Goal: Task Accomplishment & Management: Use online tool/utility

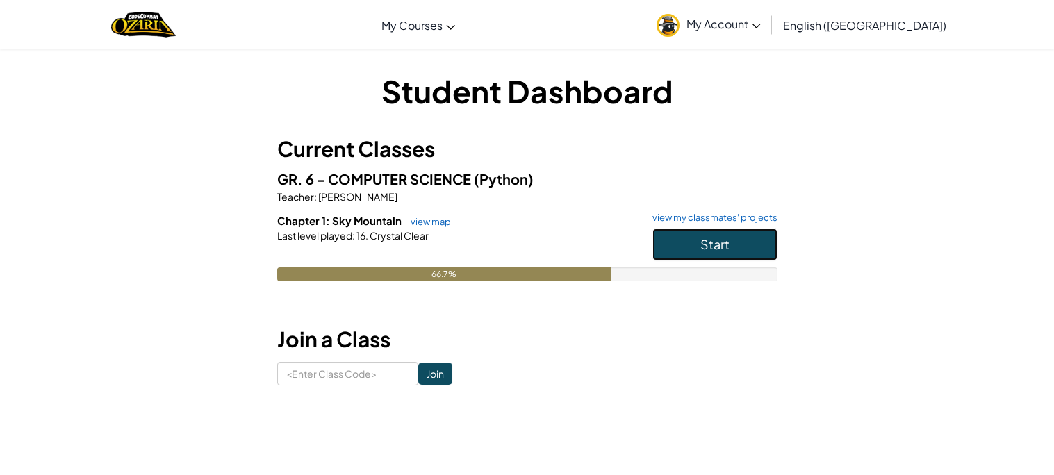
click at [722, 229] on button "Start" at bounding box center [714, 245] width 125 height 32
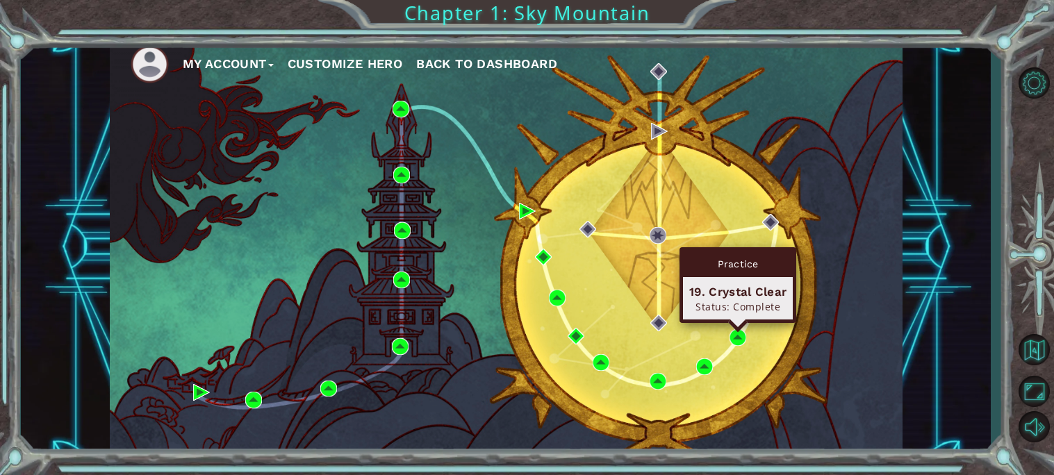
click at [737, 323] on div "Practice 19. Crystal Clear Status: Complete" at bounding box center [737, 285] width 117 height 76
click at [737, 337] on img at bounding box center [737, 337] width 17 height 17
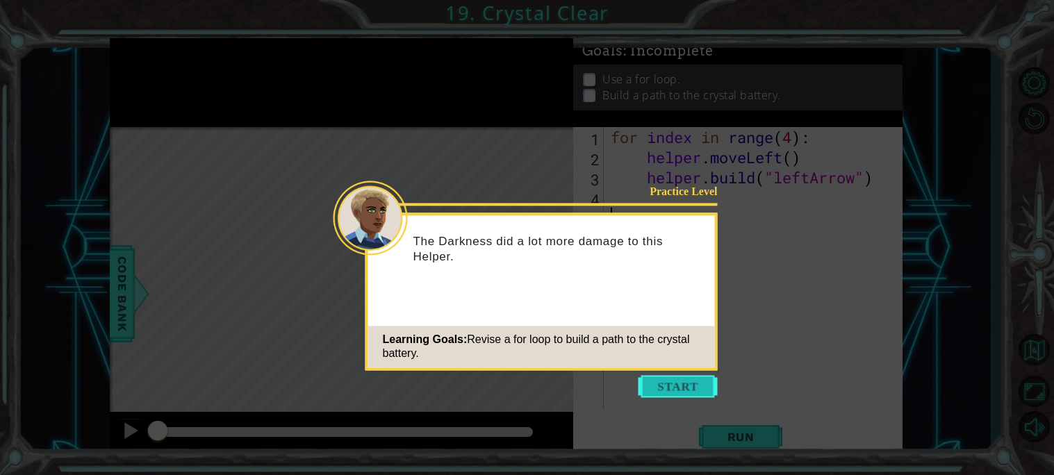
click at [679, 376] on button "Start" at bounding box center [677, 386] width 79 height 22
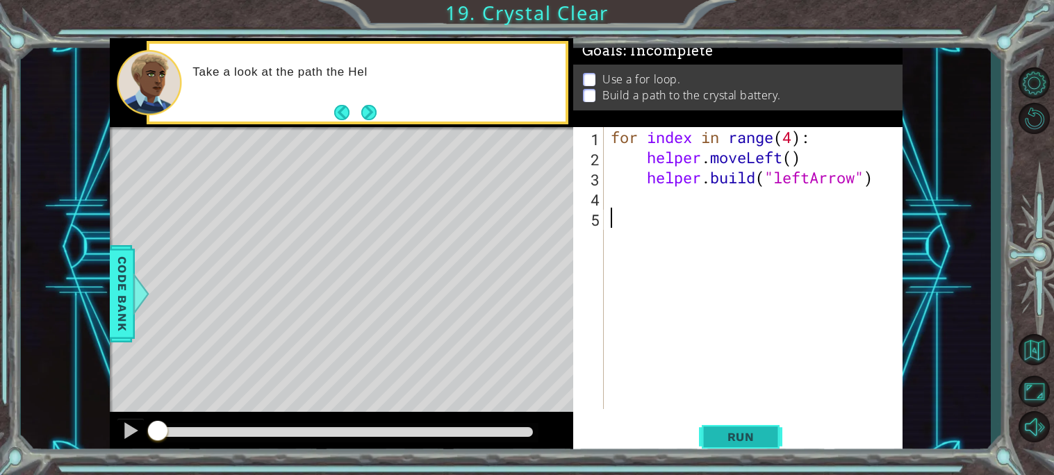
click at [733, 436] on span "Run" at bounding box center [740, 437] width 55 height 14
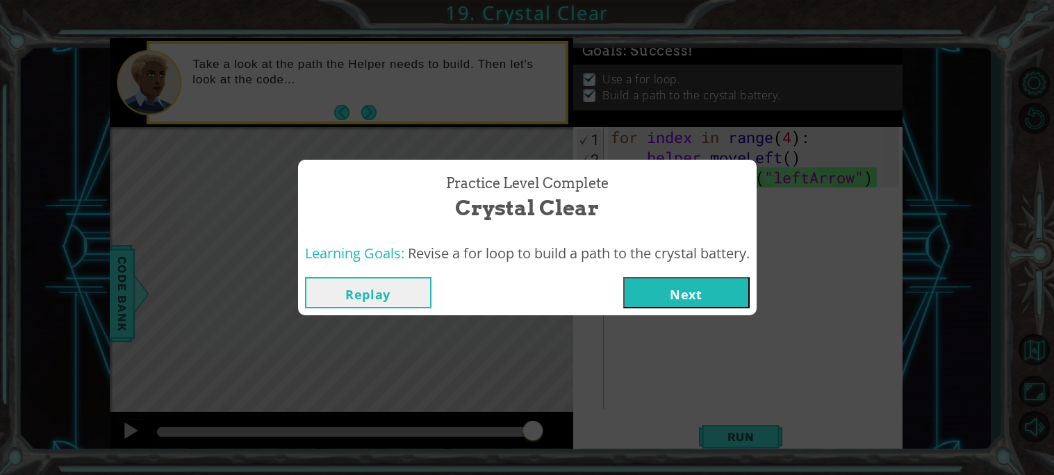
click at [663, 301] on button "Next" at bounding box center [686, 292] width 126 height 31
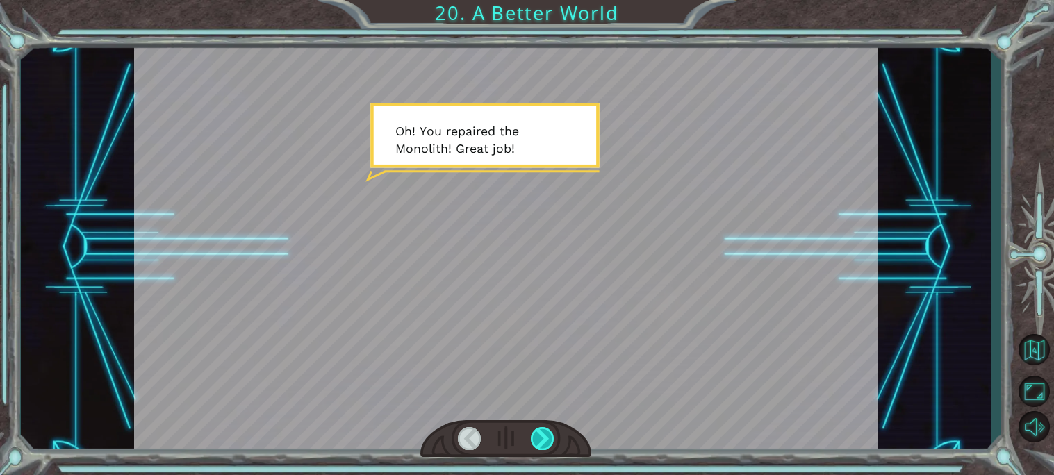
click at [547, 448] on div at bounding box center [543, 438] width 24 height 23
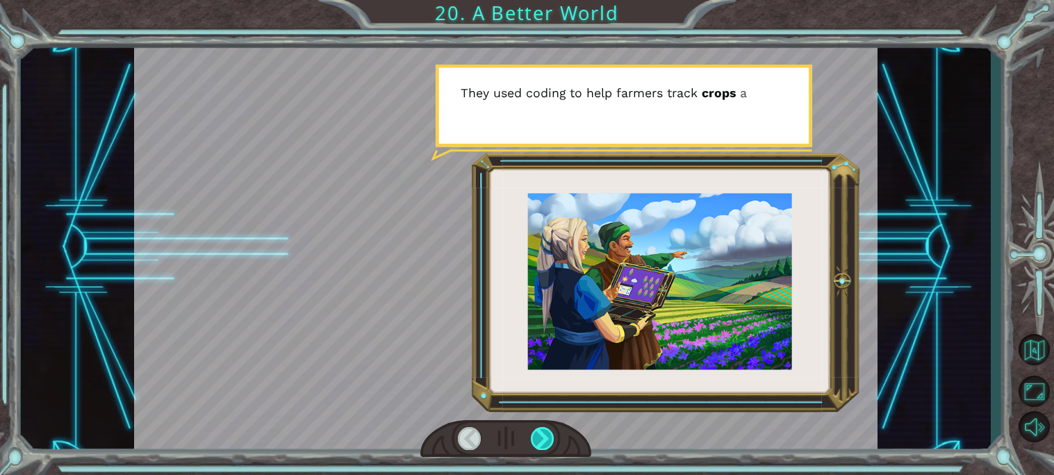
click at [547, 448] on div at bounding box center [543, 438] width 24 height 23
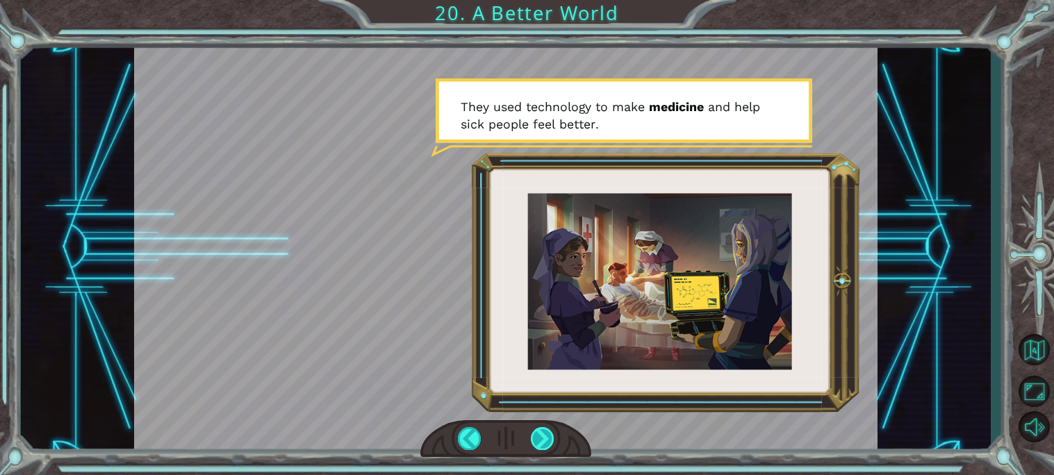
click at [547, 448] on div at bounding box center [543, 438] width 24 height 23
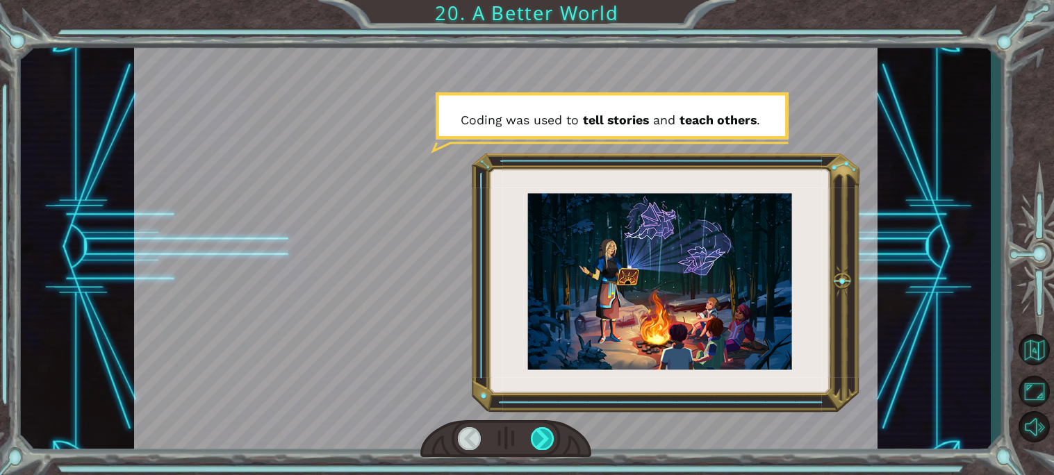
click at [547, 448] on div at bounding box center [543, 438] width 24 height 23
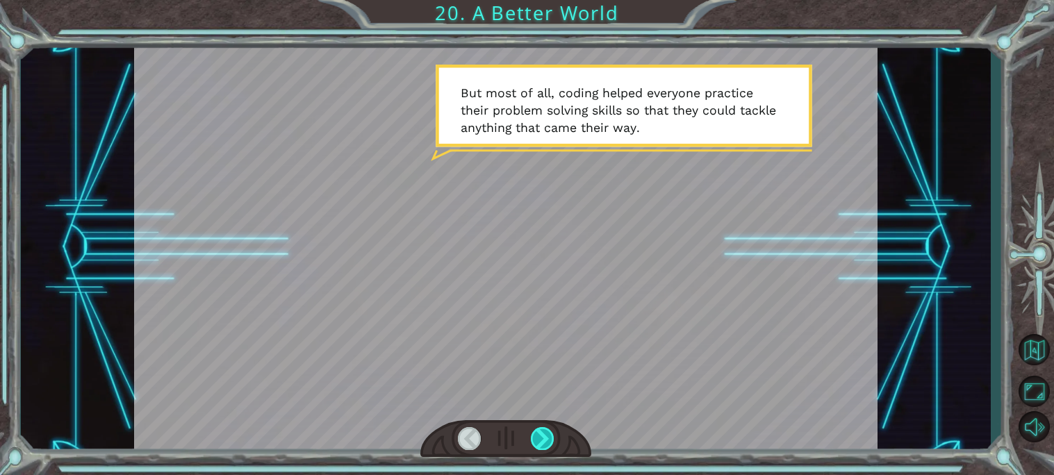
click at [547, 448] on div at bounding box center [543, 438] width 24 height 23
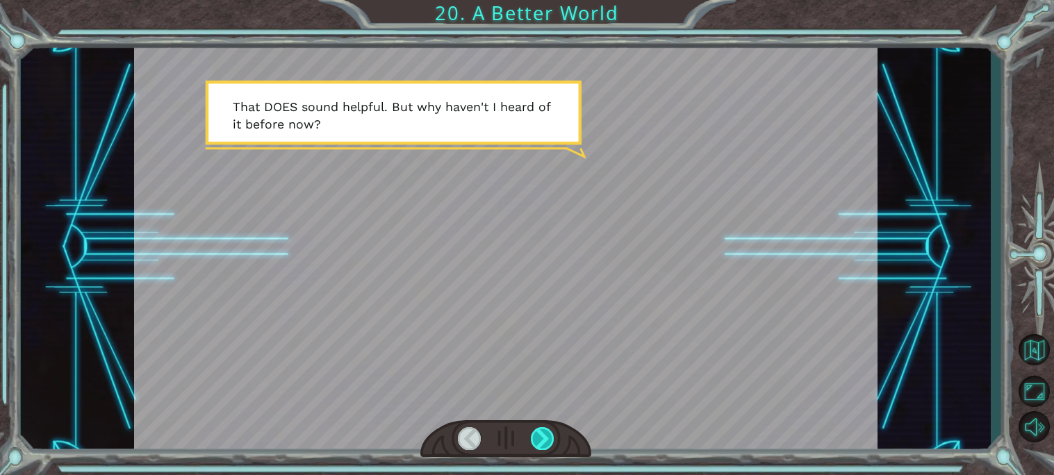
click at [547, 448] on div at bounding box center [543, 438] width 24 height 23
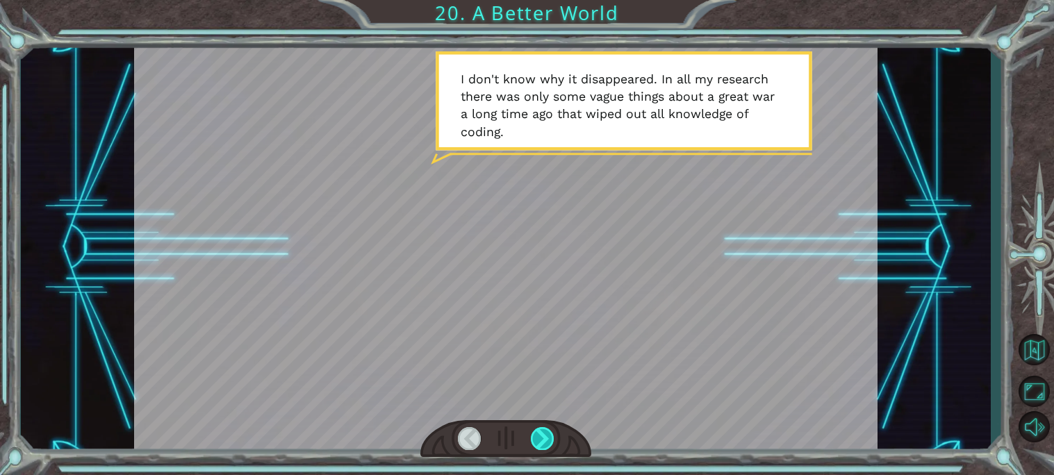
click at [547, 448] on div at bounding box center [543, 438] width 24 height 23
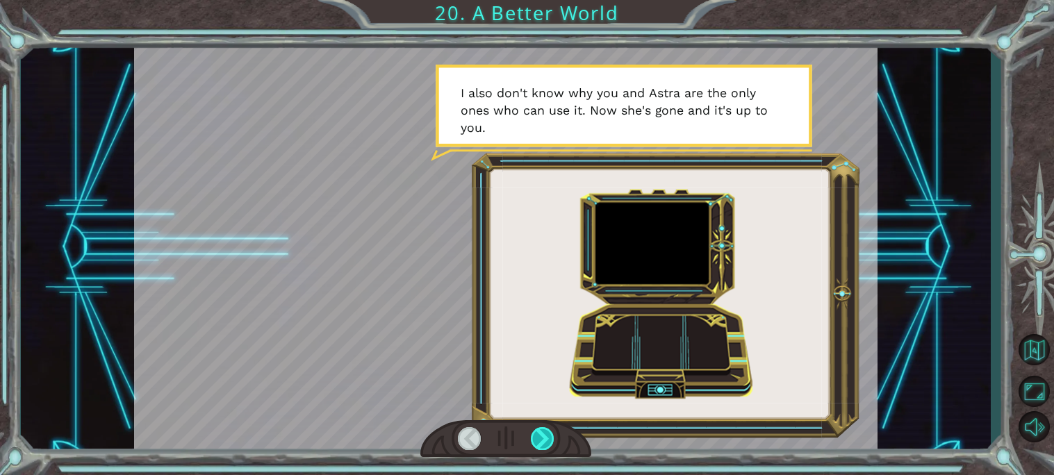
click at [547, 448] on div at bounding box center [543, 438] width 24 height 23
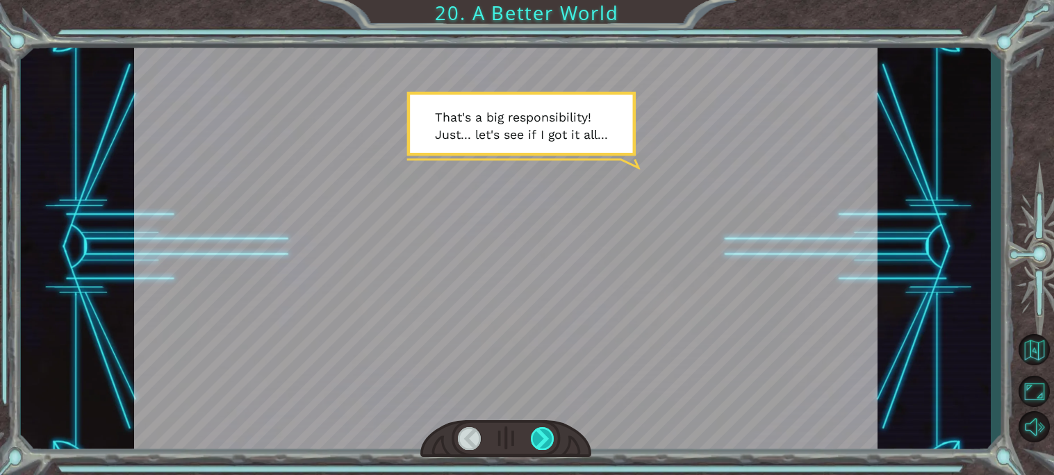
click at [547, 448] on div at bounding box center [543, 438] width 24 height 23
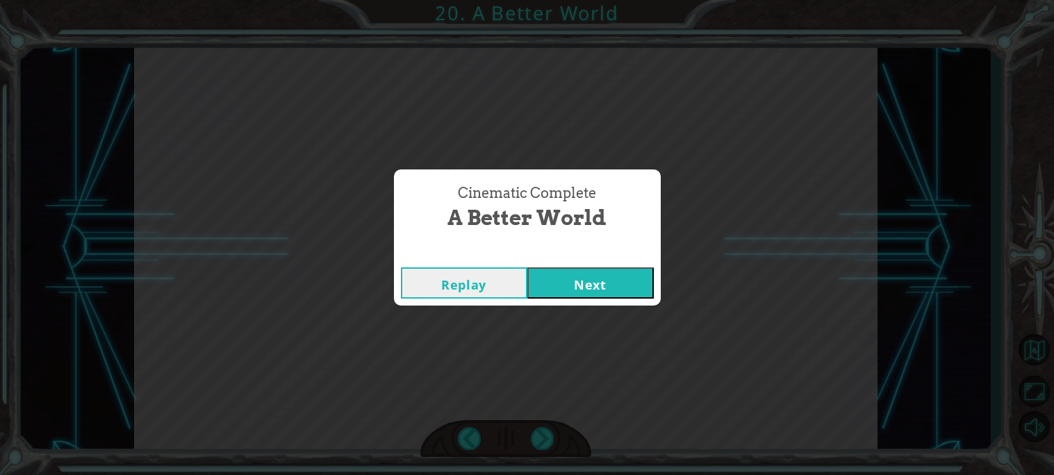
click at [579, 283] on button "Next" at bounding box center [590, 282] width 126 height 31
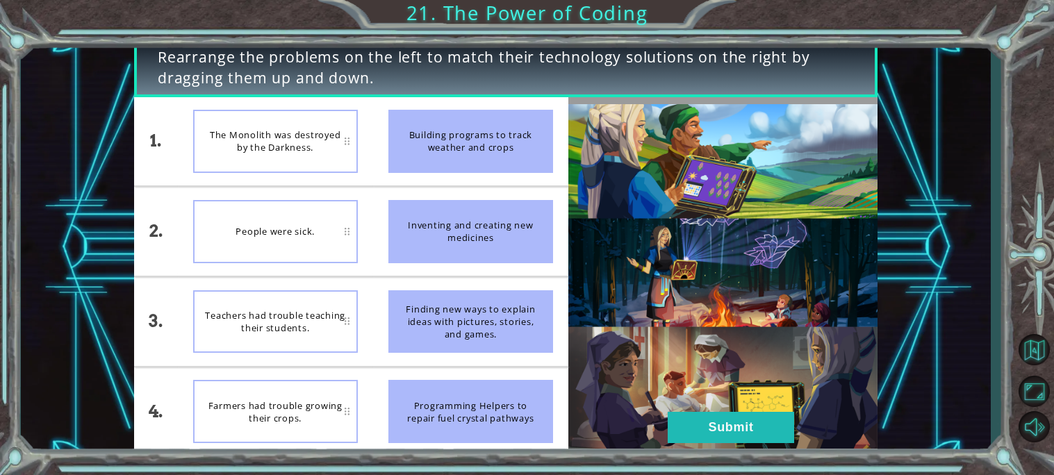
drag, startPoint x: 433, startPoint y: 149, endPoint x: 329, endPoint y: 160, distance: 105.4
click at [329, 160] on div "1. 2. 3. 4. The Monolith was destroyed by the Darkness. People were sick. Teach…" at bounding box center [351, 276] width 434 height 359
click at [275, 202] on div "People were sick." at bounding box center [275, 231] width 165 height 63
click at [305, 215] on div "People were sick." at bounding box center [275, 231] width 165 height 63
click at [473, 225] on div "Inventing and creating new medicines" at bounding box center [470, 231] width 165 height 63
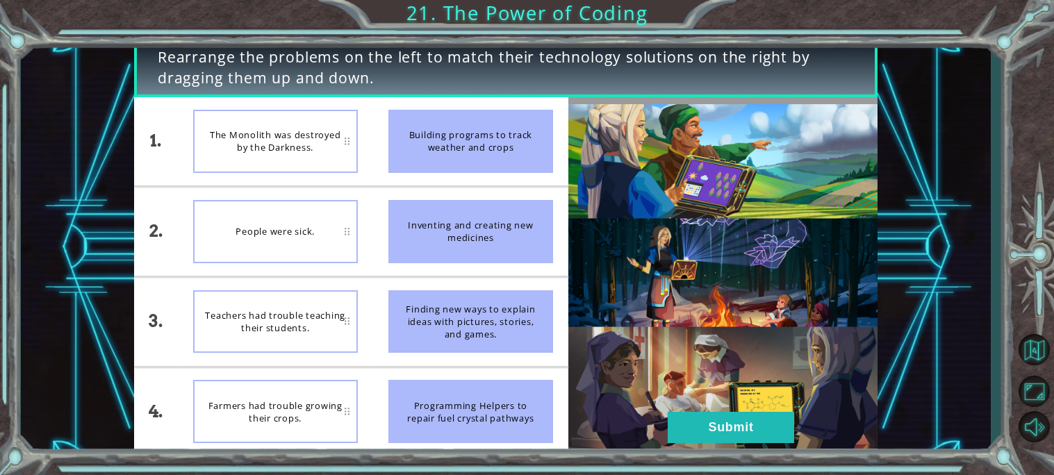
click at [352, 140] on div "The Monolith was destroyed by the Darkness." at bounding box center [275, 141] width 165 height 63
click at [747, 427] on button "Submit" at bounding box center [731, 427] width 126 height 31
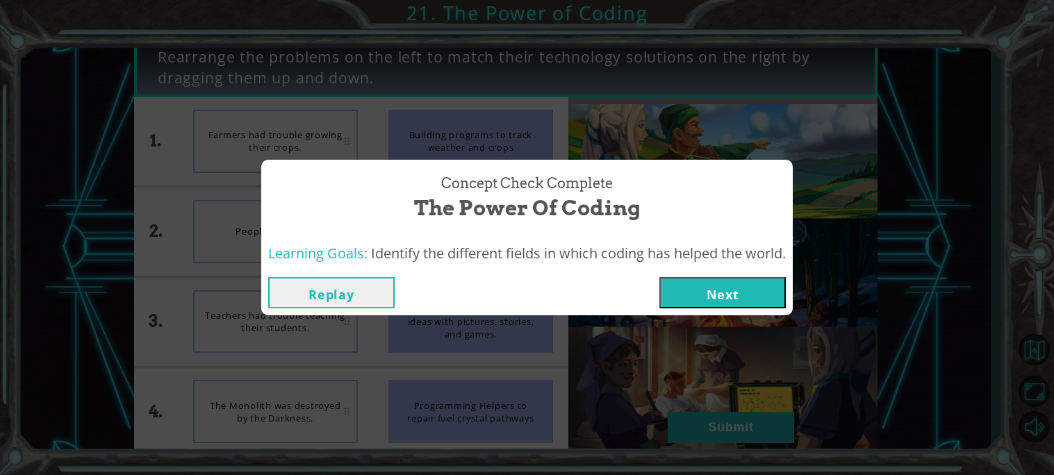
click at [734, 278] on button "Next" at bounding box center [722, 292] width 126 height 31
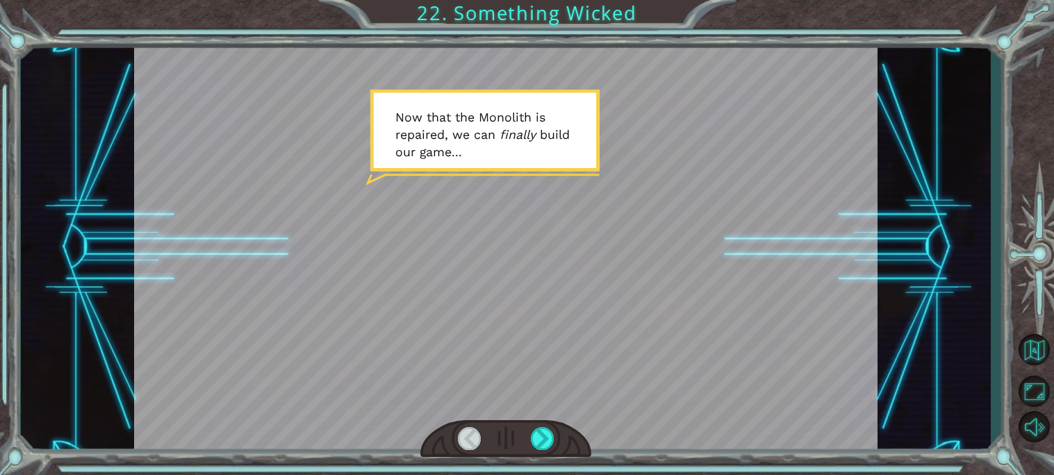
click at [555, 438] on div at bounding box center [505, 439] width 171 height 38
click at [536, 429] on div at bounding box center [543, 438] width 24 height 23
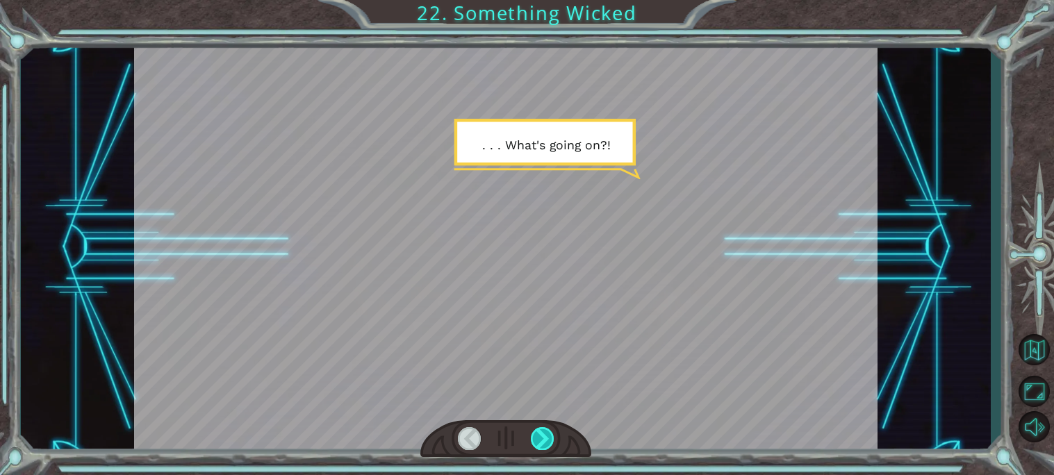
click at [536, 429] on div at bounding box center [543, 438] width 24 height 23
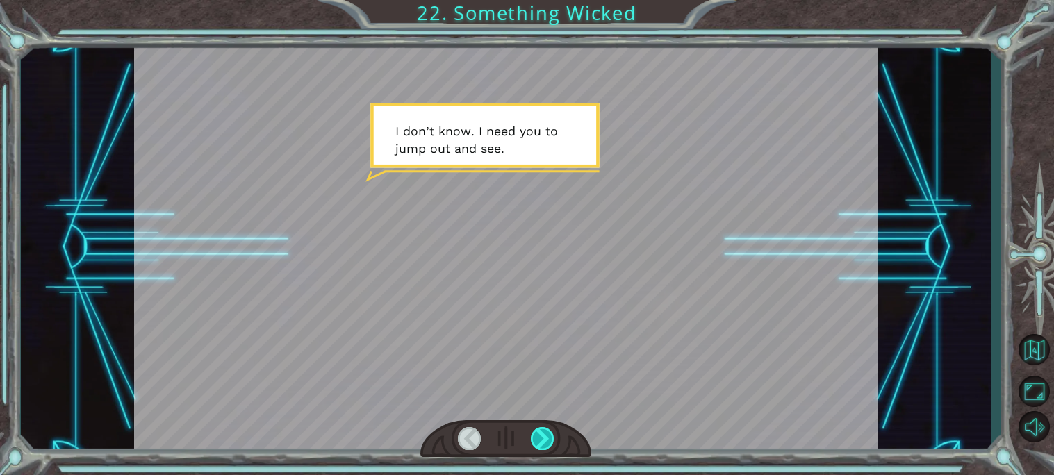
click at [536, 429] on div at bounding box center [543, 438] width 24 height 23
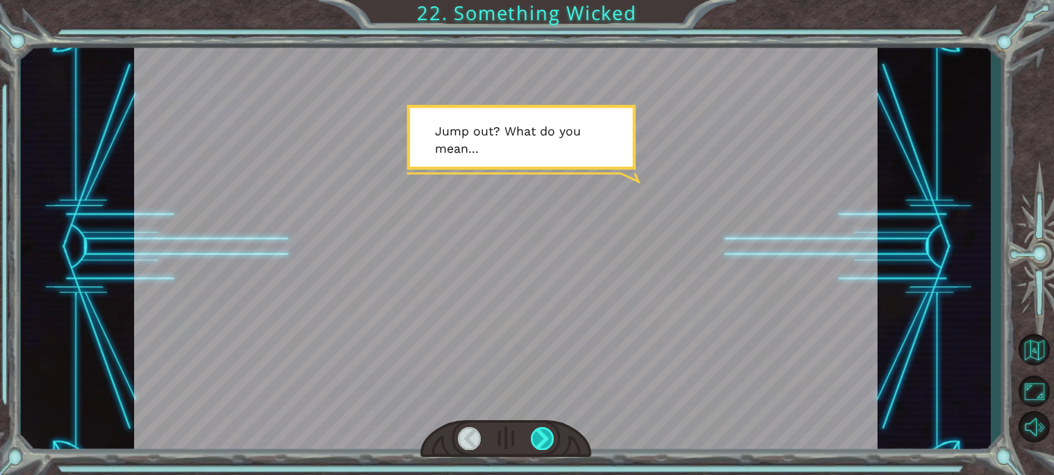
click at [536, 429] on div at bounding box center [543, 438] width 24 height 23
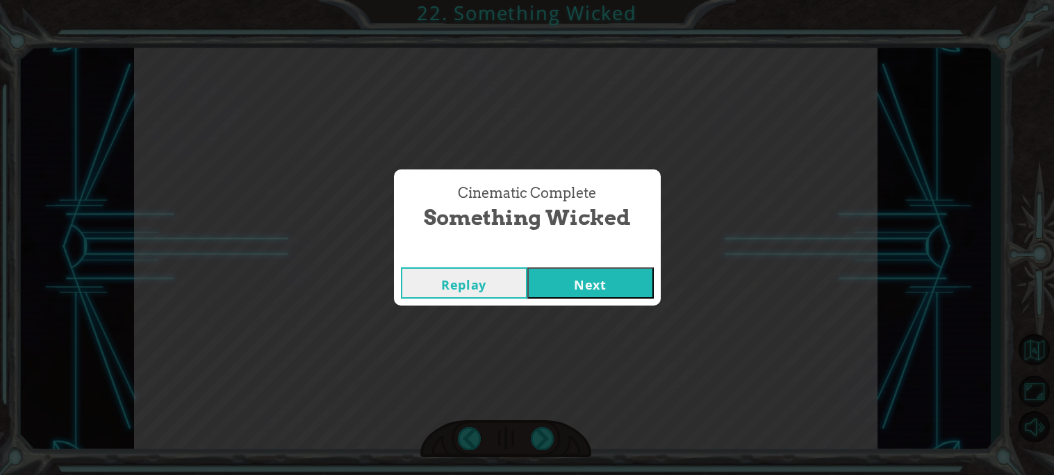
click at [570, 283] on button "Next" at bounding box center [590, 282] width 126 height 31
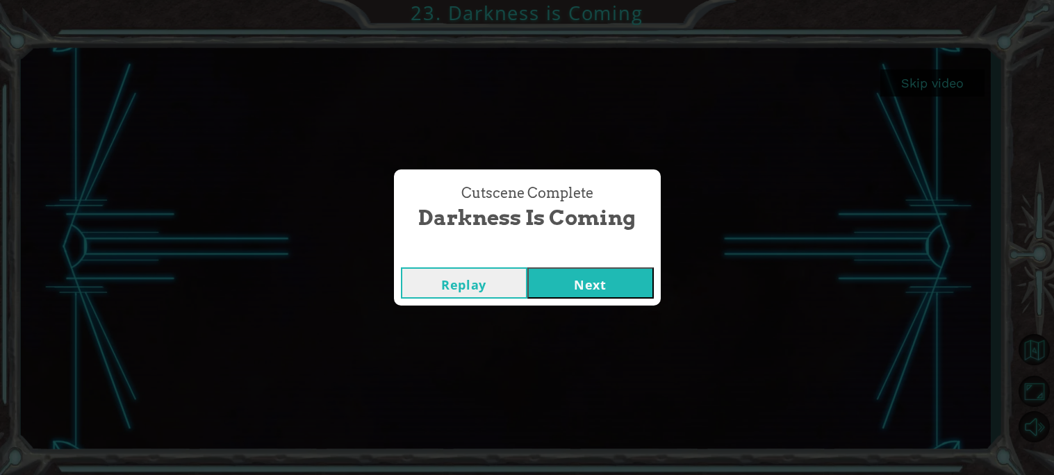
click at [549, 286] on button "Next" at bounding box center [590, 282] width 126 height 31
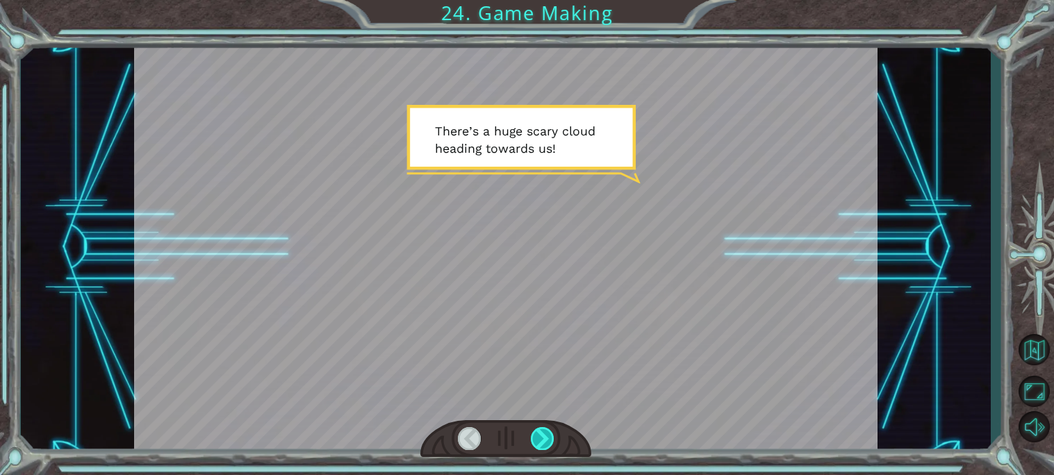
click at [536, 429] on div at bounding box center [543, 438] width 24 height 23
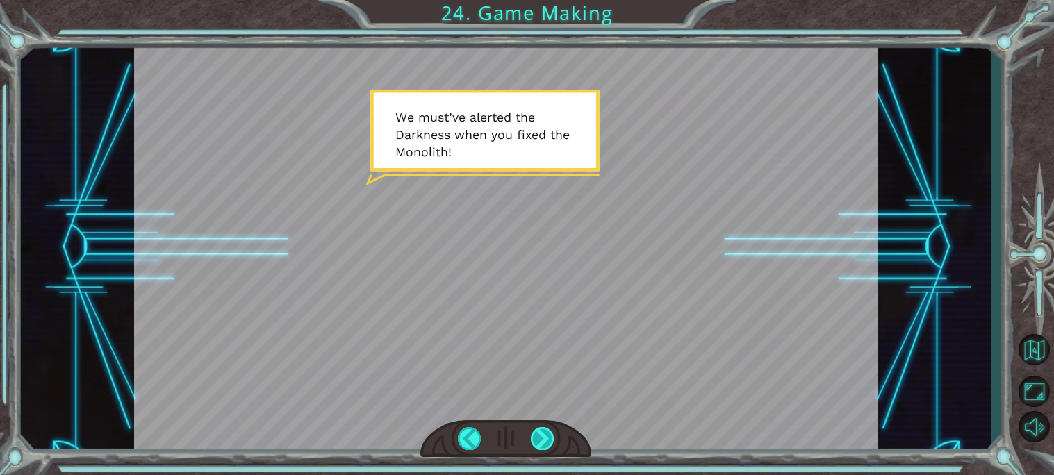
click at [536, 429] on div at bounding box center [543, 438] width 24 height 23
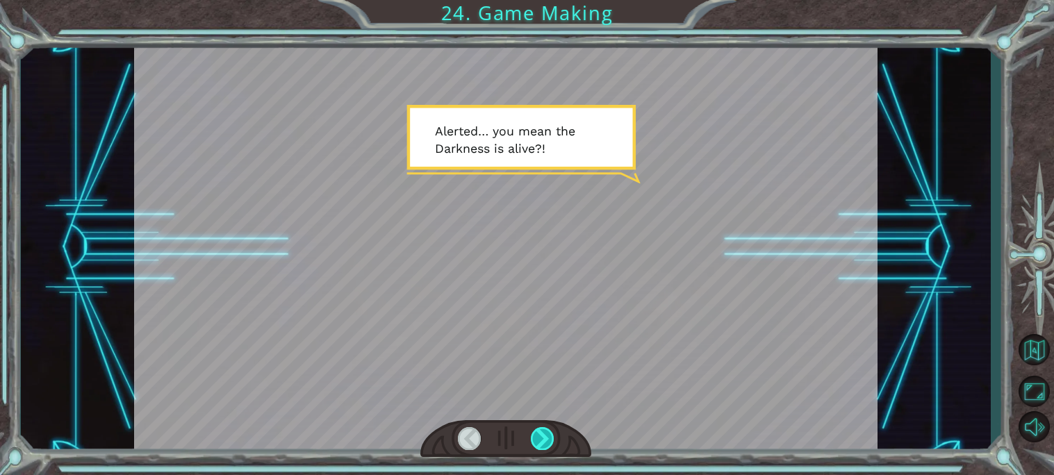
click at [536, 429] on div at bounding box center [543, 438] width 24 height 23
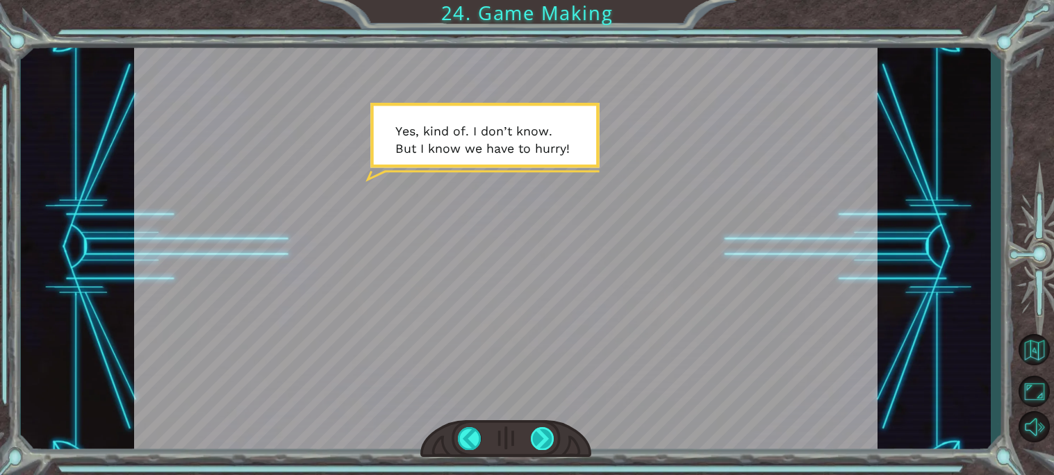
click at [543, 437] on div at bounding box center [543, 438] width 24 height 23
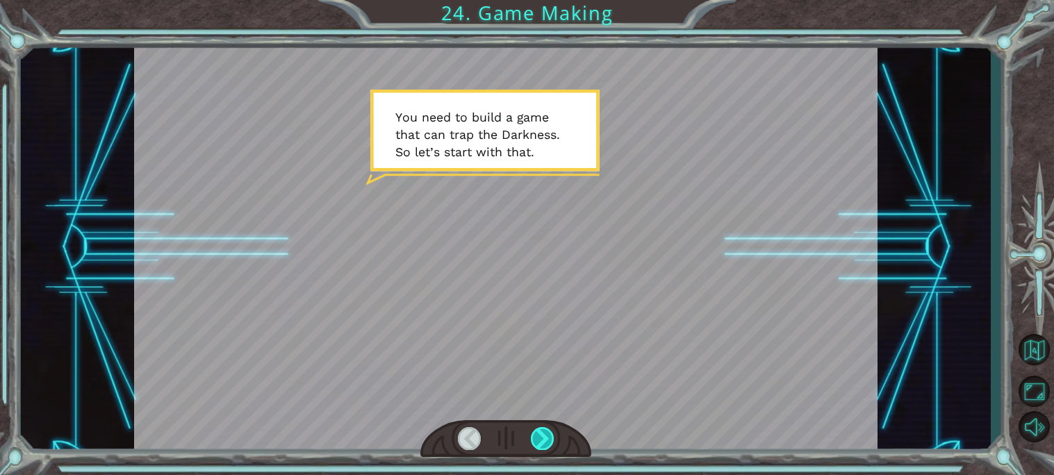
click at [542, 436] on div at bounding box center [543, 438] width 24 height 23
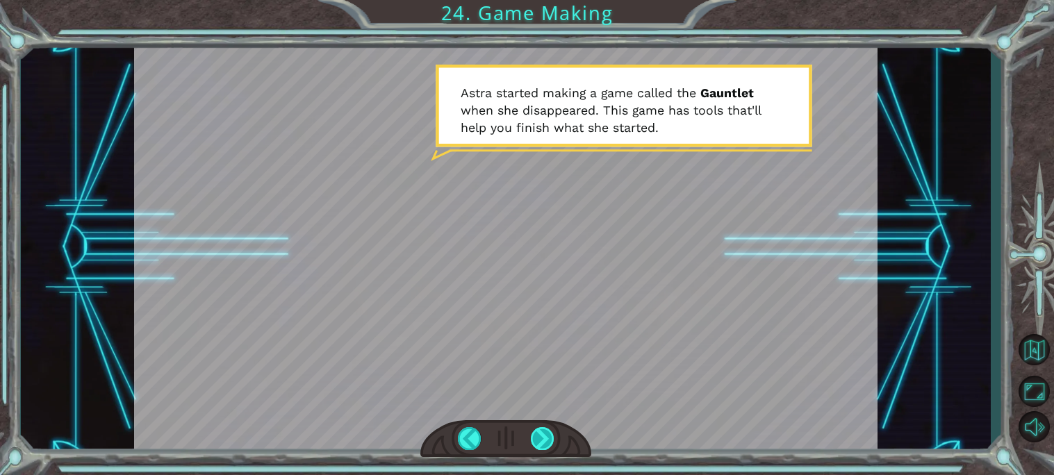
click at [540, 439] on div at bounding box center [543, 438] width 24 height 23
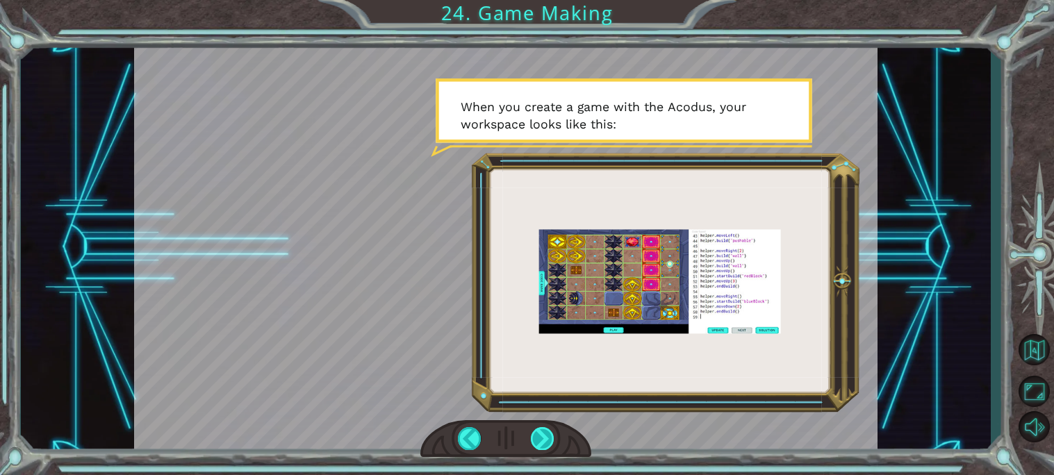
click at [547, 432] on div at bounding box center [543, 438] width 24 height 23
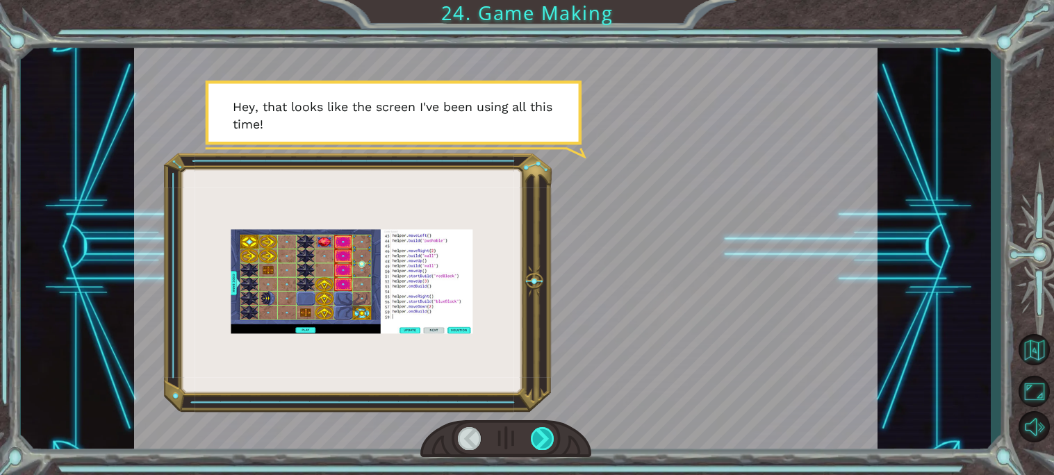
click at [547, 432] on div at bounding box center [543, 438] width 24 height 23
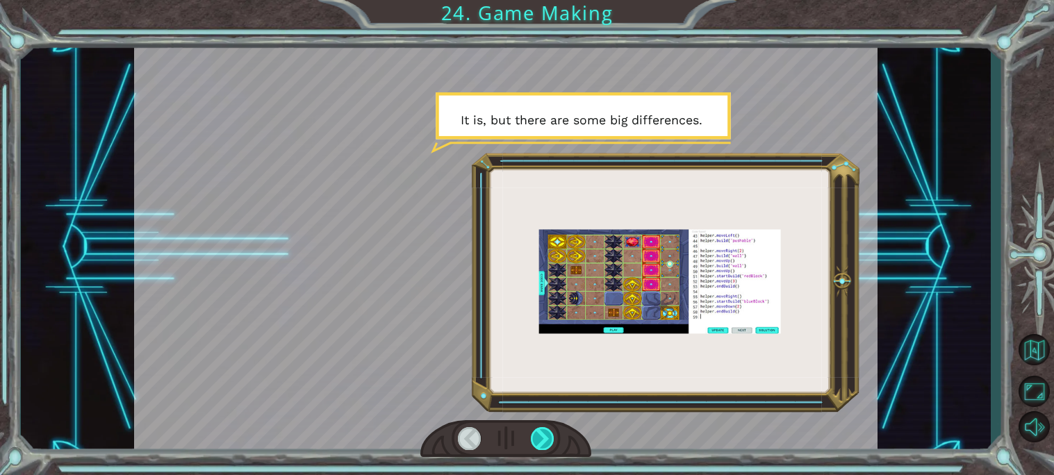
click at [547, 432] on div at bounding box center [543, 438] width 24 height 23
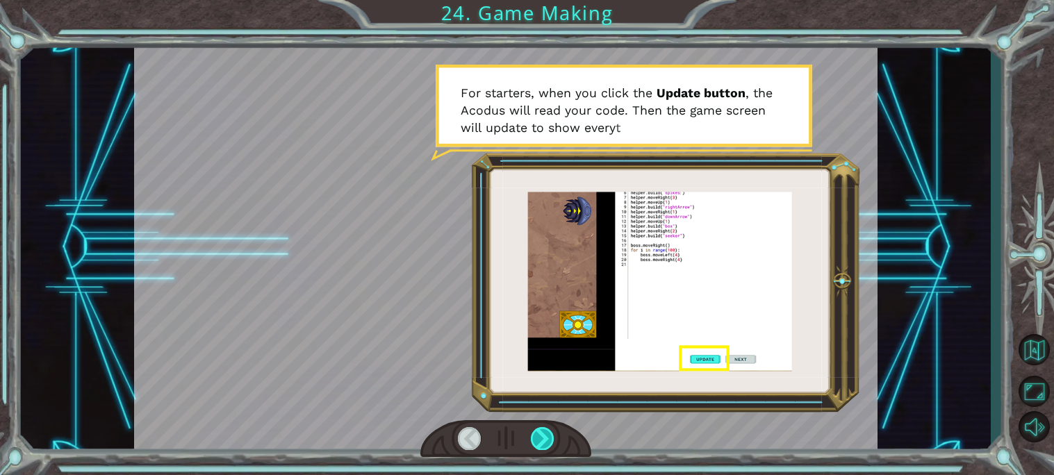
click at [547, 432] on div at bounding box center [543, 438] width 24 height 23
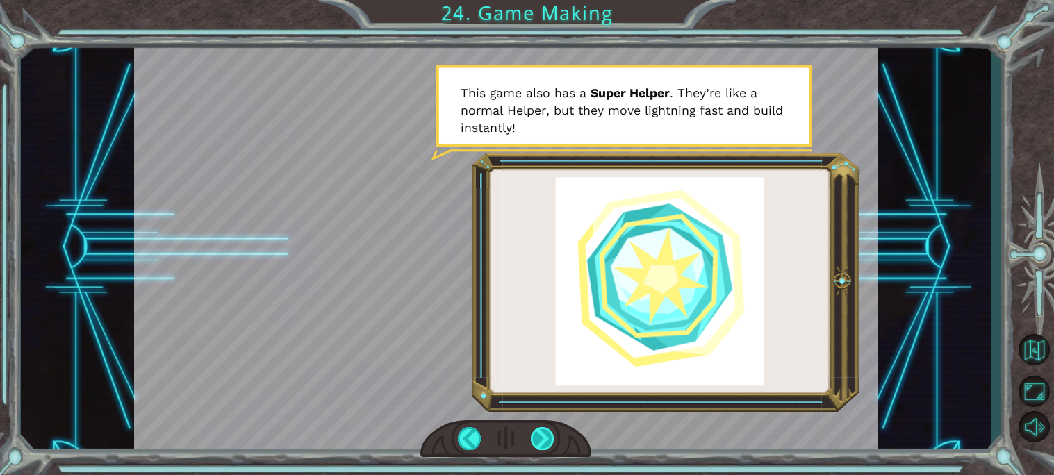
click at [547, 432] on div at bounding box center [543, 438] width 24 height 23
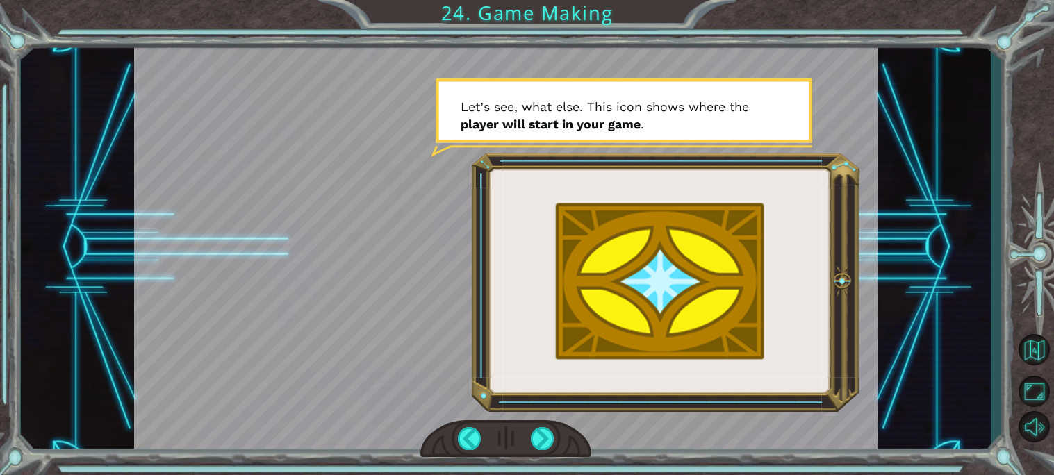
click at [529, 436] on div at bounding box center [505, 439] width 171 height 38
click at [543, 438] on div at bounding box center [543, 438] width 24 height 23
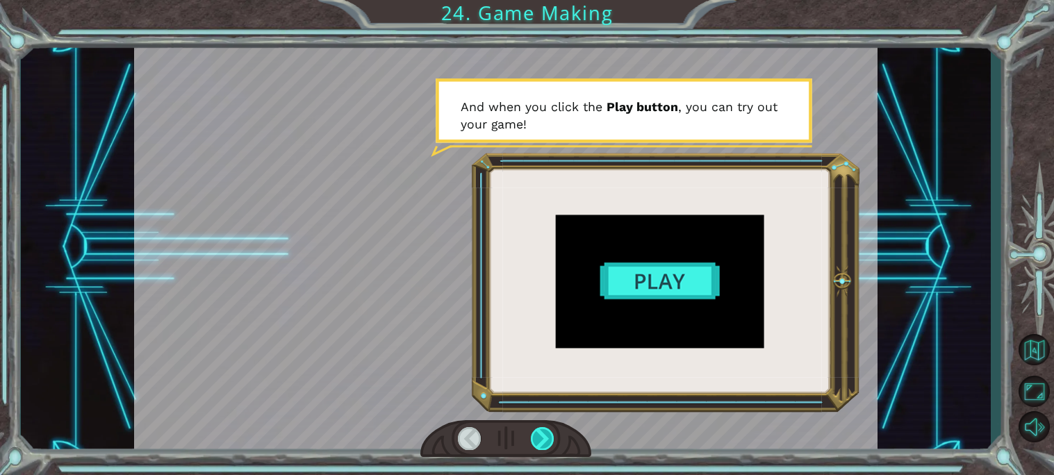
click at [544, 438] on div at bounding box center [543, 438] width 24 height 23
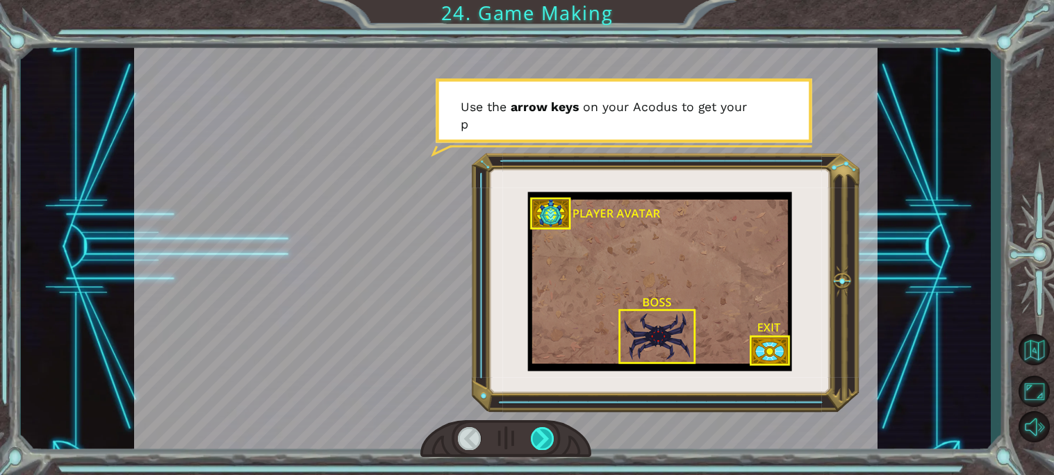
click at [544, 438] on div at bounding box center [543, 438] width 24 height 23
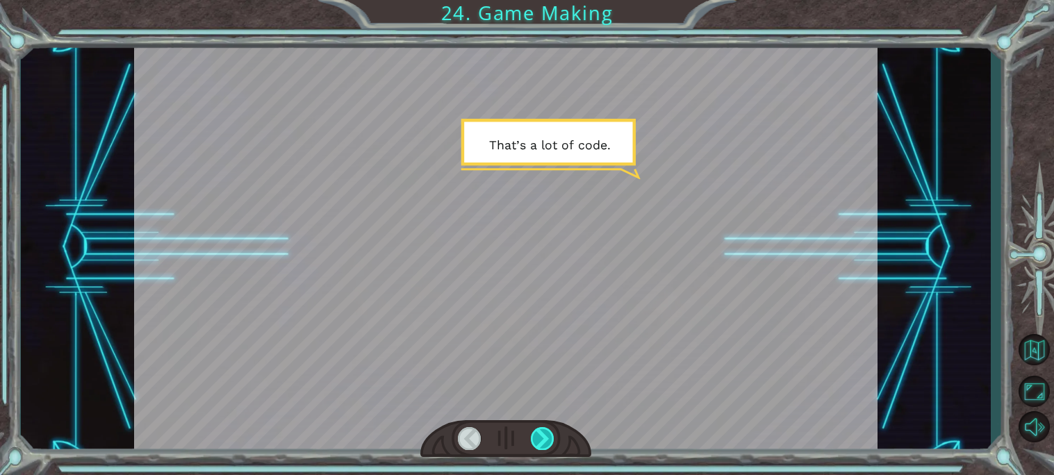
click at [544, 438] on div at bounding box center [543, 438] width 24 height 23
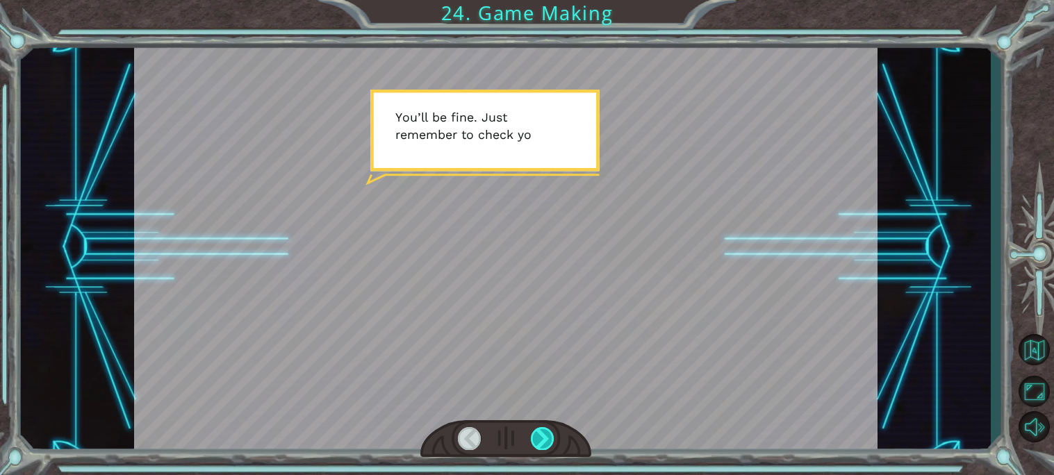
click at [544, 438] on div at bounding box center [543, 438] width 24 height 23
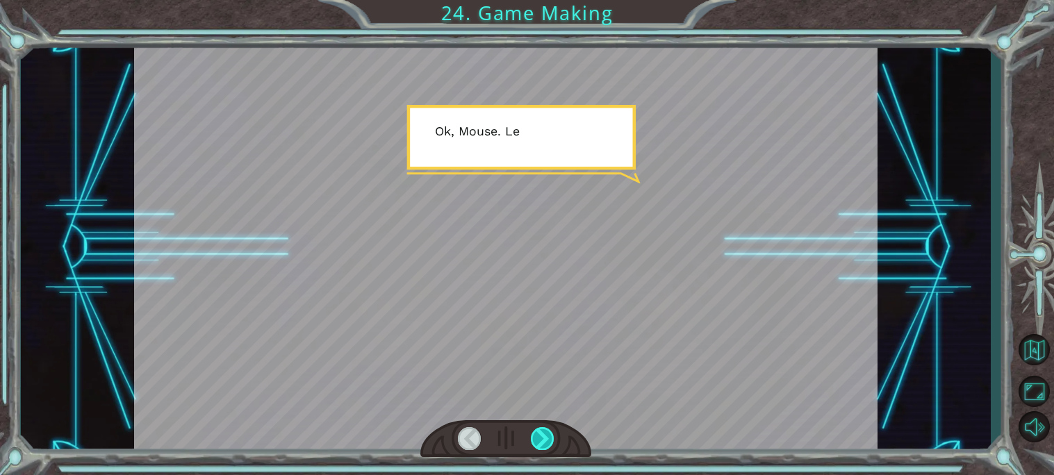
click at [544, 438] on div at bounding box center [543, 438] width 24 height 23
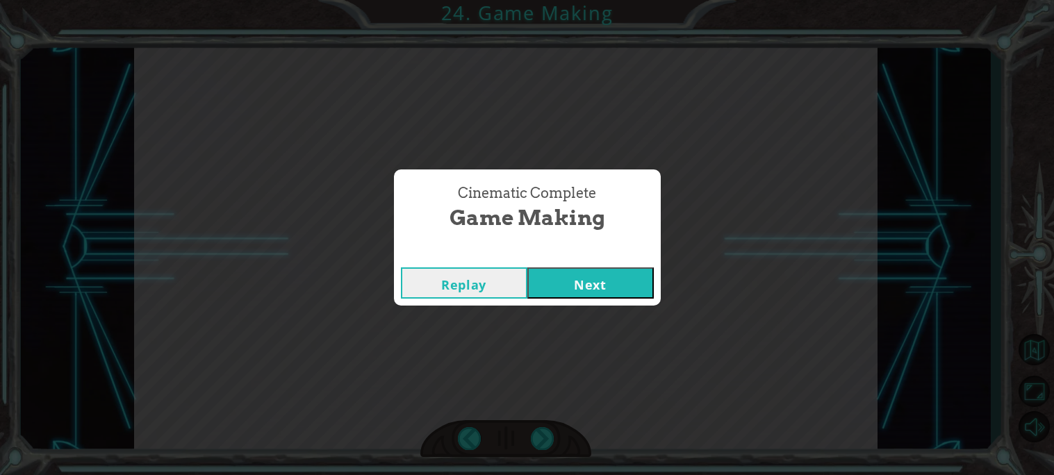
click at [599, 269] on button "Next" at bounding box center [590, 282] width 126 height 31
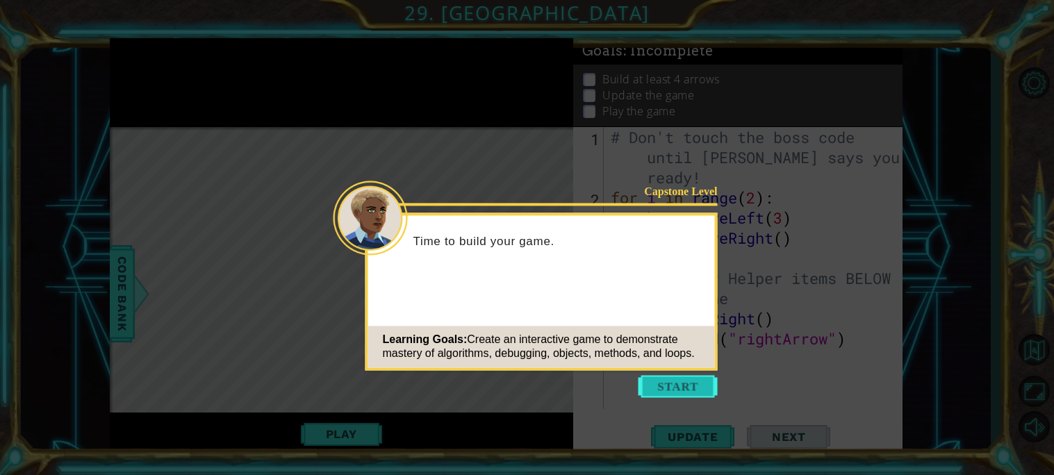
click at [684, 387] on button "Start" at bounding box center [677, 386] width 79 height 22
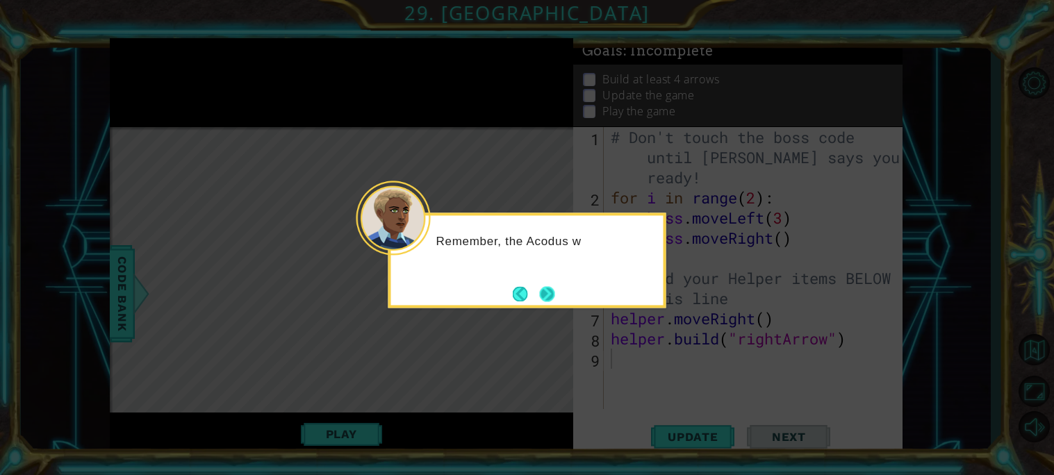
click at [548, 290] on button "Next" at bounding box center [547, 293] width 15 height 15
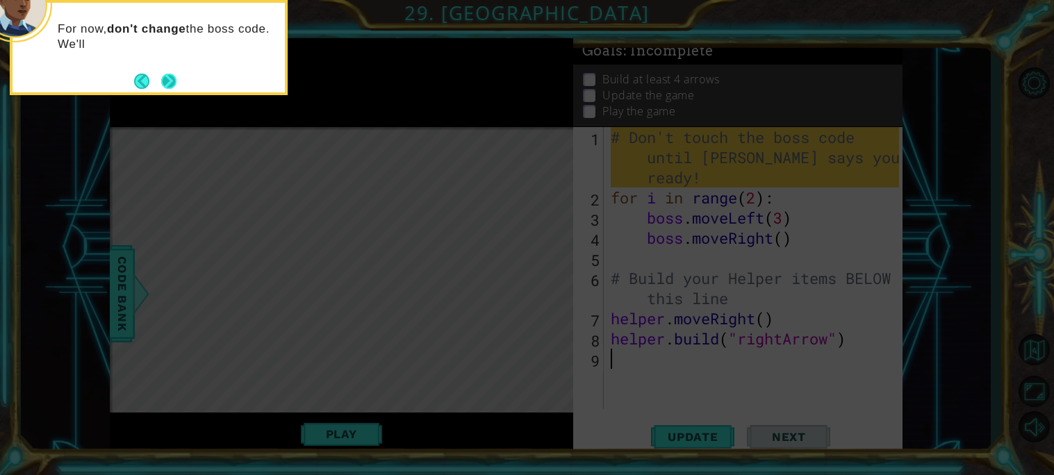
click at [170, 74] on button "Next" at bounding box center [168, 81] width 15 height 15
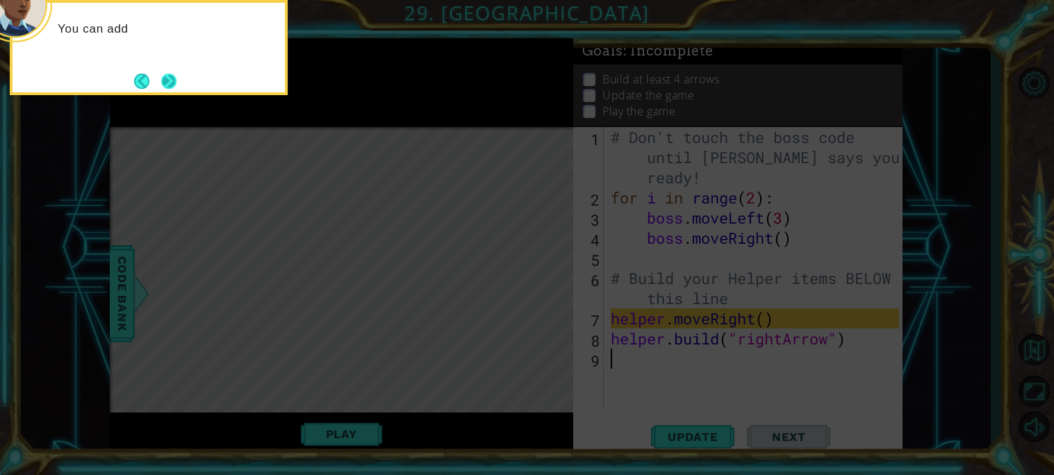
click at [172, 75] on button "Next" at bounding box center [168, 81] width 15 height 15
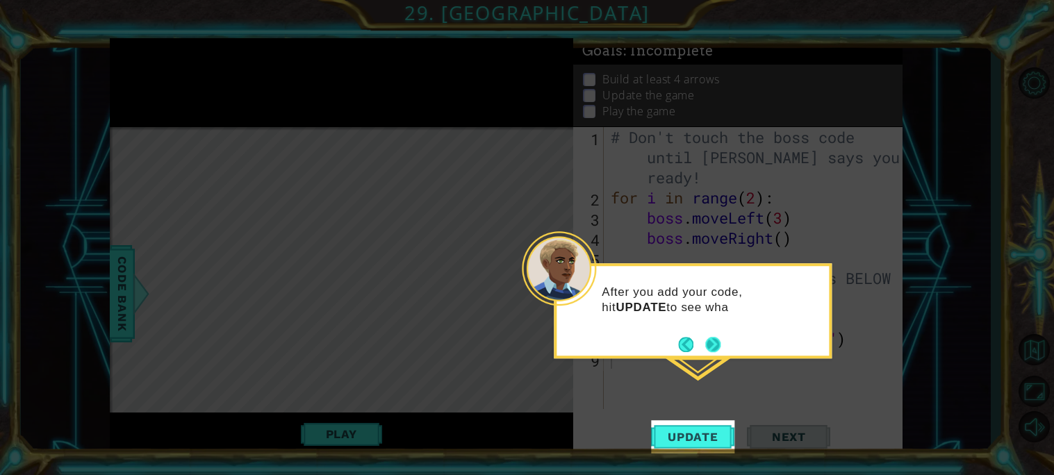
click at [709, 344] on button "Next" at bounding box center [712, 344] width 15 height 15
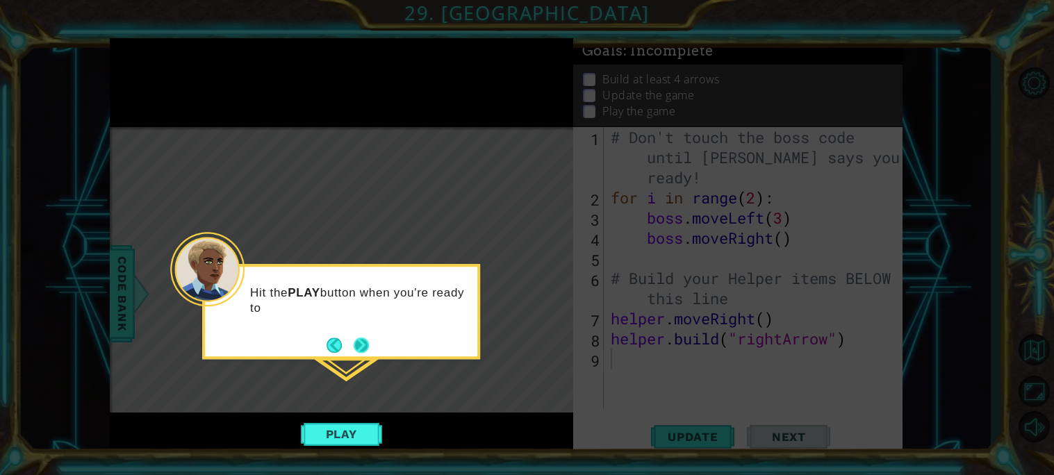
click at [361, 352] on button "Next" at bounding box center [361, 345] width 15 height 15
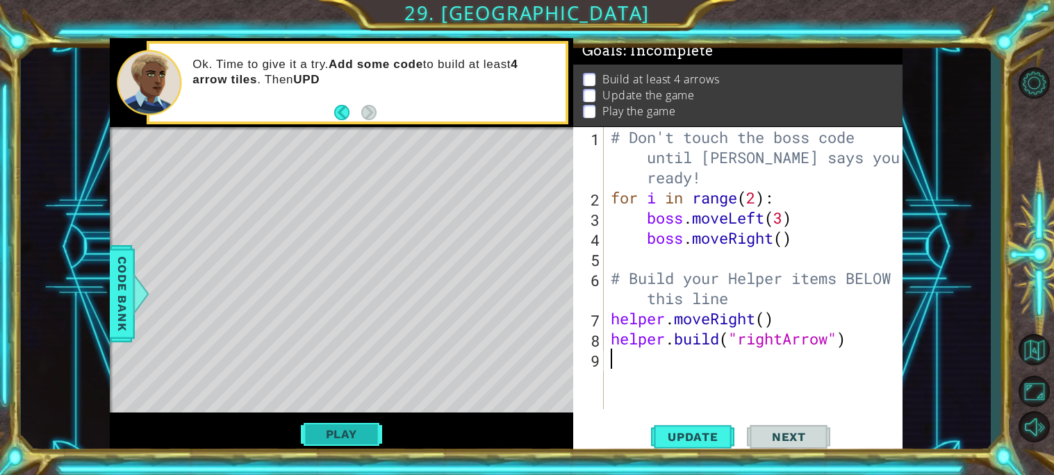
click at [329, 433] on button "Play" at bounding box center [341, 434] width 81 height 26
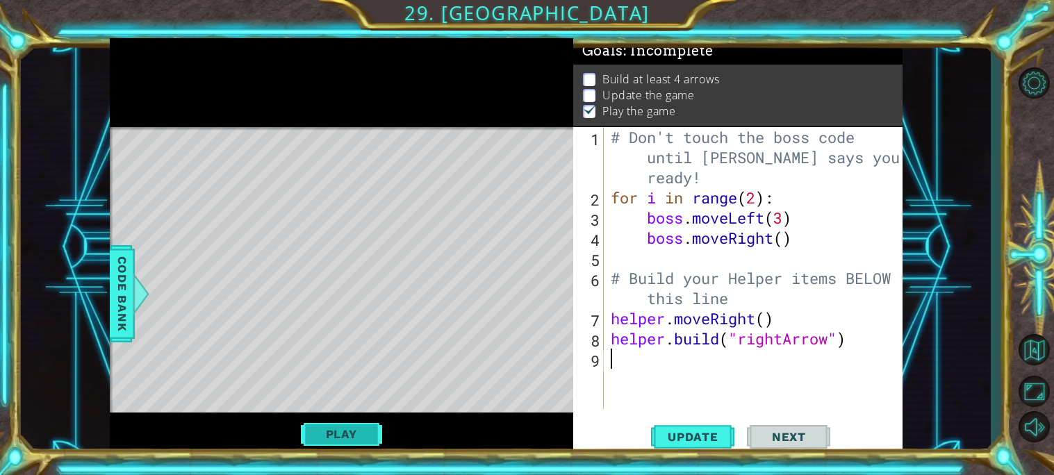
click at [353, 440] on button "Play" at bounding box center [341, 434] width 81 height 26
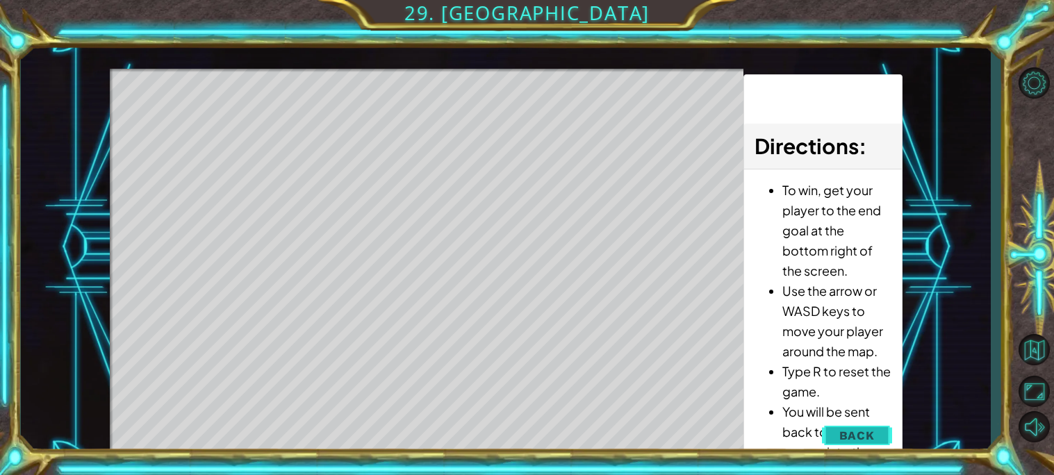
click at [835, 428] on button "Back" at bounding box center [857, 436] width 70 height 28
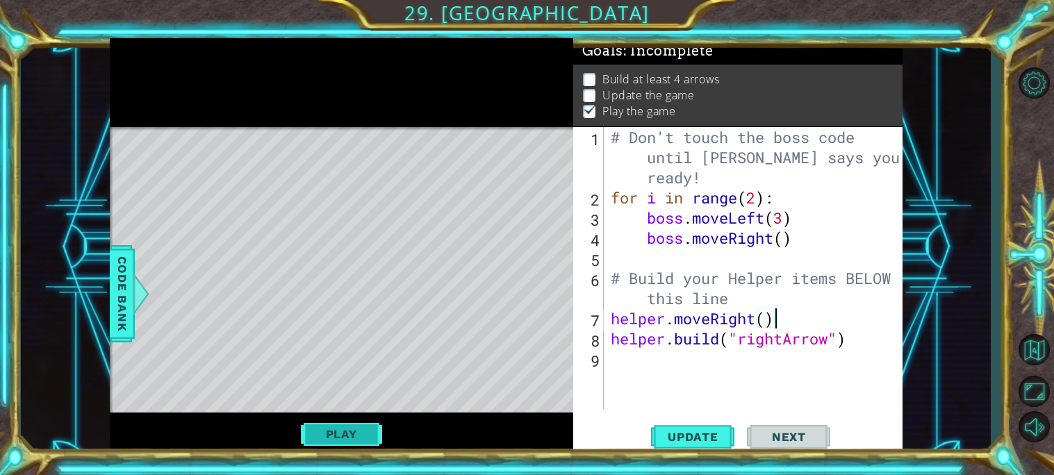
click at [340, 427] on button "Play" at bounding box center [341, 434] width 81 height 26
click at [659, 422] on button "Update" at bounding box center [692, 436] width 83 height 33
click at [755, 299] on div "# Don't touch the boss code until [PERSON_NAME] says you're ready! for i in ran…" at bounding box center [757, 308] width 298 height 363
type textarea "# Build your Helper items BELOW this line"
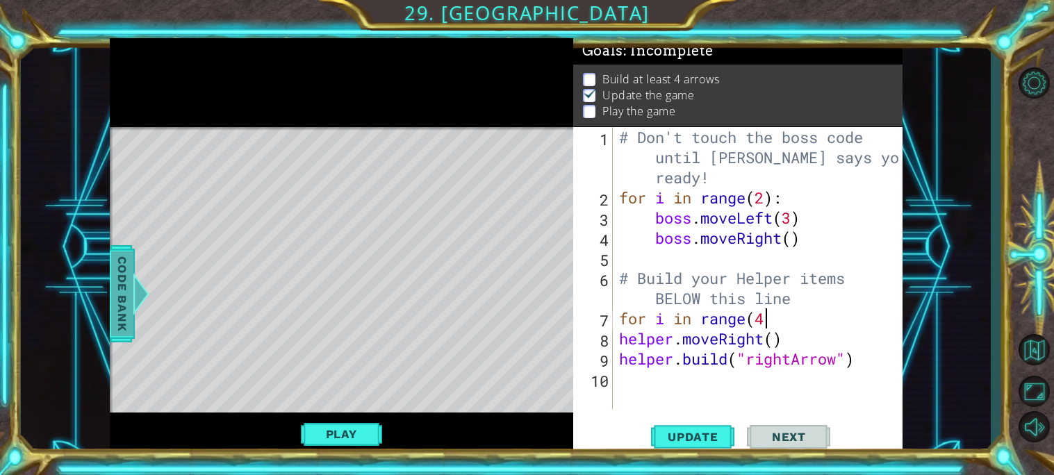
scroll to position [0, 6]
click at [692, 438] on span "Update" at bounding box center [693, 437] width 79 height 14
click at [659, 432] on span "Update" at bounding box center [693, 437] width 79 height 14
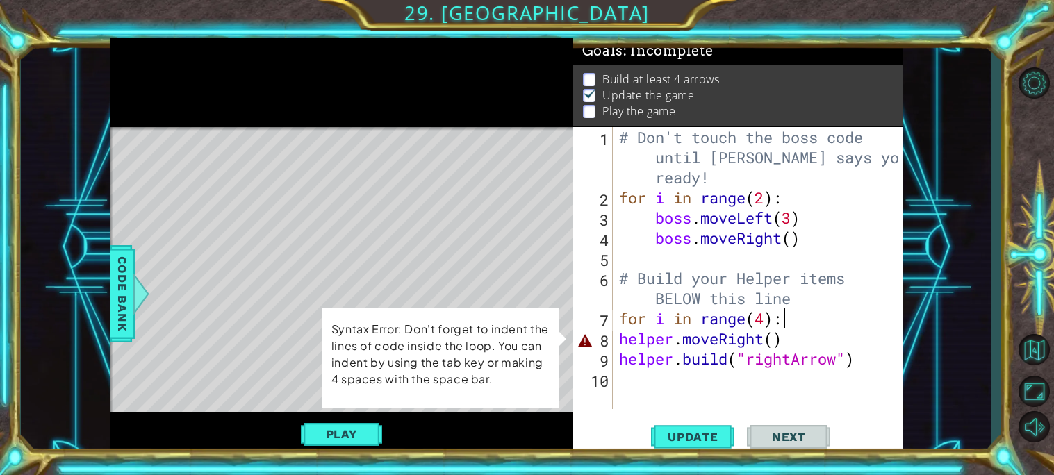
click at [616, 335] on div "# Don't touch the boss code until [PERSON_NAME] says you're ready! for i in ran…" at bounding box center [757, 268] width 283 height 282
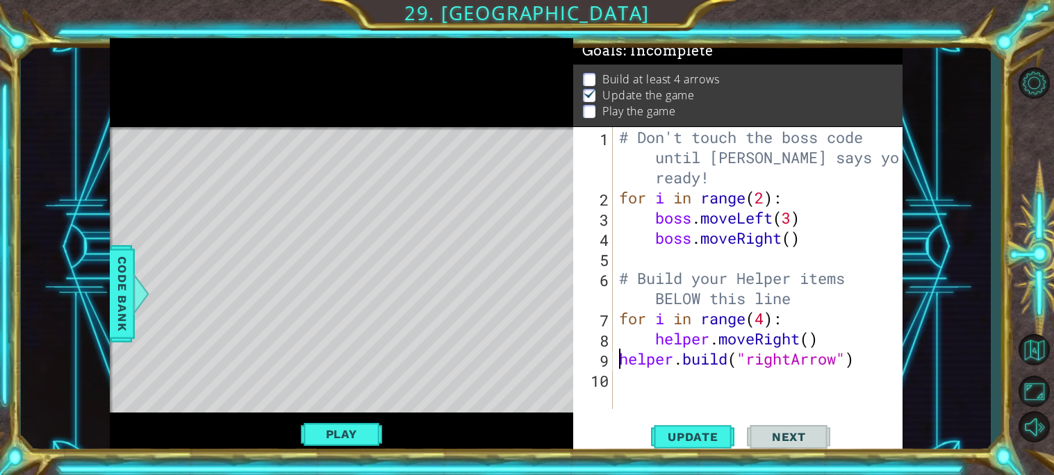
click at [620, 358] on div "# Don't touch the boss code until [PERSON_NAME] says you're ready! for i in ran…" at bounding box center [761, 308] width 290 height 363
type textarea "[DOMAIN_NAME]("rightArrow")"
click at [672, 438] on span "Update" at bounding box center [693, 437] width 79 height 14
click at [320, 432] on button "Play" at bounding box center [341, 434] width 81 height 26
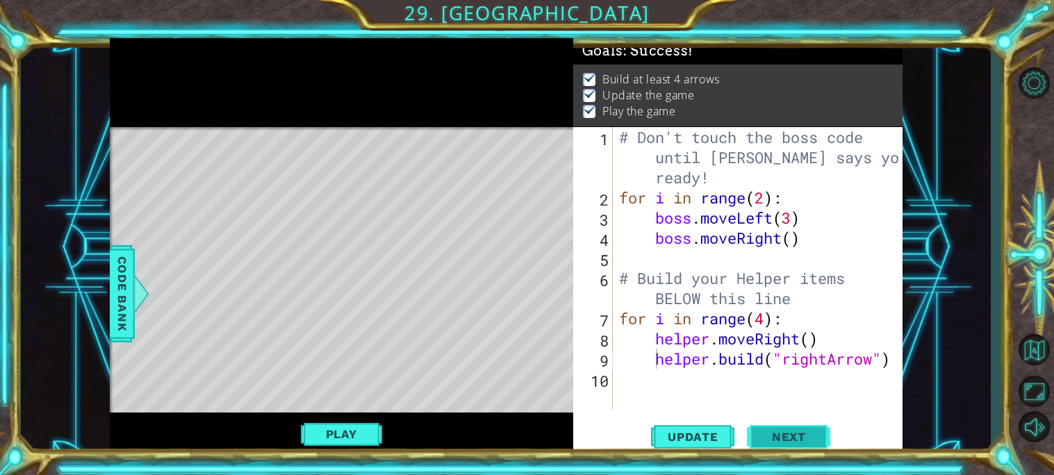
click at [800, 434] on span "Next" at bounding box center [789, 437] width 62 height 14
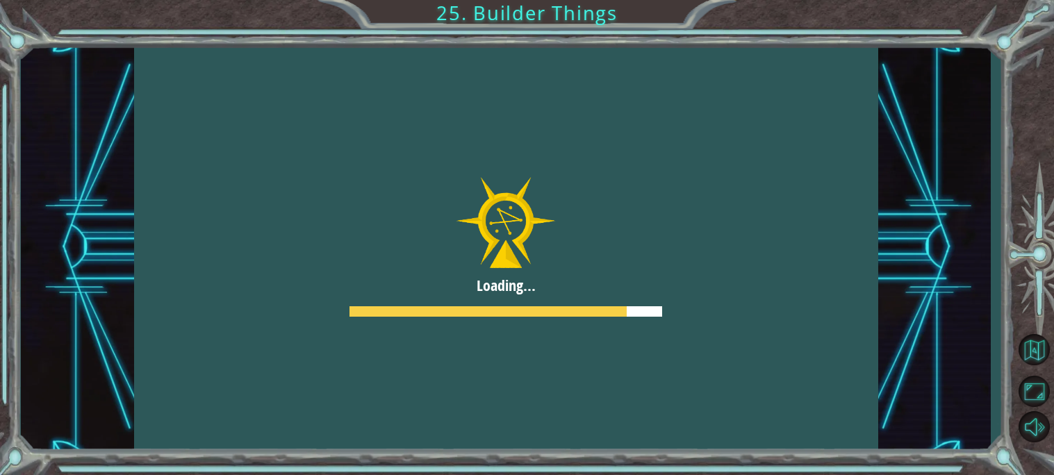
click at [597, 319] on div at bounding box center [506, 247] width 744 height 418
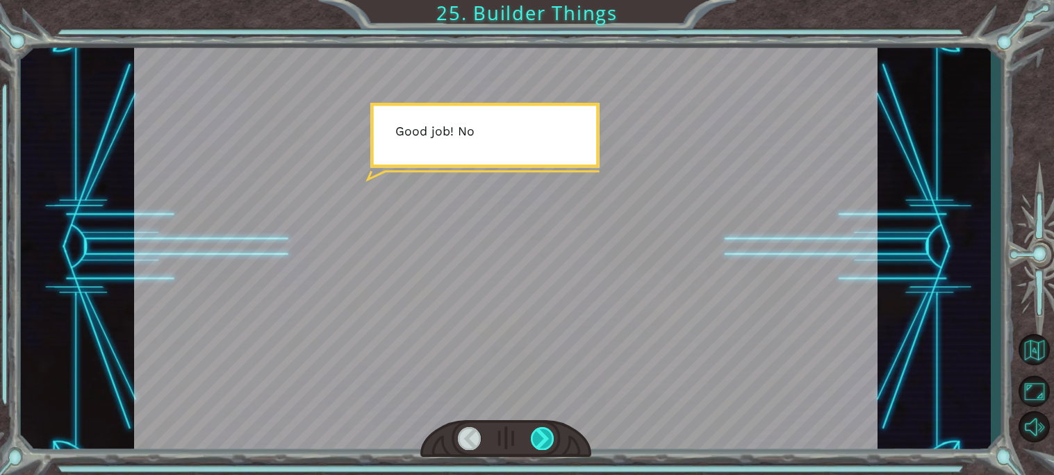
click at [542, 438] on div at bounding box center [543, 438] width 24 height 23
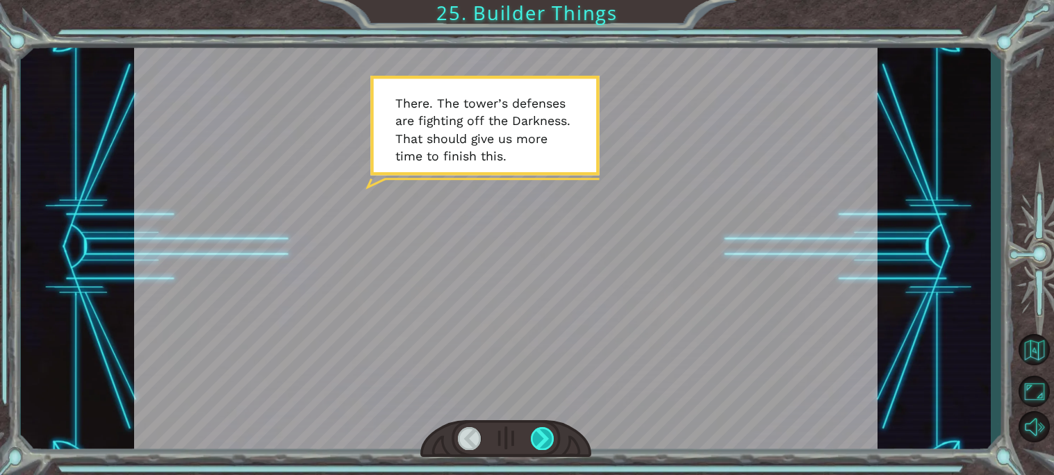
click at [542, 438] on div at bounding box center [543, 438] width 24 height 23
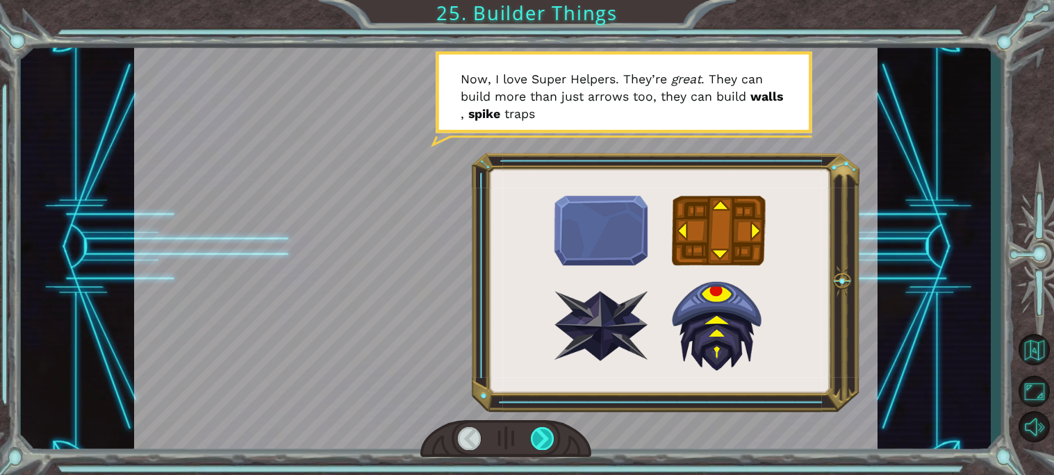
click at [542, 438] on div at bounding box center [543, 438] width 24 height 23
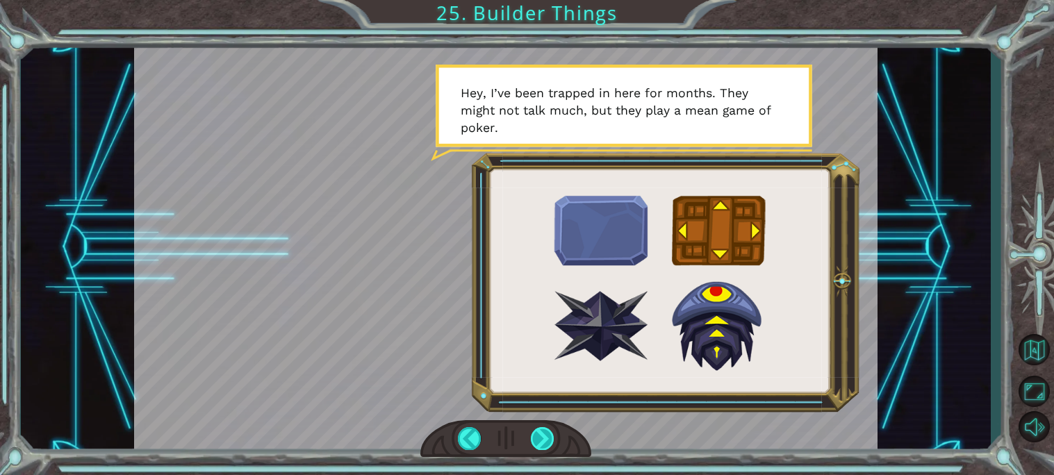
click at [545, 443] on div at bounding box center [543, 438] width 24 height 23
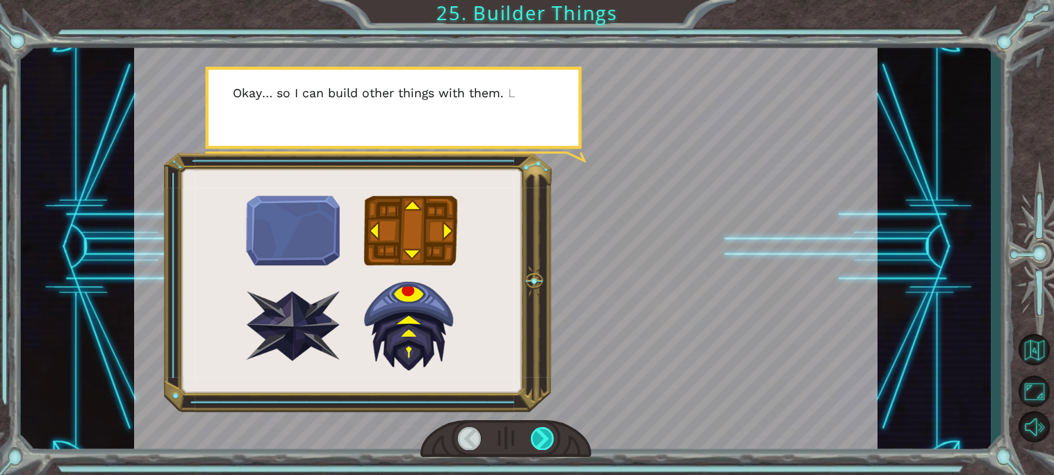
click at [545, 443] on div at bounding box center [543, 438] width 24 height 23
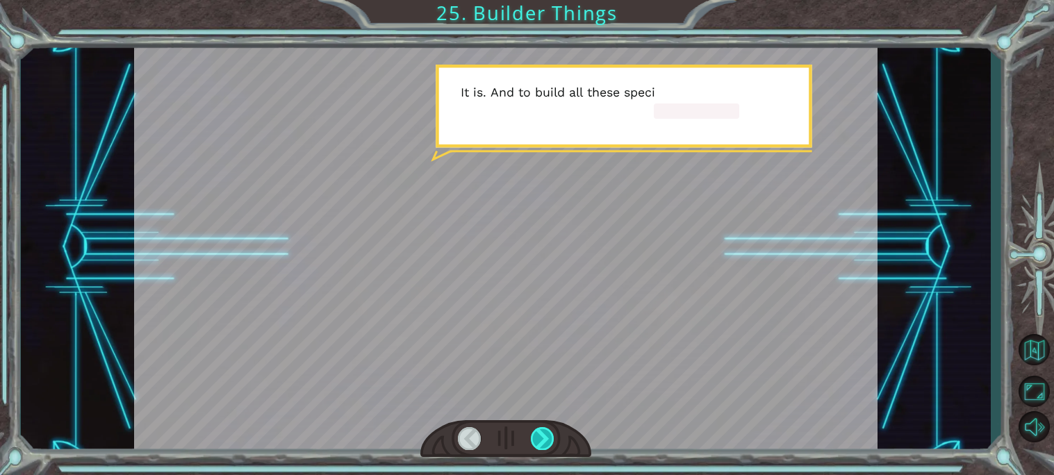
click at [545, 443] on div at bounding box center [543, 438] width 24 height 23
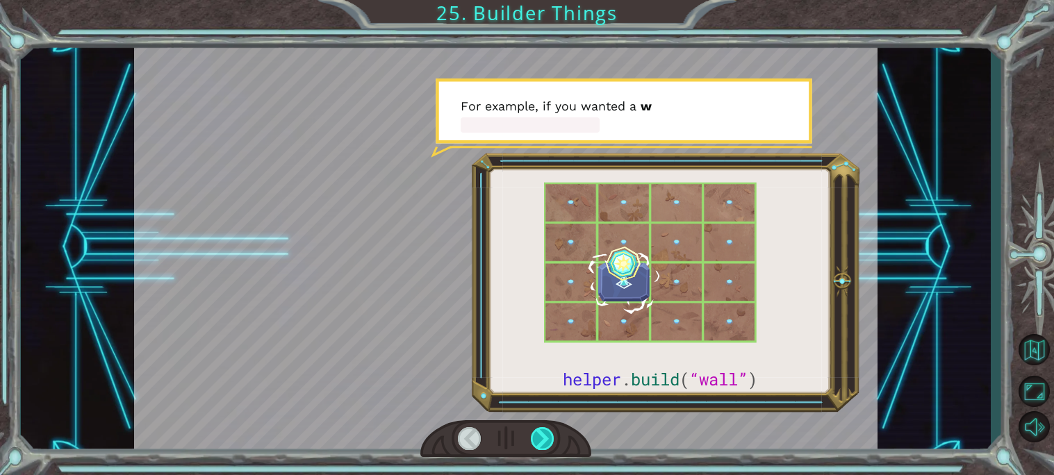
click at [545, 443] on div at bounding box center [543, 438] width 24 height 23
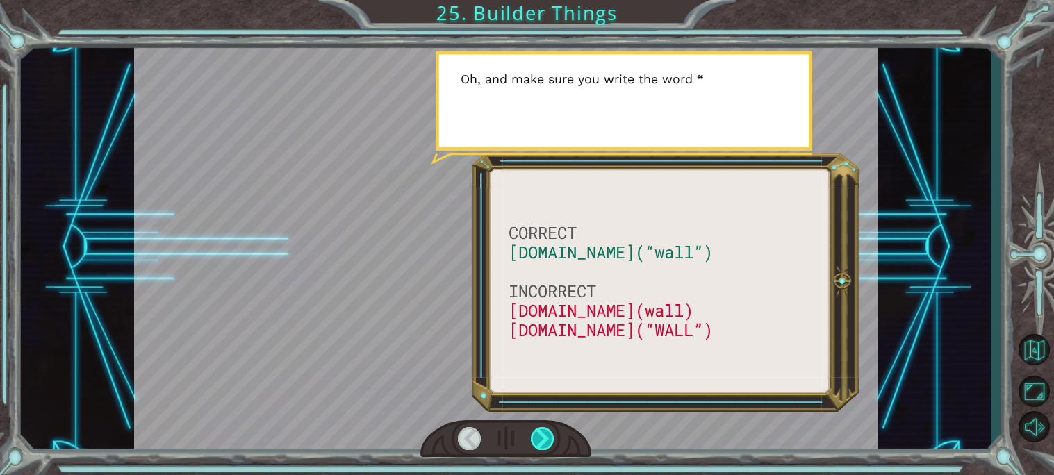
click at [545, 443] on div at bounding box center [543, 438] width 24 height 23
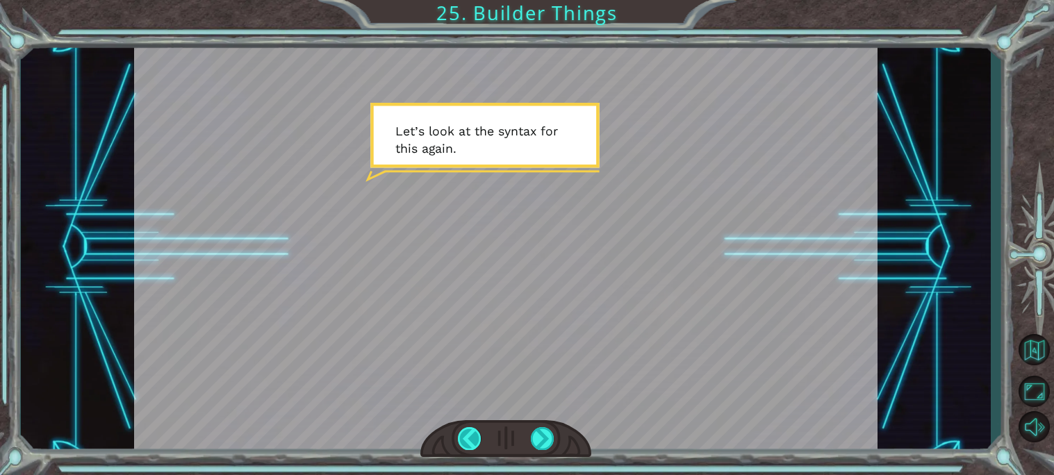
click at [474, 440] on div at bounding box center [470, 438] width 24 height 23
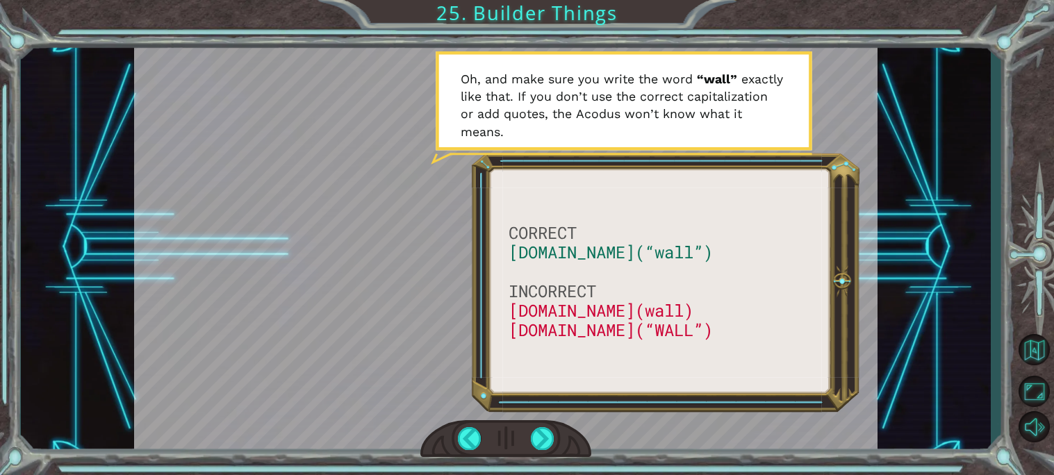
click at [556, 440] on div at bounding box center [505, 439] width 171 height 38
click at [553, 439] on div at bounding box center [543, 438] width 24 height 23
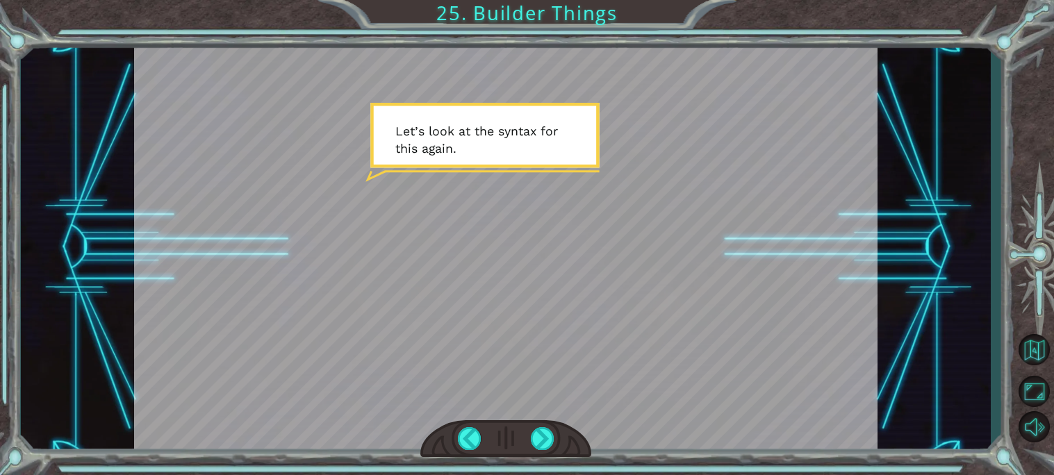
click at [554, 440] on div at bounding box center [505, 439] width 171 height 38
click at [552, 440] on div at bounding box center [543, 438] width 24 height 23
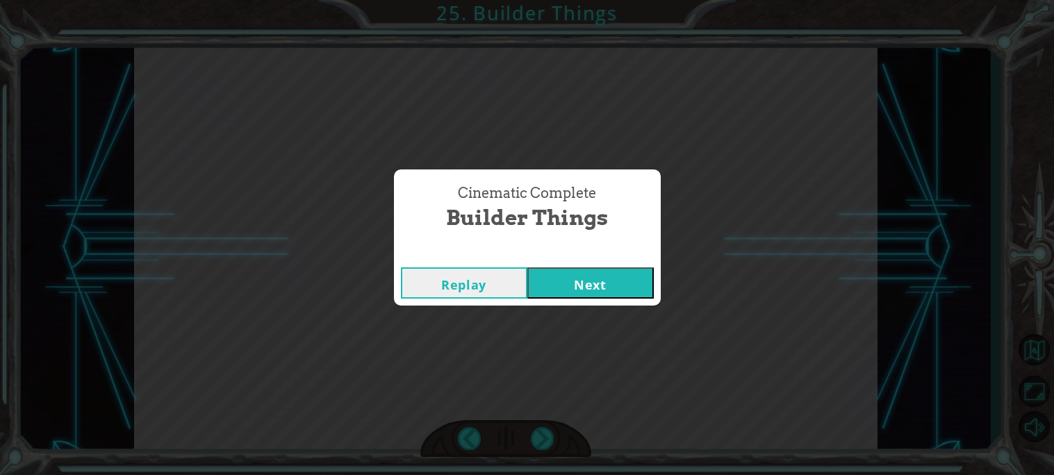
click at [552, 439] on div "Cinematic Complete Builder Things Replay Next" at bounding box center [527, 237] width 1054 height 475
click at [583, 285] on button "Next" at bounding box center [590, 282] width 126 height 31
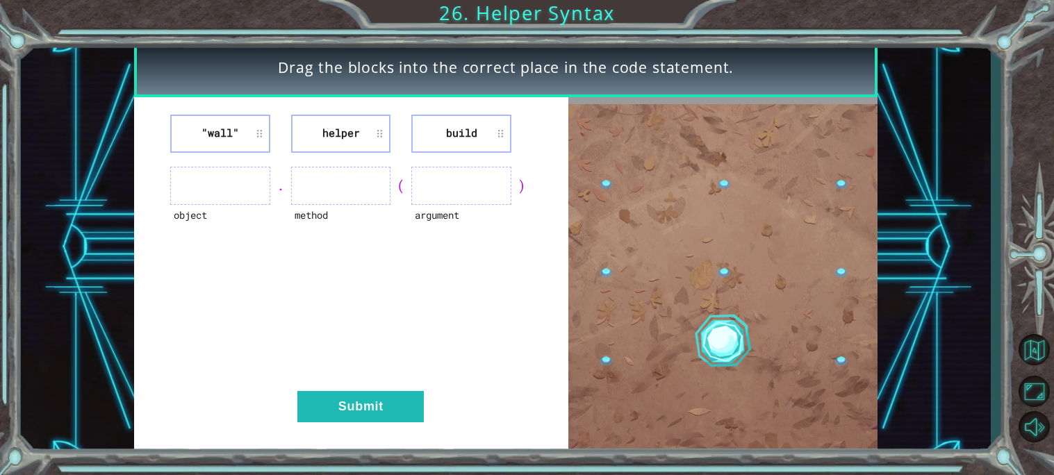
click at [443, 129] on li "build" at bounding box center [461, 134] width 100 height 38
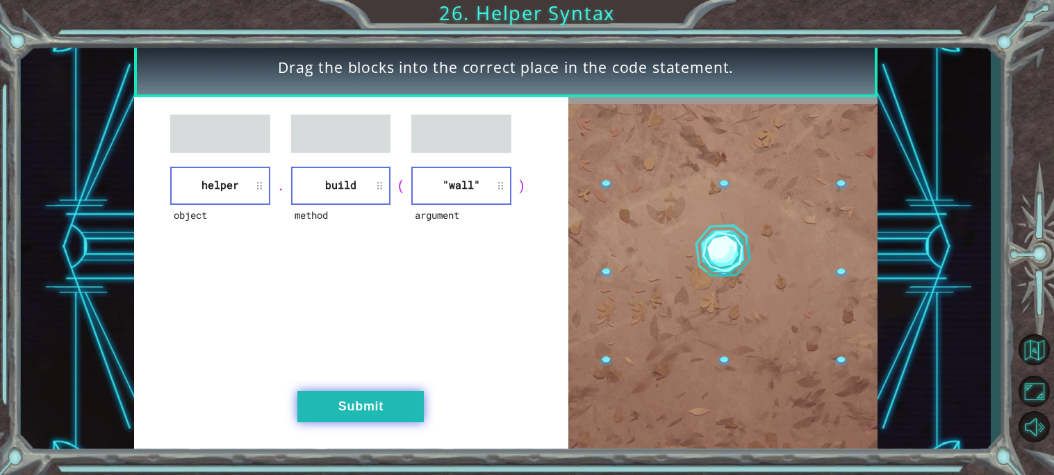
click at [341, 406] on button "Submit" at bounding box center [360, 406] width 126 height 31
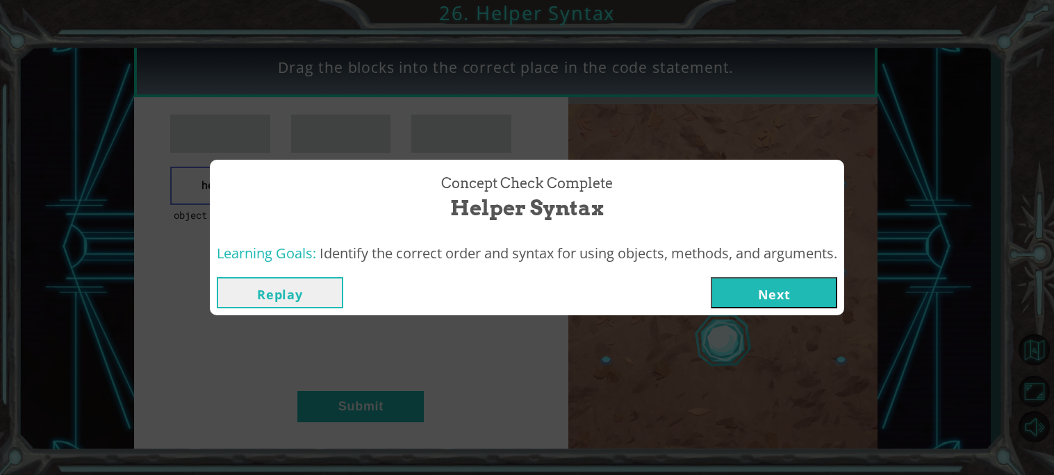
click at [773, 290] on button "Next" at bounding box center [774, 292] width 126 height 31
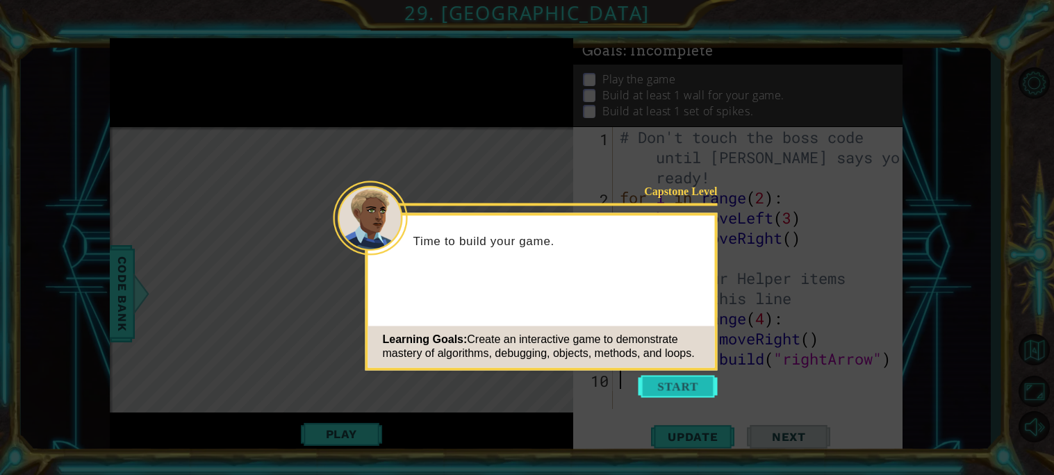
click at [661, 391] on button "Start" at bounding box center [677, 386] width 79 height 22
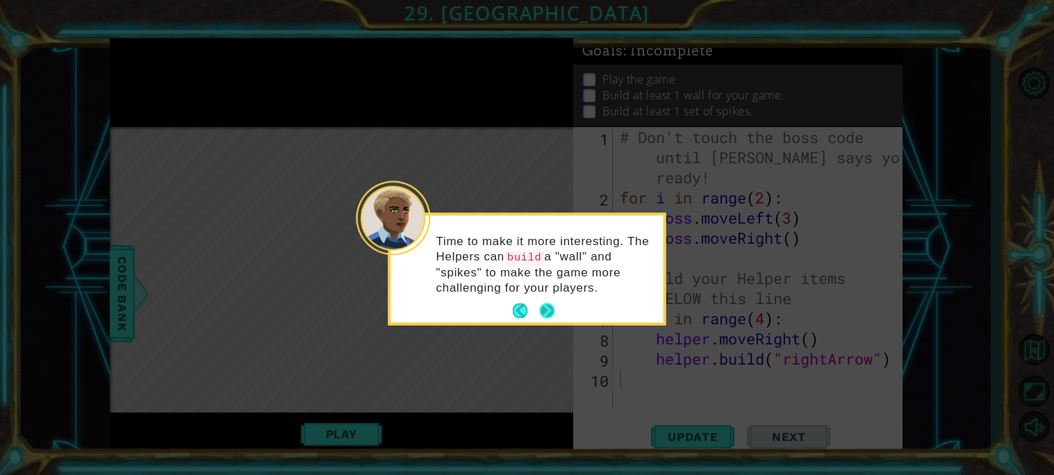
click at [550, 308] on button "Next" at bounding box center [547, 311] width 15 height 15
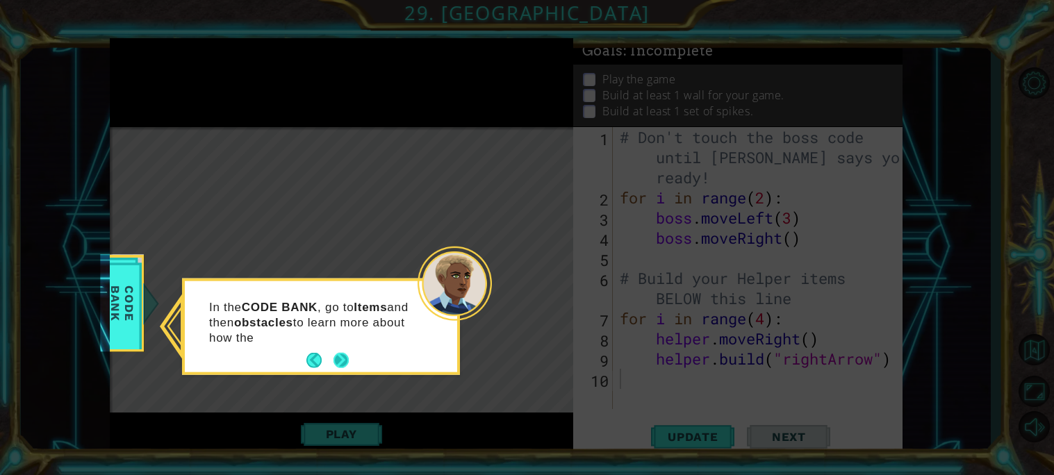
click at [350, 358] on div "In the CODE BANK , go to Items and then obstacles to learn more about how the" at bounding box center [321, 328] width 272 height 85
click at [350, 346] on p "In the CODE BANK , go to Items and then obstacles to learn more about how the '…" at bounding box center [313, 322] width 208 height 47
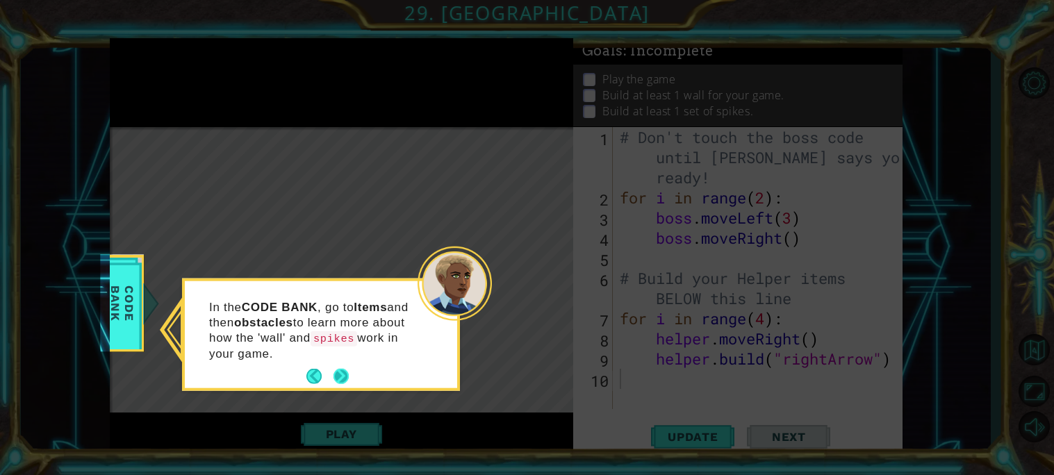
click at [336, 374] on button "Next" at bounding box center [340, 376] width 15 height 15
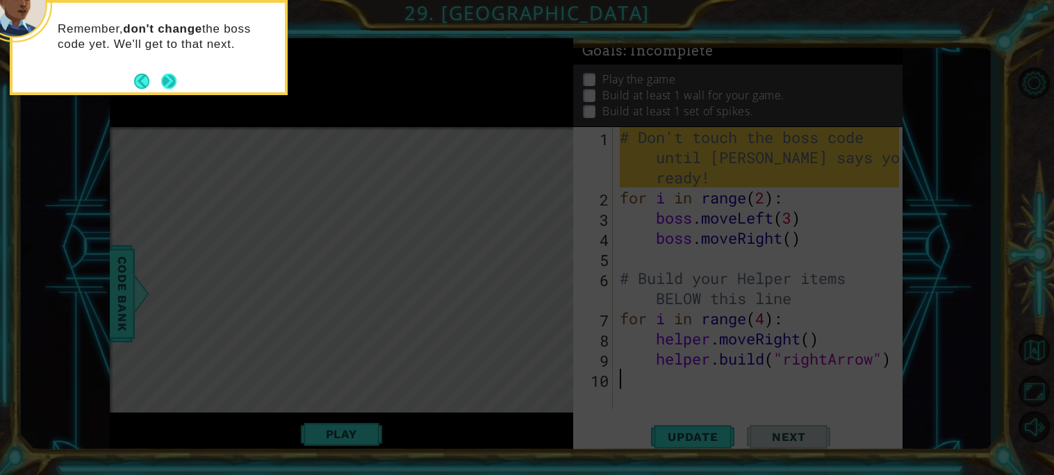
click at [174, 80] on button "Next" at bounding box center [168, 81] width 15 height 15
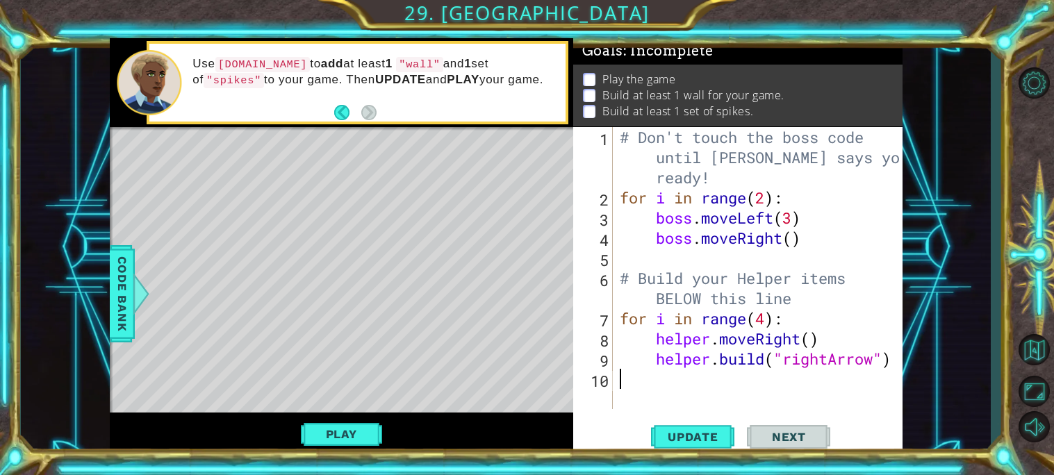
click at [801, 292] on div "# Don't touch the boss code until [PERSON_NAME] says you're ready! for i in ran…" at bounding box center [761, 308] width 289 height 363
type textarea "# Build your Helper items BELOW this line"
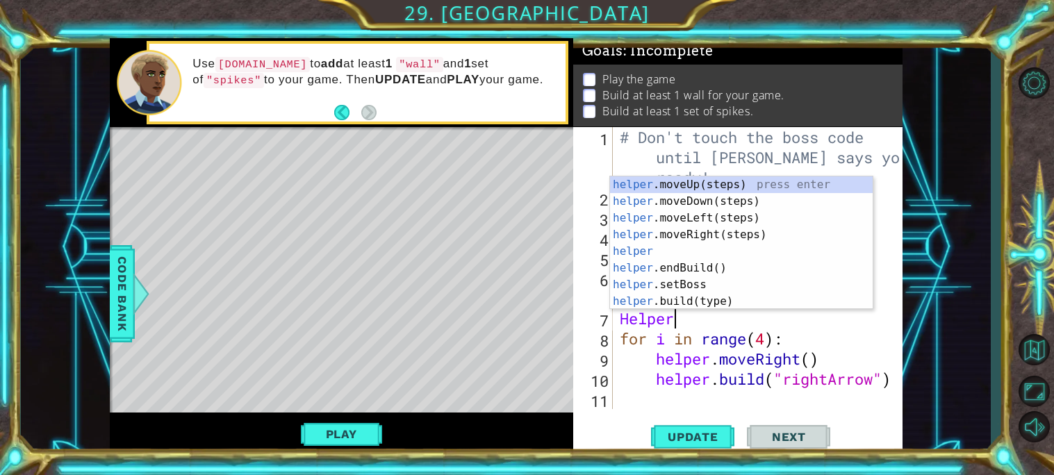
scroll to position [0, 1]
click at [798, 307] on div "helper .moveUp(steps) press enter helper .moveDown(steps) press enter helper .m…" at bounding box center [741, 259] width 263 height 167
type textarea "[DOMAIN_NAME]("wall")"
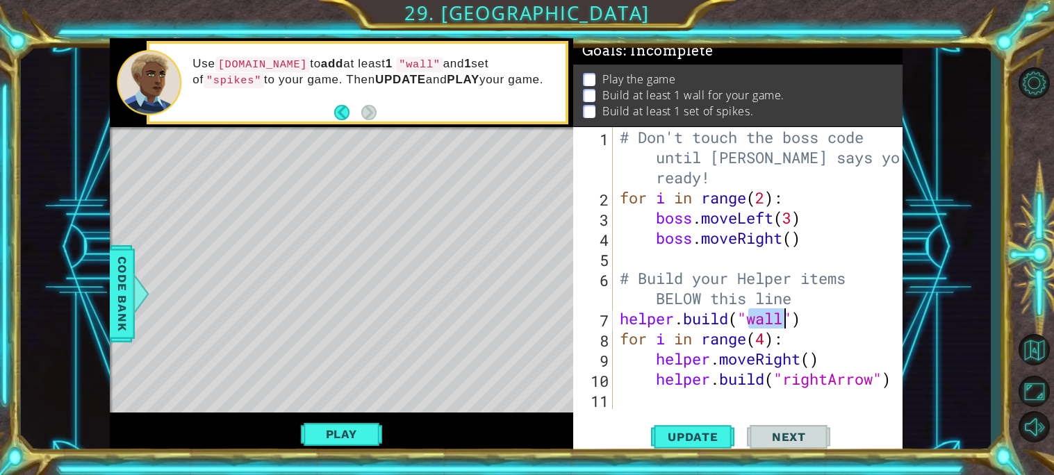
click at [807, 313] on div "# Don't touch the boss code until [PERSON_NAME] says you're ready! for i in ran…" at bounding box center [761, 308] width 289 height 363
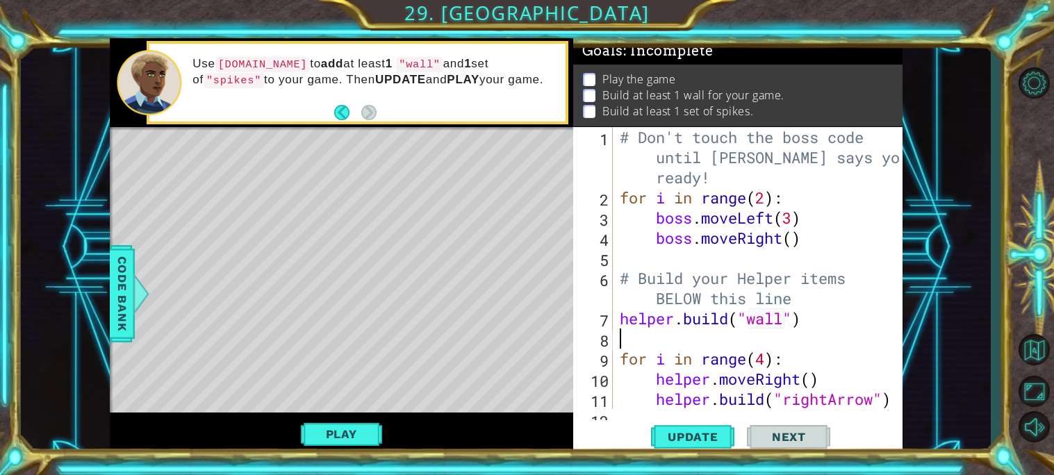
scroll to position [0, 0]
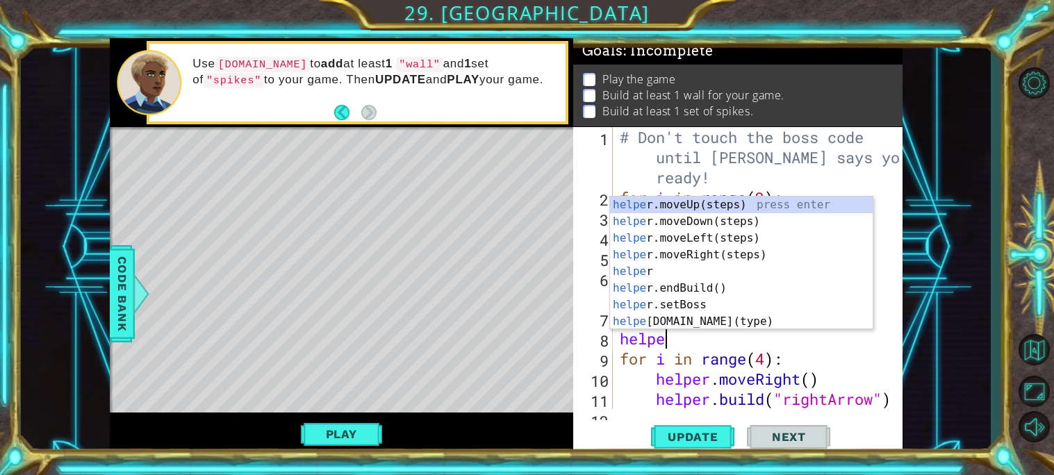
type textarea "helper"
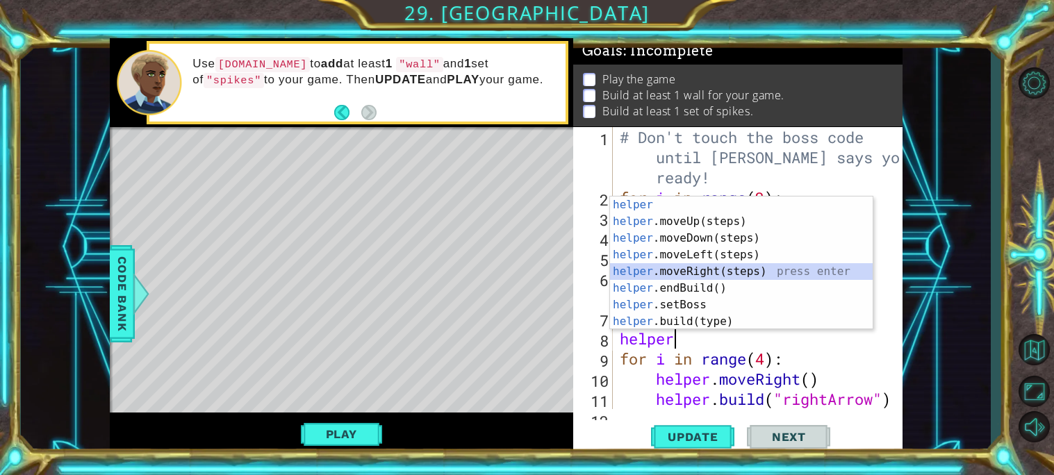
click at [763, 266] on div "helper press enter helper .moveUp(steps) press enter helper .moveDown(steps) pr…" at bounding box center [741, 280] width 263 height 167
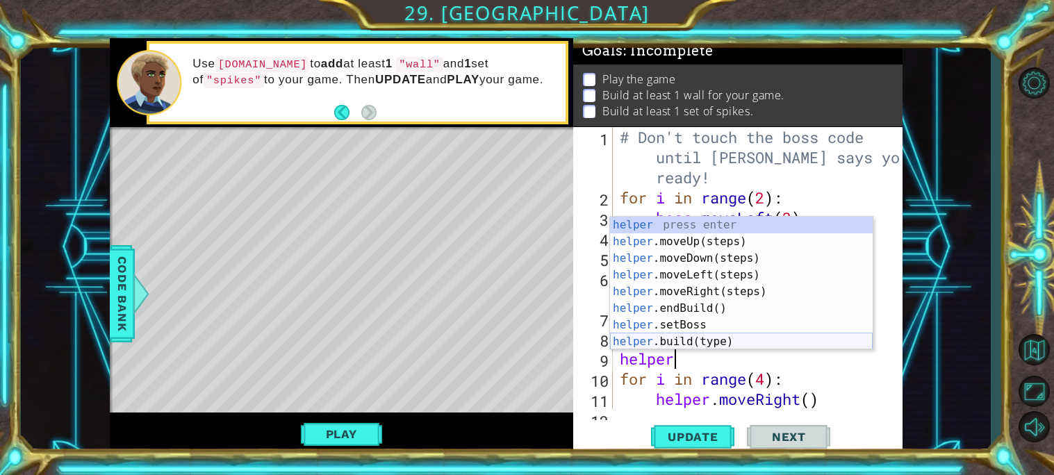
click at [714, 336] on div "helper press enter helper .moveUp(steps) press enter helper .moveDown(steps) pr…" at bounding box center [741, 300] width 263 height 167
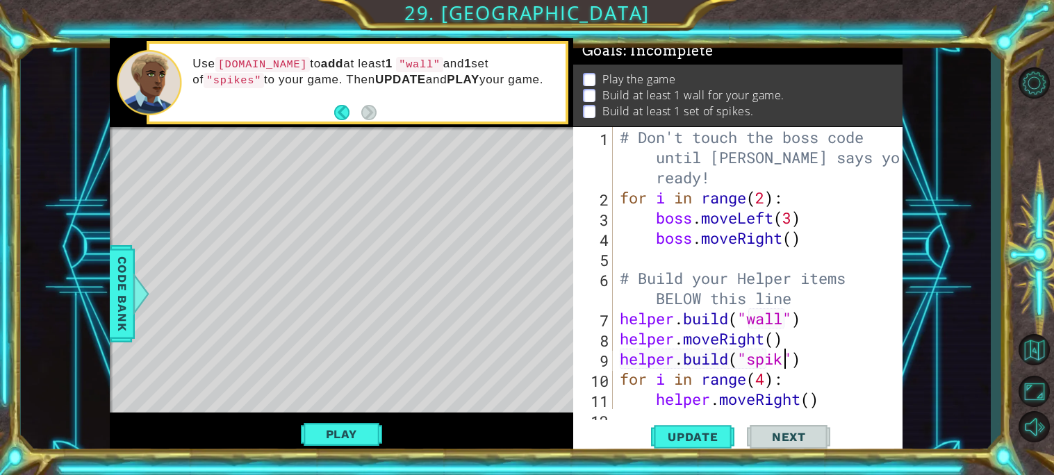
scroll to position [0, 8]
click at [818, 298] on div "# Don't touch the boss code until [PERSON_NAME] says you're ready! for i in ran…" at bounding box center [761, 308] width 289 height 363
type textarea "# Build your Helper items BELOW this line"
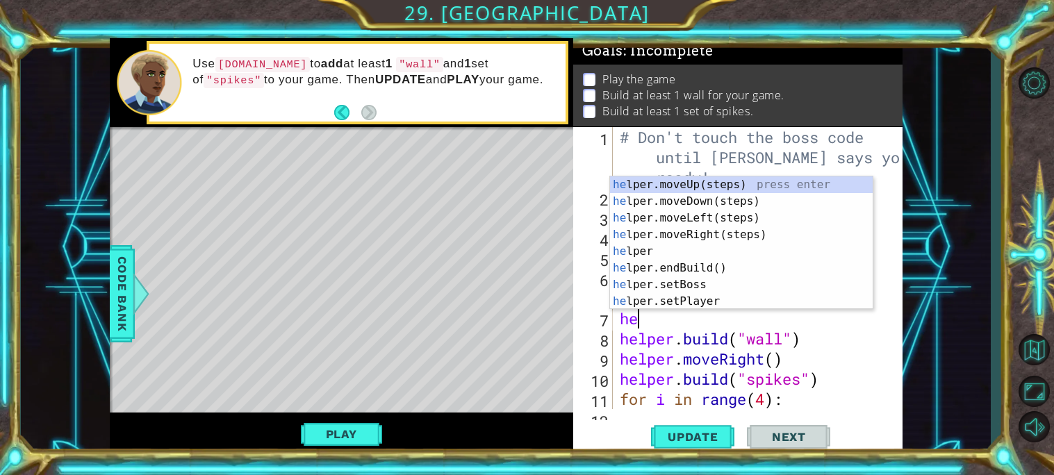
scroll to position [0, 1]
type textarea "help"
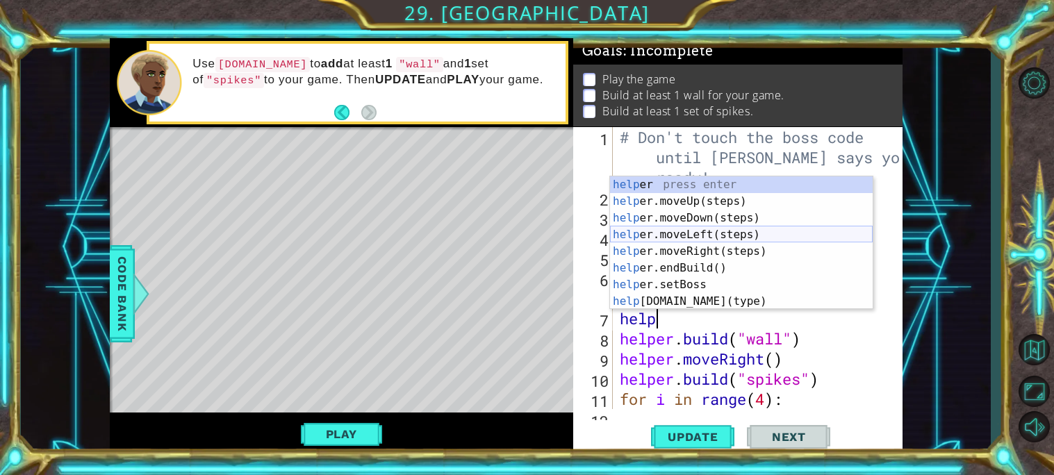
click at [722, 241] on div "help er press enter help er.moveUp(steps) press enter help er.moveDown(steps) p…" at bounding box center [741, 259] width 263 height 167
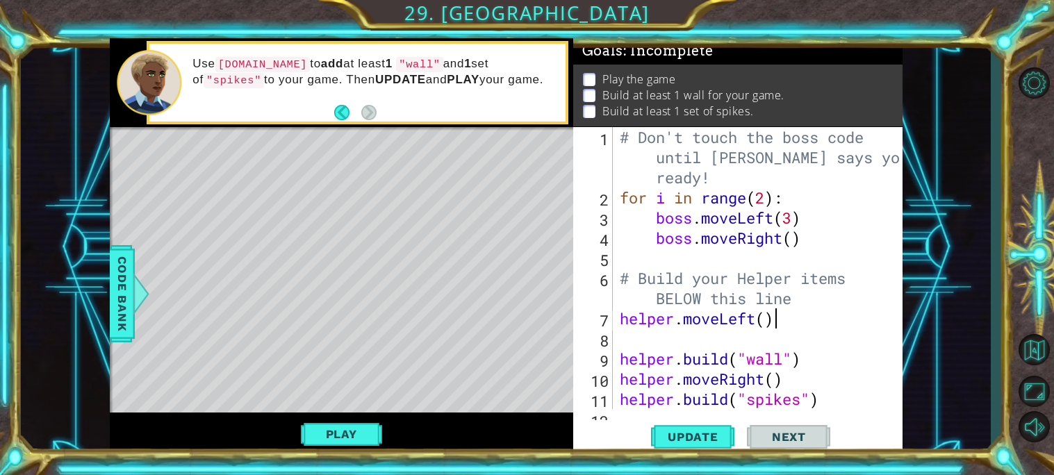
click at [779, 324] on div "# Don't touch the boss code until [PERSON_NAME] says you're ready! for i in ran…" at bounding box center [761, 308] width 289 height 363
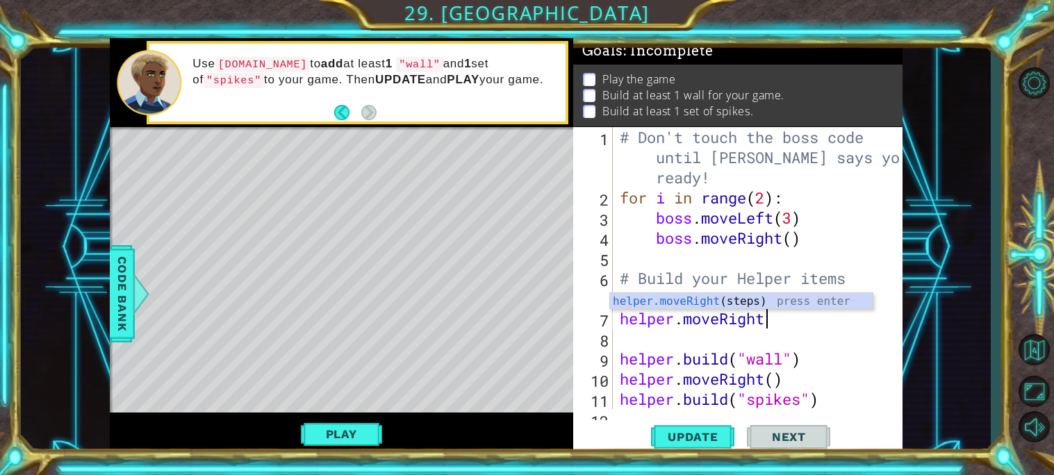
scroll to position [0, 6]
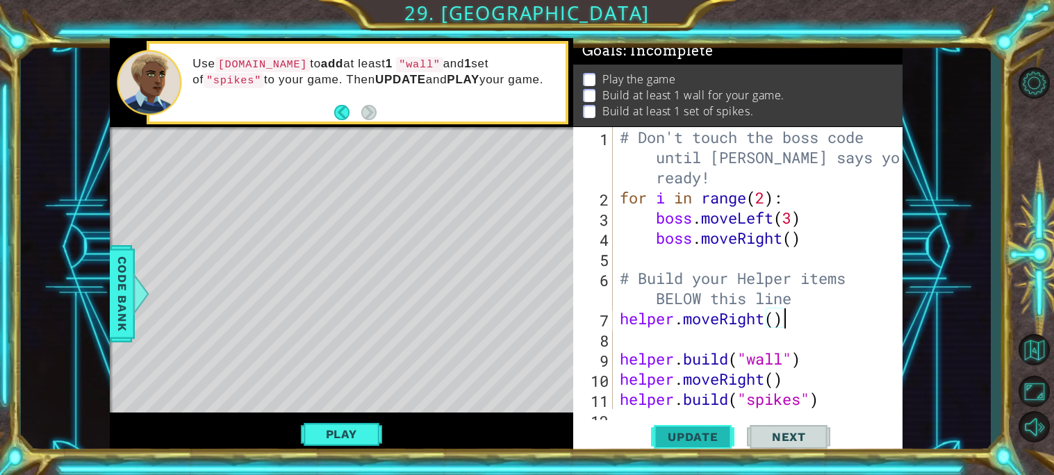
click at [690, 427] on button "Update" at bounding box center [692, 436] width 83 height 33
click at [332, 434] on button "Play" at bounding box center [341, 434] width 81 height 26
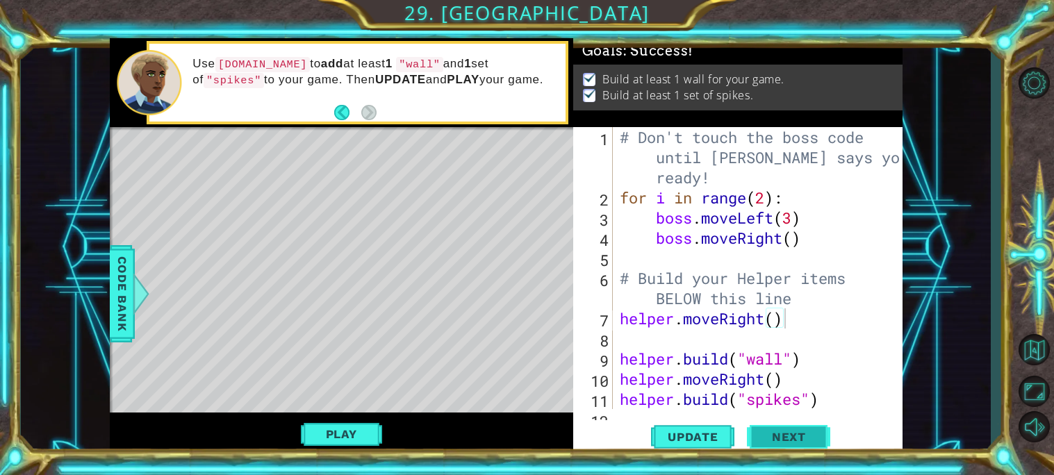
click at [773, 433] on span "Next" at bounding box center [789, 437] width 62 height 14
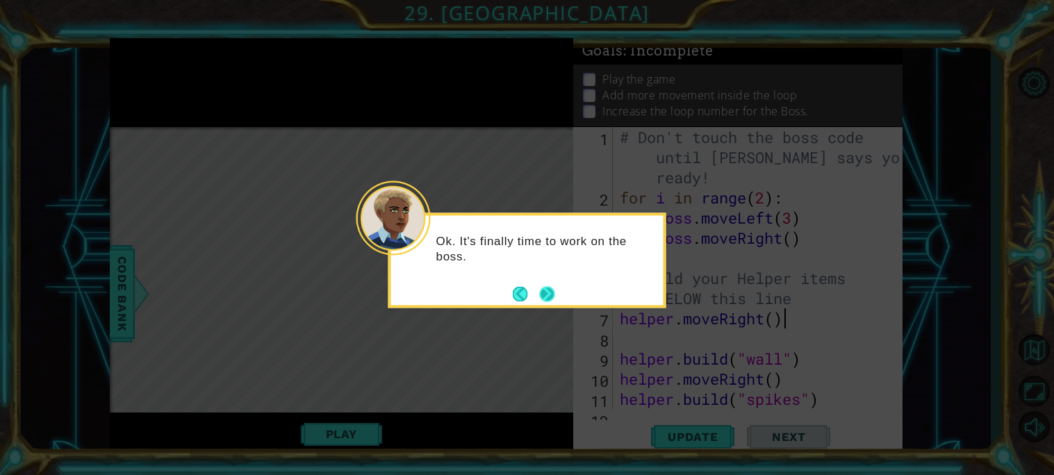
click at [552, 286] on button "Next" at bounding box center [547, 293] width 15 height 15
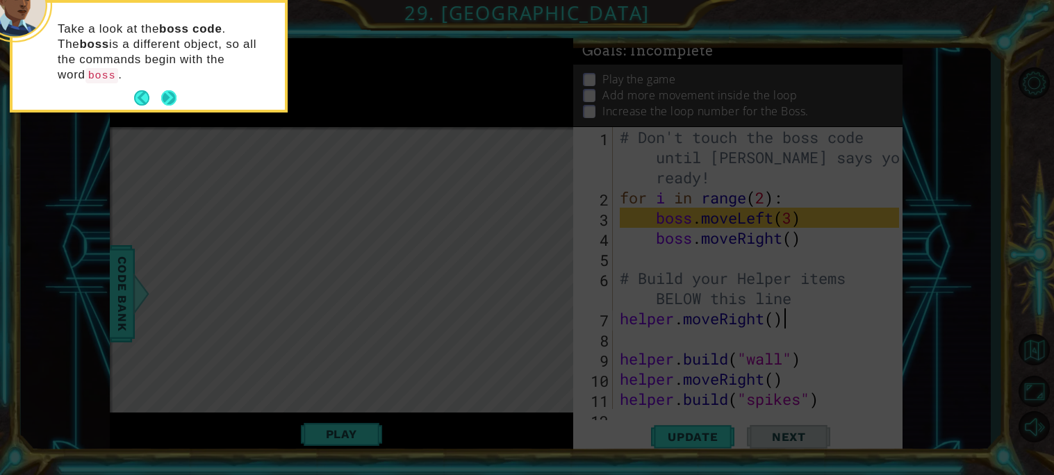
click at [165, 90] on button "Next" at bounding box center [168, 97] width 15 height 15
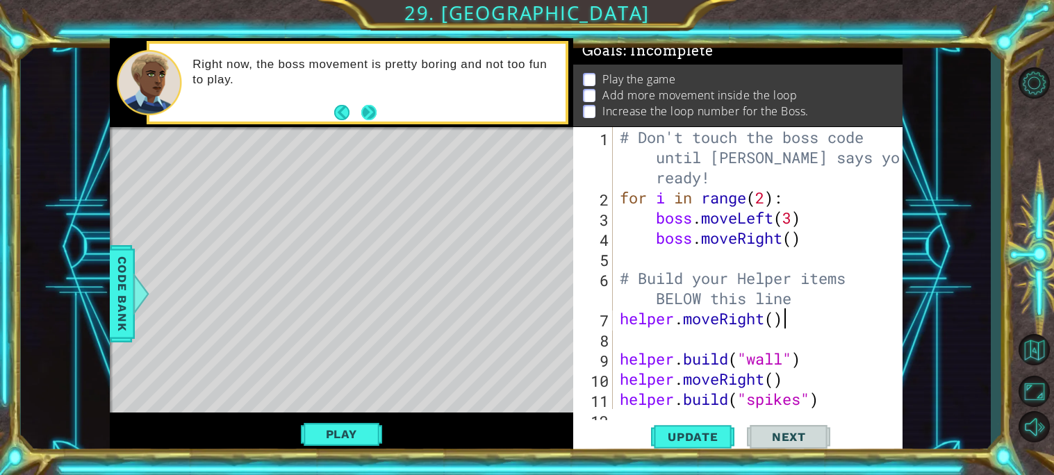
click at [366, 120] on button "Next" at bounding box center [369, 112] width 20 height 20
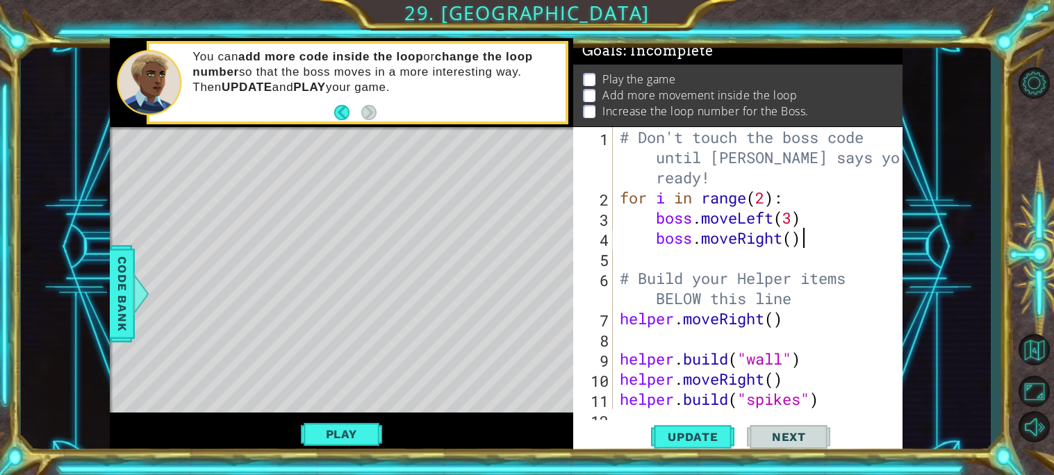
click at [813, 236] on div "# Don't touch the boss code until [PERSON_NAME] says you're ready! for i in ran…" at bounding box center [761, 308] width 289 height 363
type textarea "boss.moveRight()"
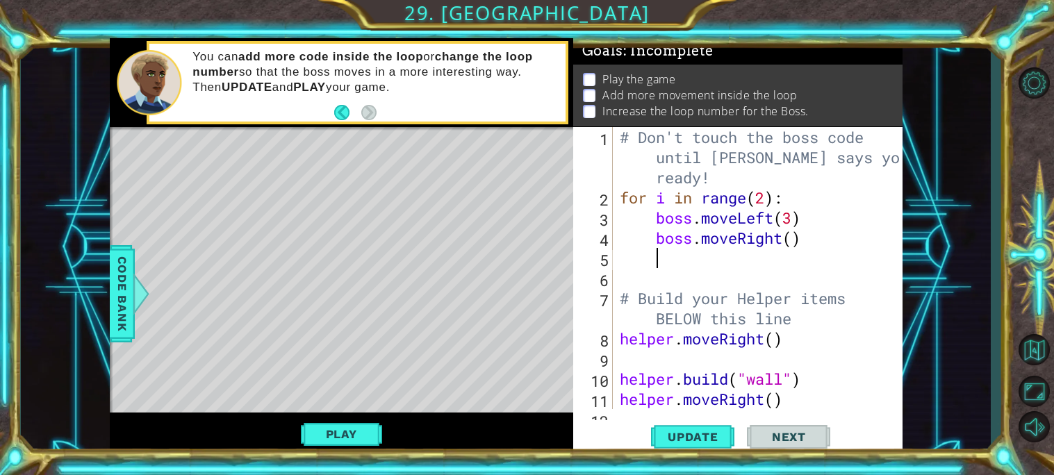
scroll to position [0, 1]
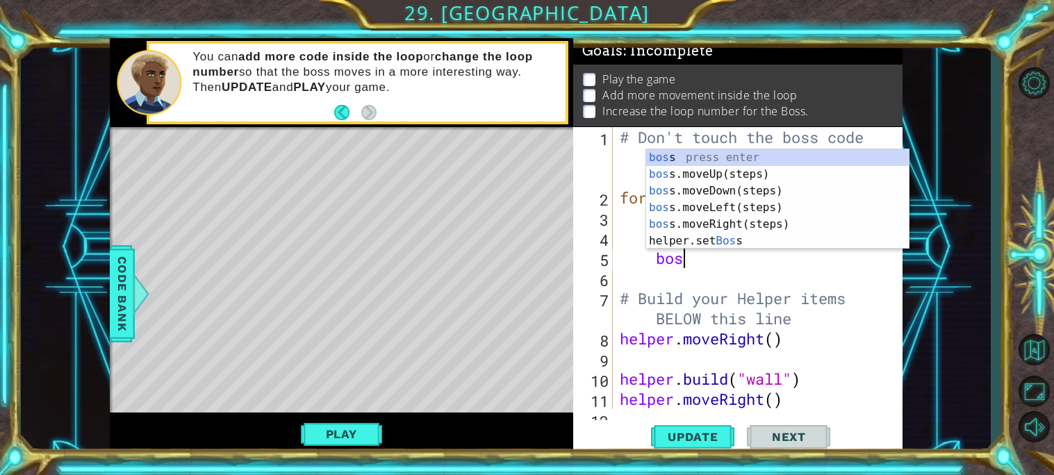
type textarea "boss"
click at [735, 187] on div "boss press enter boss .moveUp(steps) press enter boss .moveDown(steps) press en…" at bounding box center [777, 215] width 263 height 133
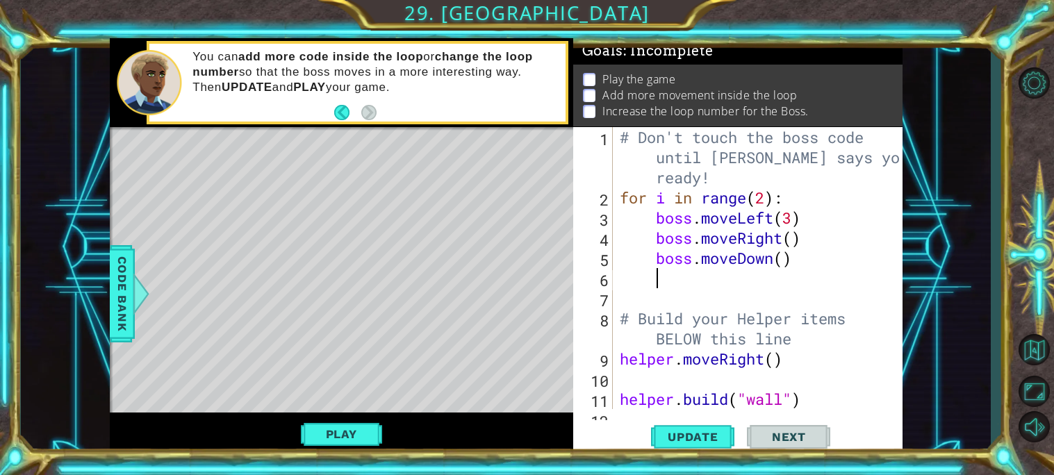
scroll to position [0, 1]
click at [771, 264] on div "# Don't touch the boss code until [PERSON_NAME] says you're ready! for i in ran…" at bounding box center [761, 308] width 289 height 363
click at [775, 263] on div "# Don't touch the boss code until [PERSON_NAME] says you're ready! for i in ran…" at bounding box center [761, 308] width 289 height 363
click at [763, 266] on div "# Don't touch the boss code until [PERSON_NAME] says you're ready! for i in ran…" at bounding box center [761, 308] width 289 height 363
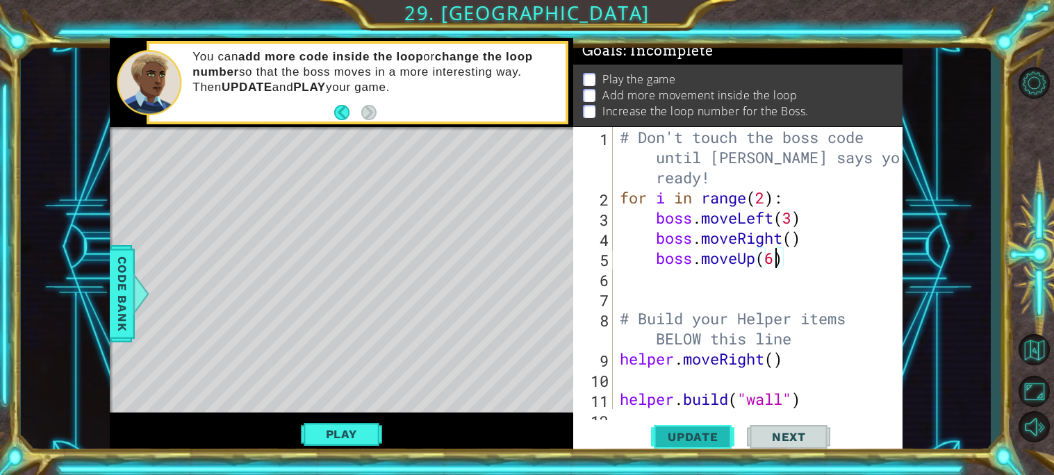
click at [719, 434] on span "Update" at bounding box center [693, 437] width 79 height 14
click at [348, 432] on button "Play" at bounding box center [341, 434] width 81 height 26
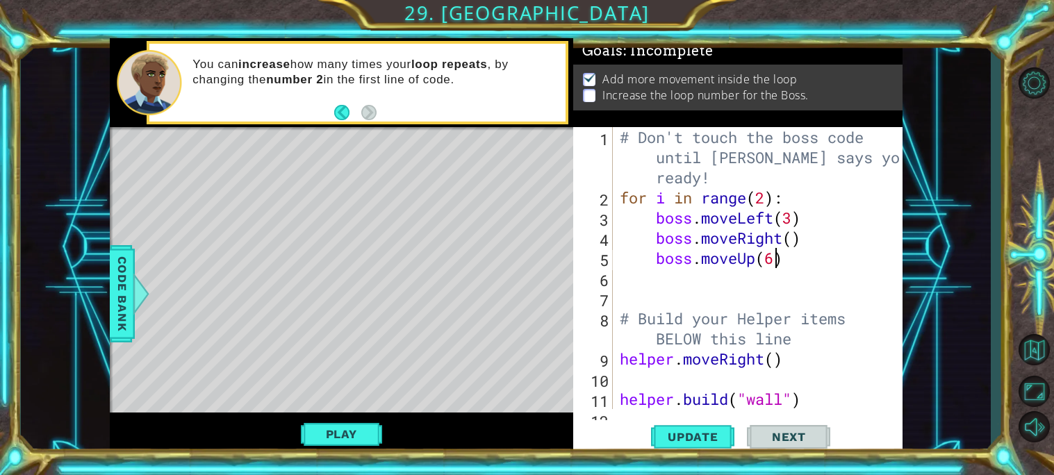
click at [769, 201] on div "# Don't touch the boss code until [PERSON_NAME] says you're ready! for i in ran…" at bounding box center [761, 308] width 289 height 363
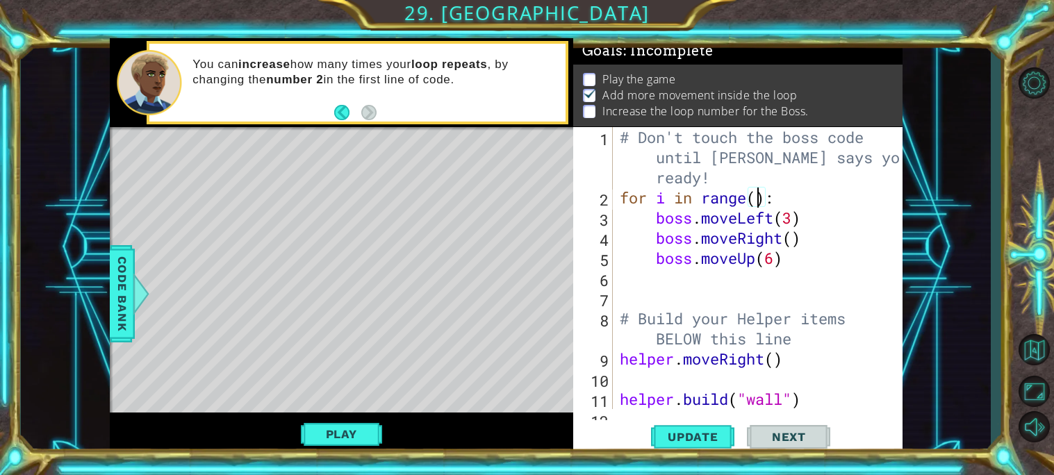
scroll to position [0, 6]
type textarea "for i in range(5):"
click at [706, 433] on span "Update" at bounding box center [693, 437] width 79 height 14
click at [328, 429] on button "Play" at bounding box center [341, 434] width 81 height 26
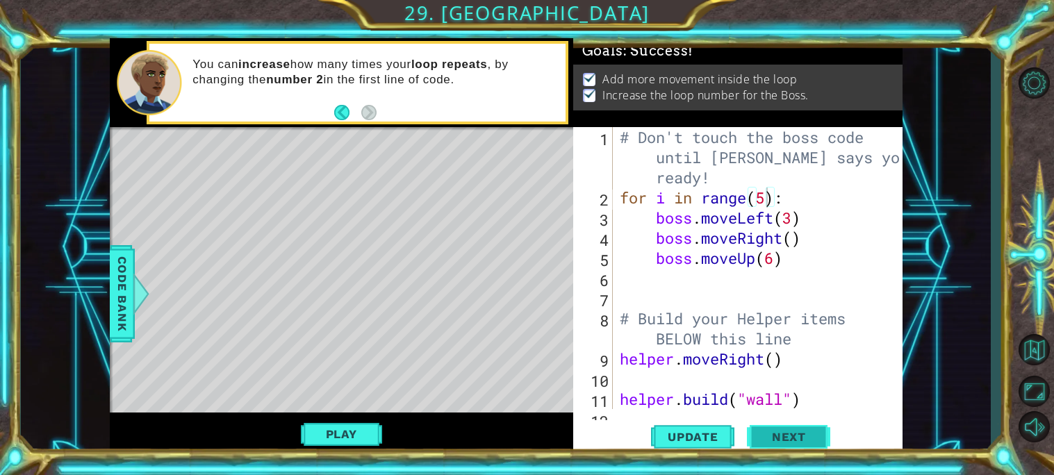
click at [789, 439] on span "Next" at bounding box center [789, 437] width 62 height 14
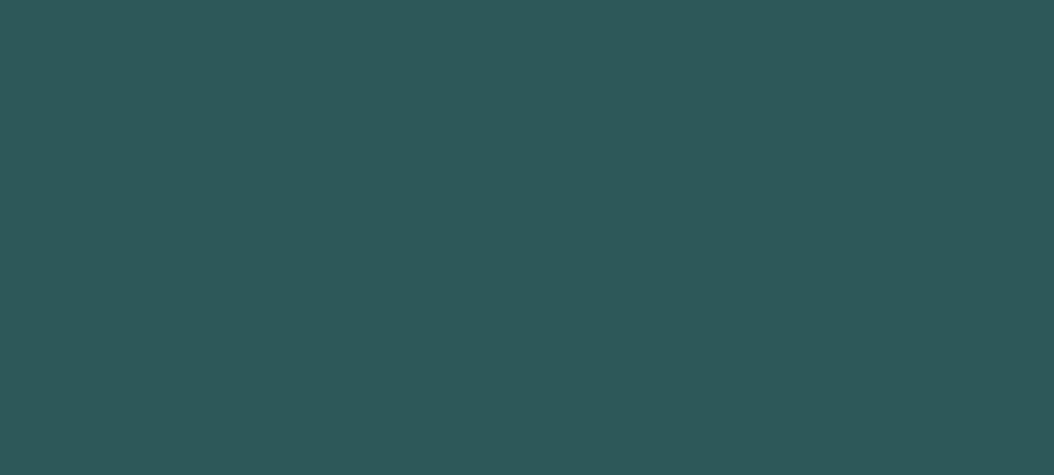
click at [792, 432] on body "1 2 3 4 5 6 7 8 helpe r .setB a ckgrou n d press enter helpe r . a ddTextDirect…" at bounding box center [527, 237] width 1054 height 475
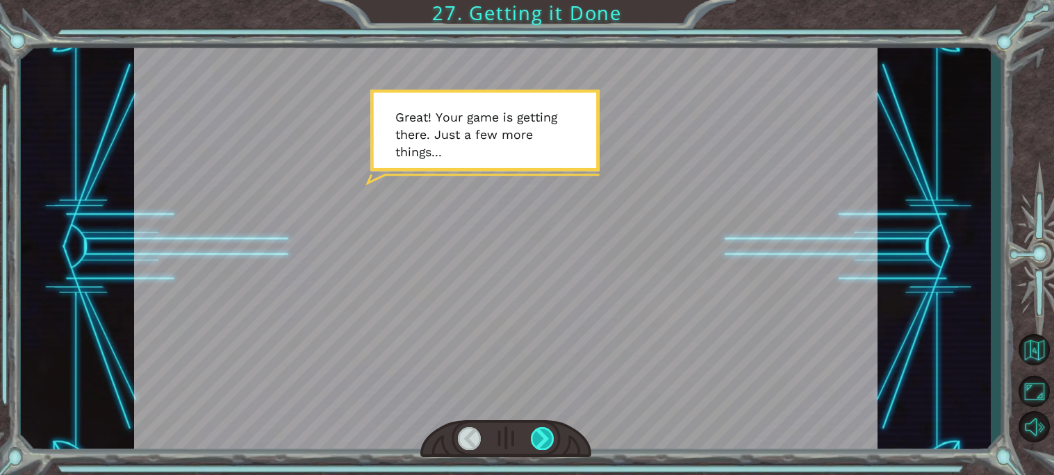
click at [551, 442] on div at bounding box center [543, 438] width 24 height 23
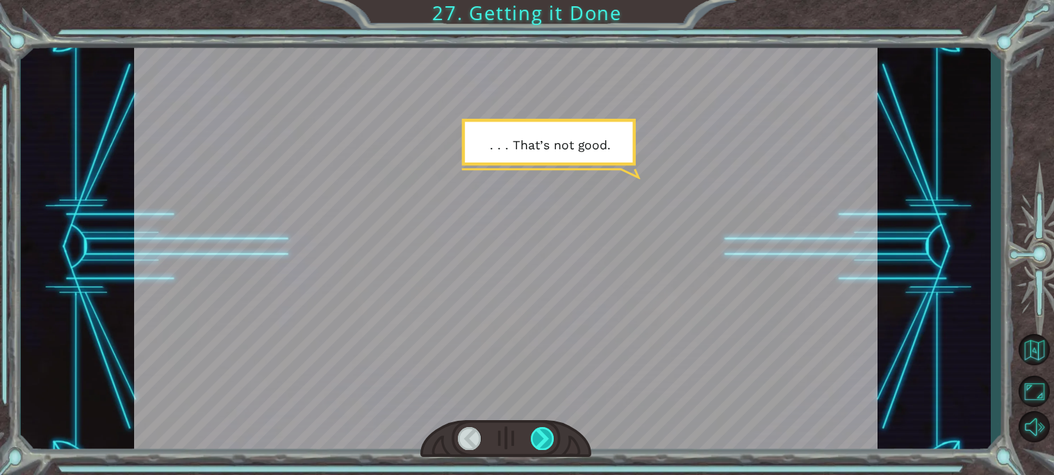
click at [551, 442] on div at bounding box center [543, 438] width 24 height 23
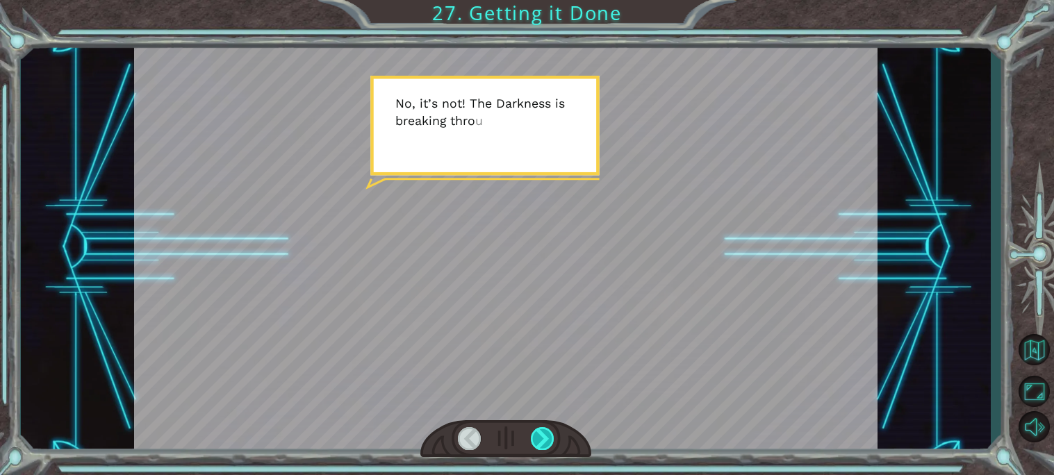
click at [551, 442] on div at bounding box center [543, 438] width 24 height 23
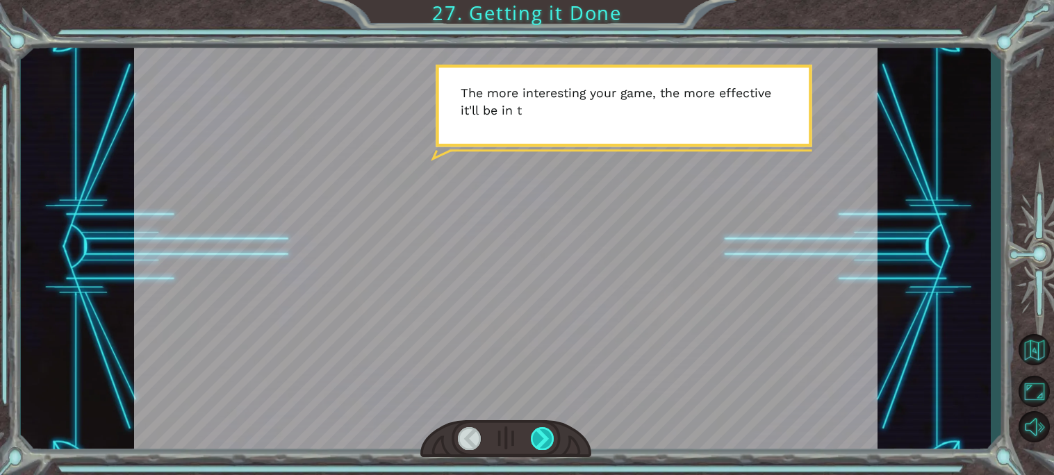
click at [551, 442] on div at bounding box center [543, 438] width 24 height 23
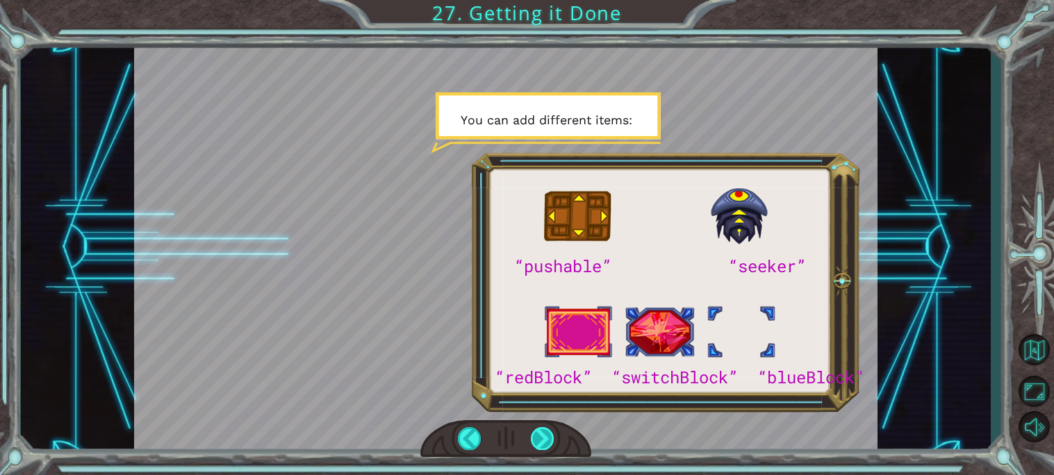
click at [551, 443] on div at bounding box center [543, 438] width 24 height 23
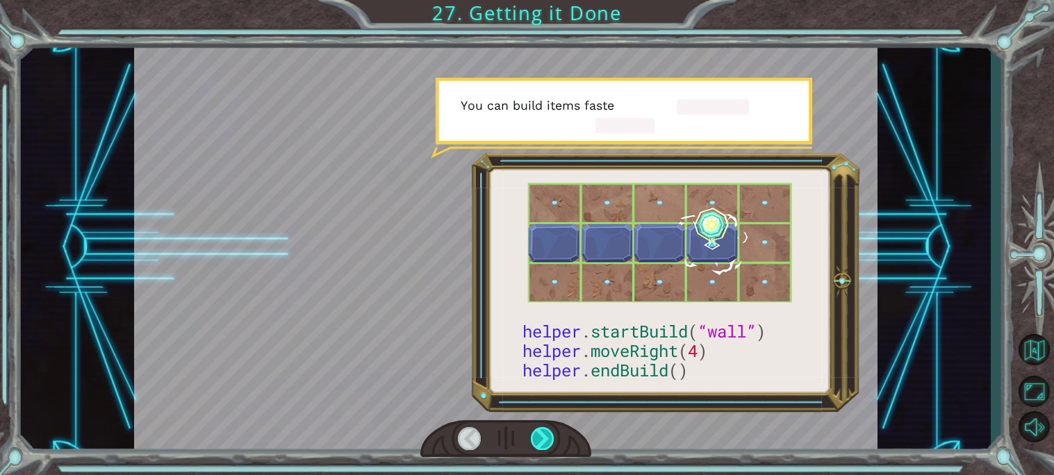
click at [551, 443] on div at bounding box center [543, 438] width 24 height 23
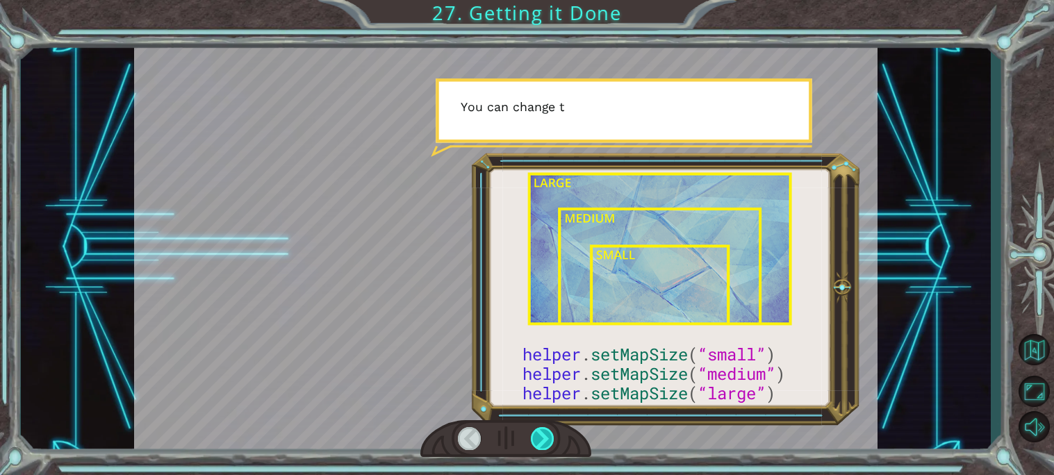
click at [551, 443] on div at bounding box center [543, 438] width 24 height 23
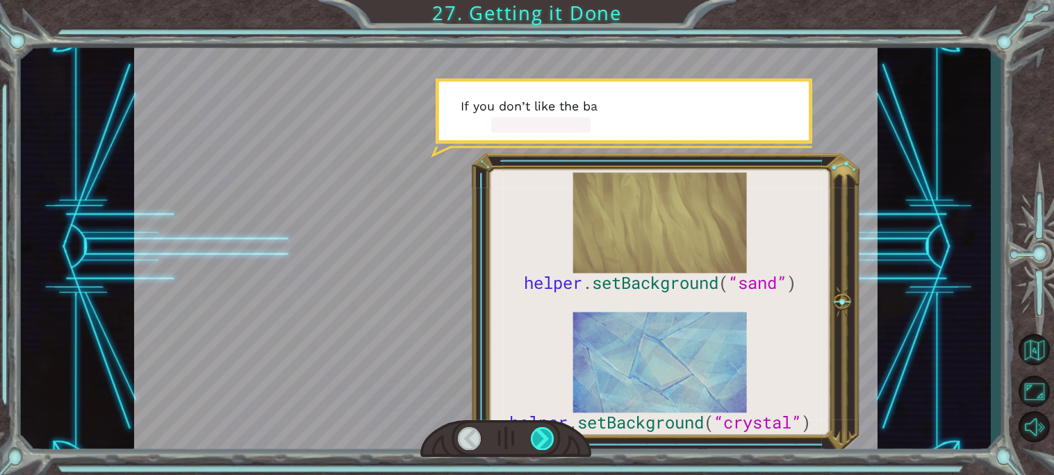
click at [551, 443] on div at bounding box center [543, 438] width 24 height 23
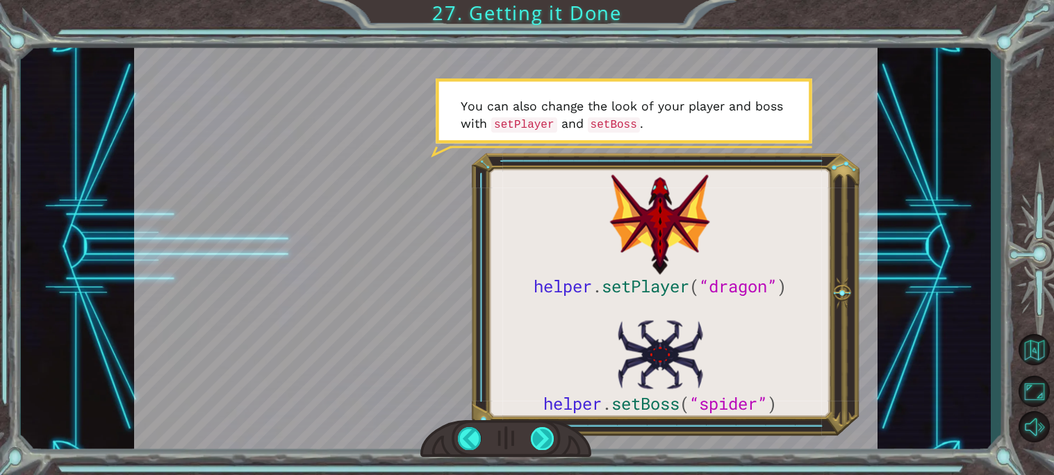
click at [552, 442] on div at bounding box center [543, 438] width 24 height 23
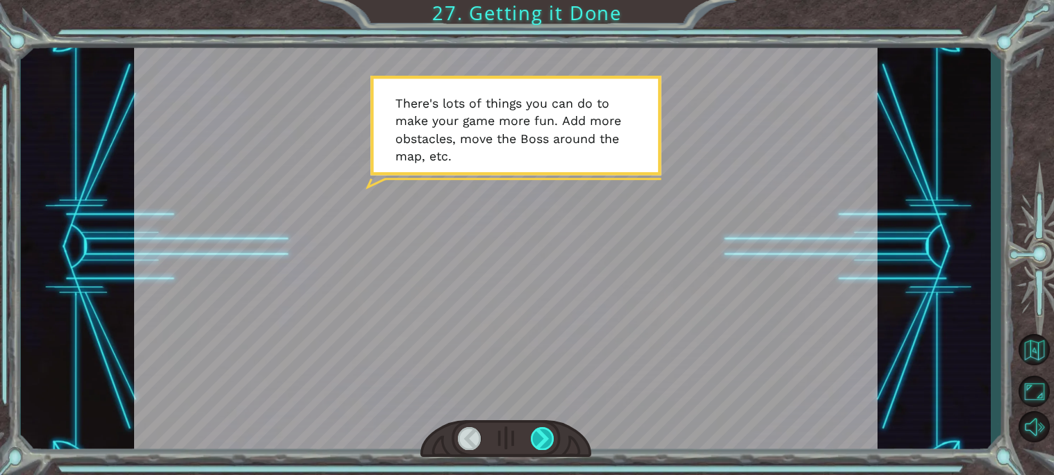
click at [552, 442] on div at bounding box center [543, 438] width 24 height 23
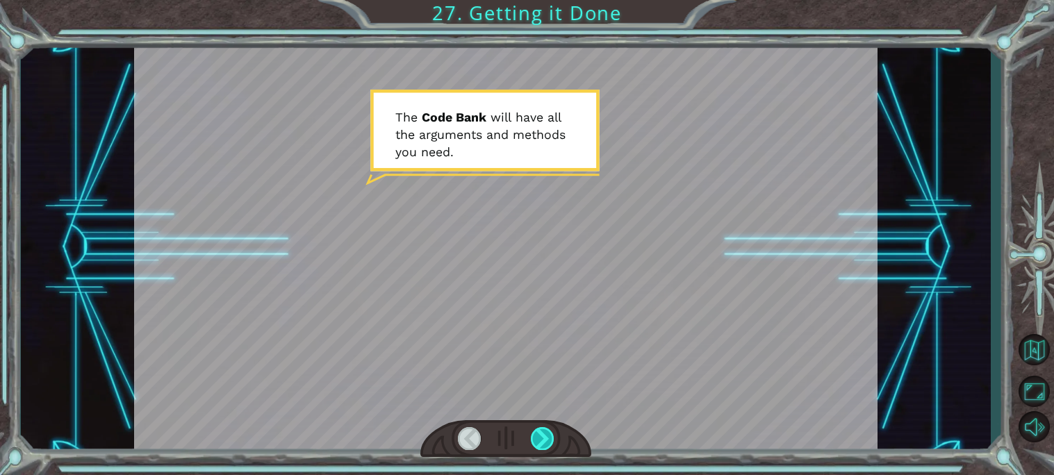
click at [552, 442] on div at bounding box center [543, 438] width 24 height 23
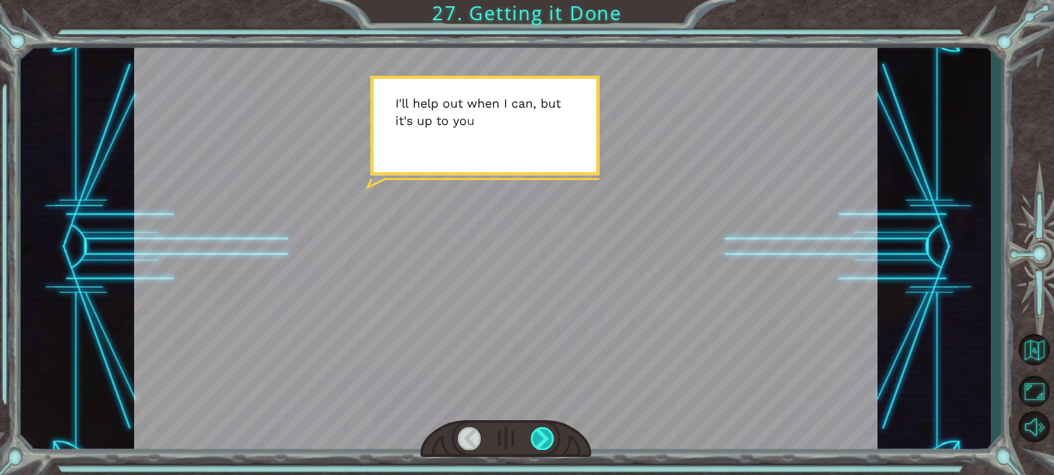
click at [552, 442] on div at bounding box center [543, 438] width 24 height 23
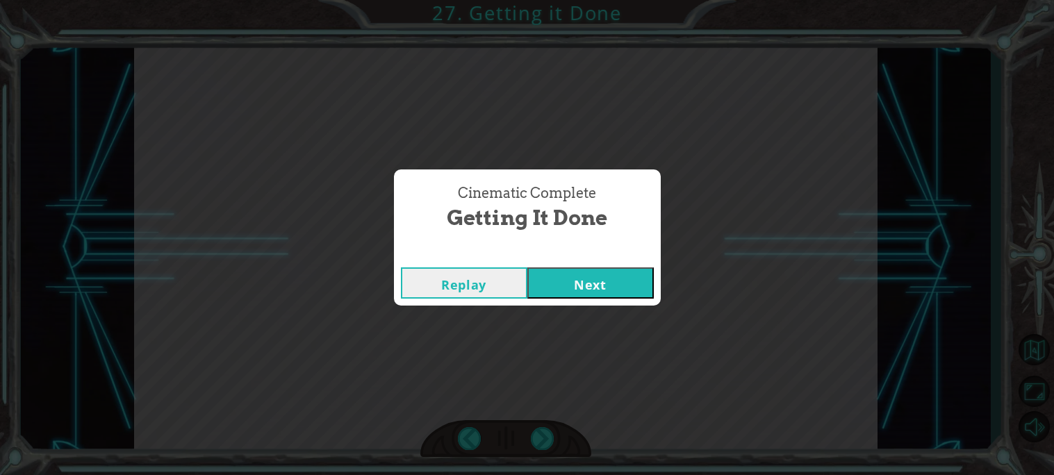
click at [595, 277] on button "Next" at bounding box center [590, 282] width 126 height 31
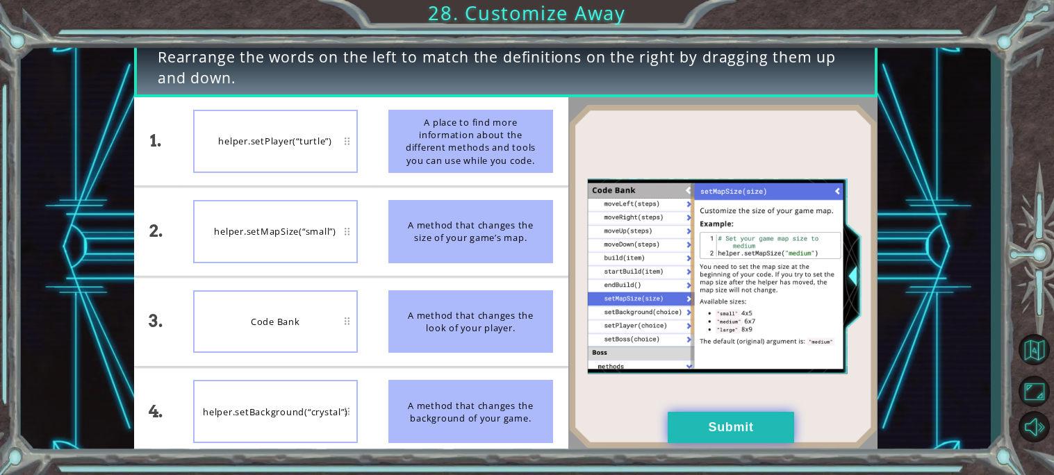
click at [748, 433] on button "Submit" at bounding box center [731, 427] width 126 height 31
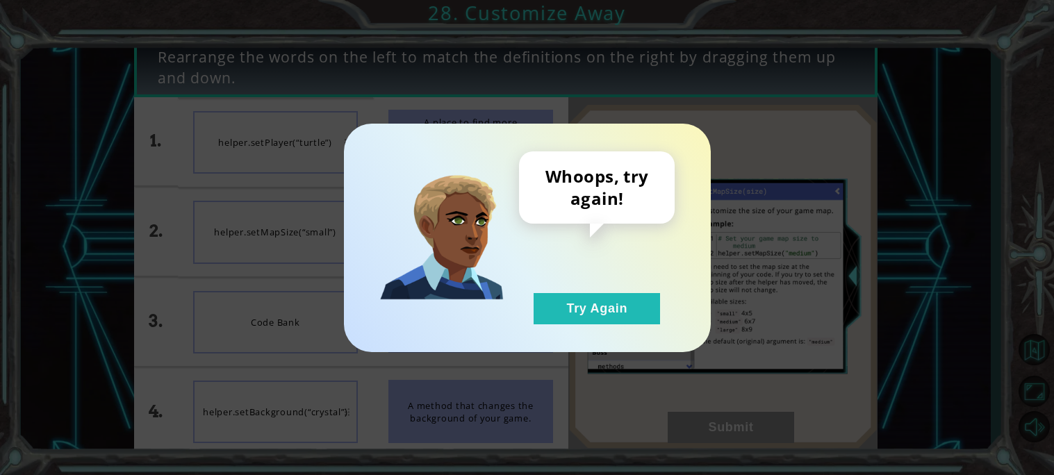
click at [628, 290] on div "Whoops, try again! Try Again" at bounding box center [597, 237] width 156 height 173
click at [628, 298] on button "Try Again" at bounding box center [597, 308] width 126 height 31
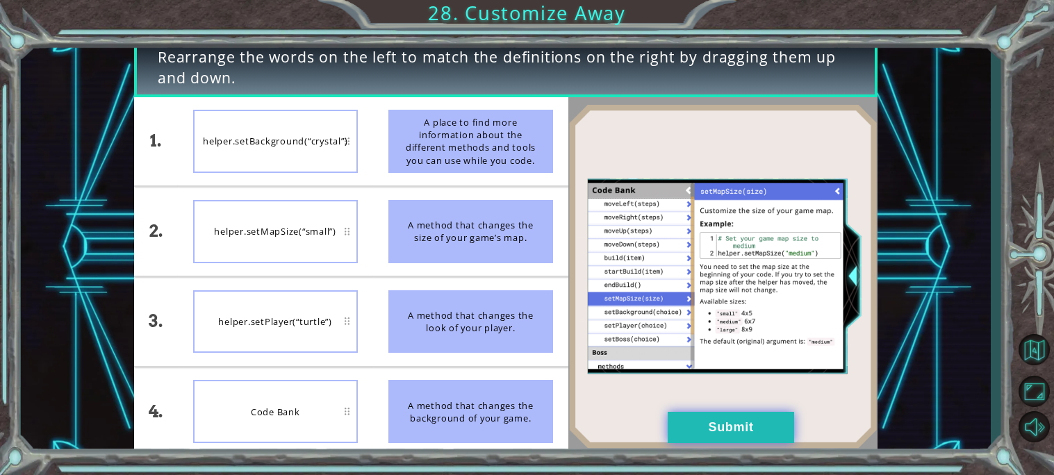
click at [709, 413] on button "Submit" at bounding box center [731, 427] width 126 height 31
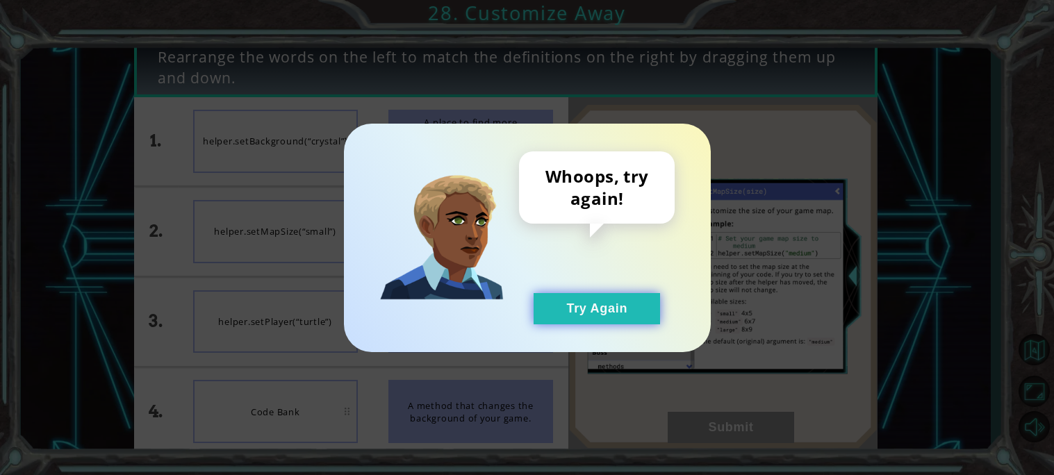
click at [596, 317] on button "Try Again" at bounding box center [597, 308] width 126 height 31
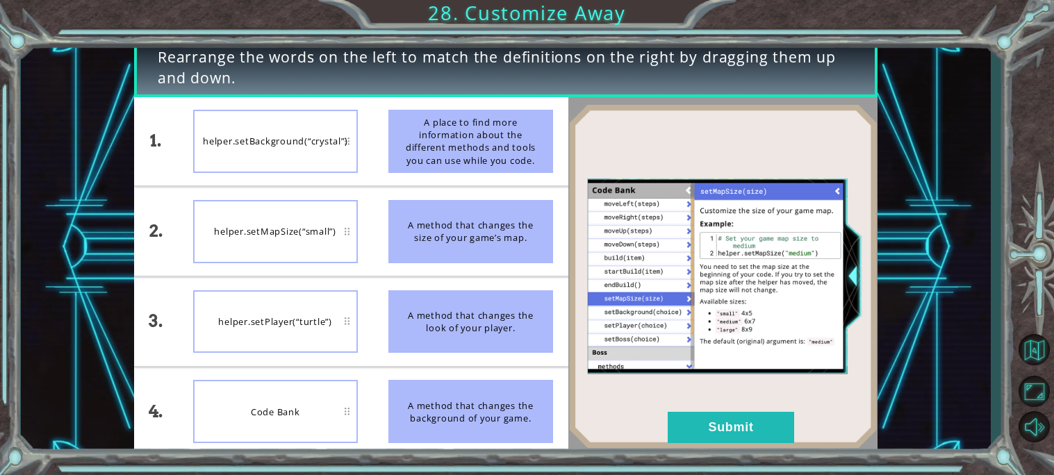
click at [596, 317] on img at bounding box center [722, 276] width 309 height 345
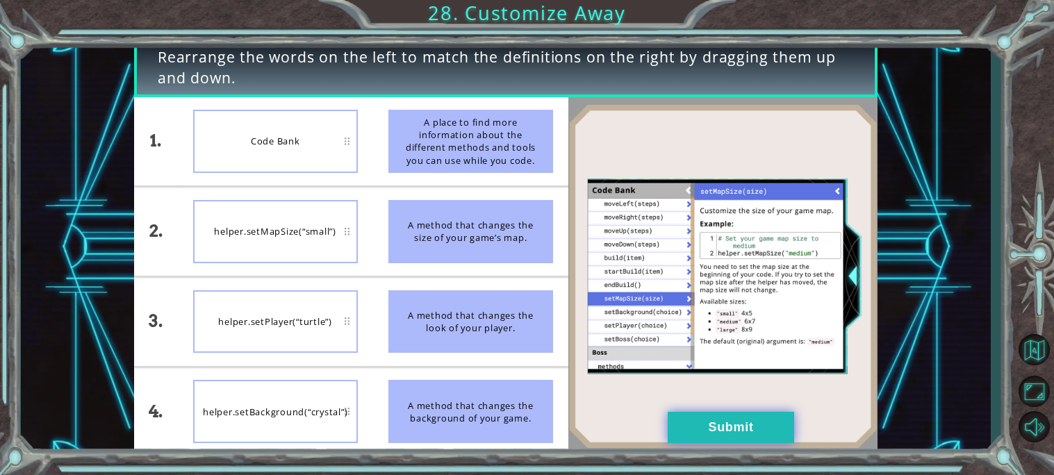
click at [718, 420] on button "Submit" at bounding box center [731, 427] width 126 height 31
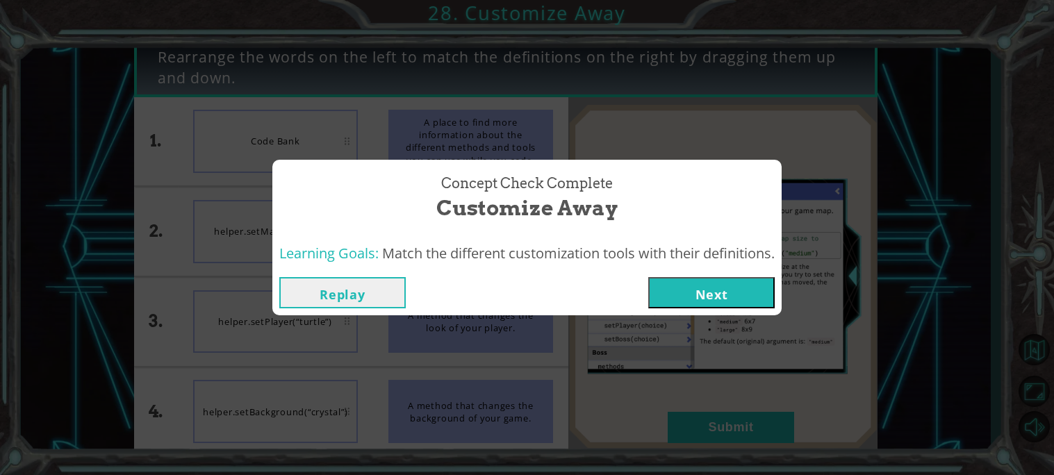
click at [695, 290] on button "Next" at bounding box center [711, 292] width 126 height 31
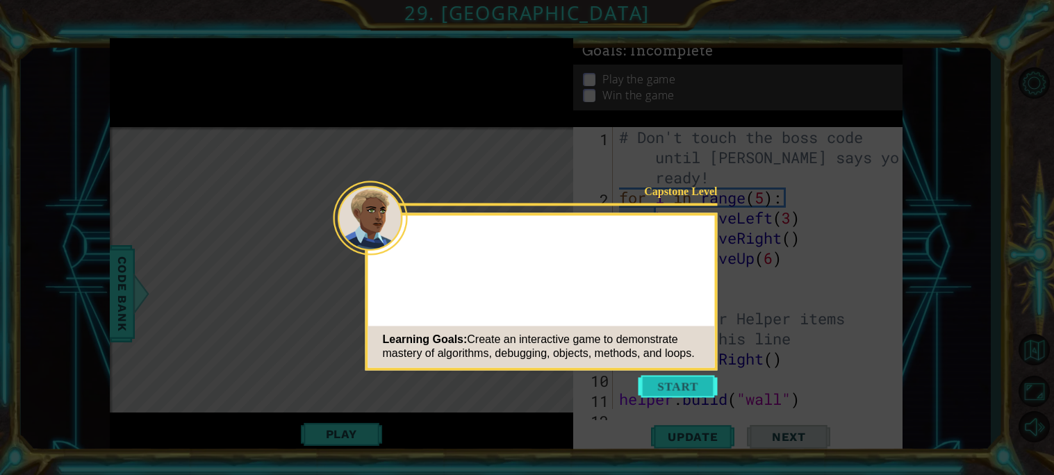
click at [695, 387] on button "Start" at bounding box center [677, 386] width 79 height 22
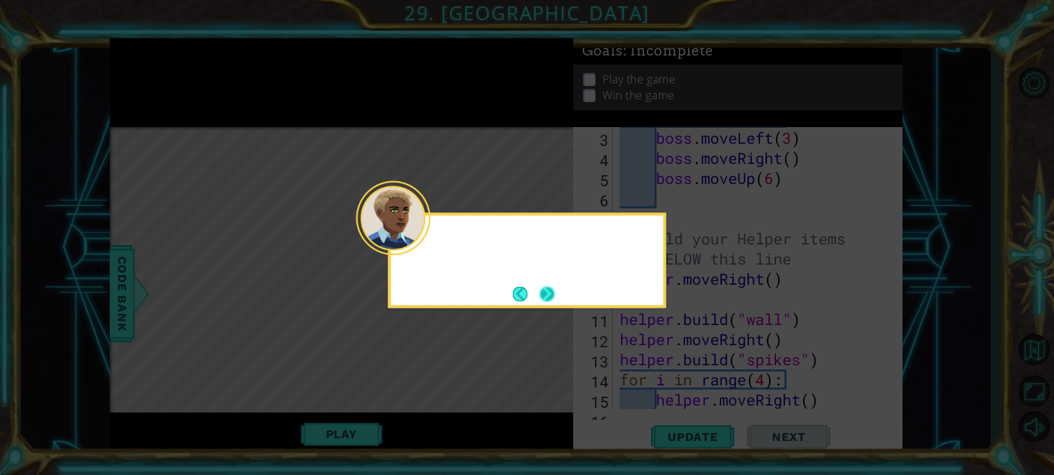
scroll to position [120, 0]
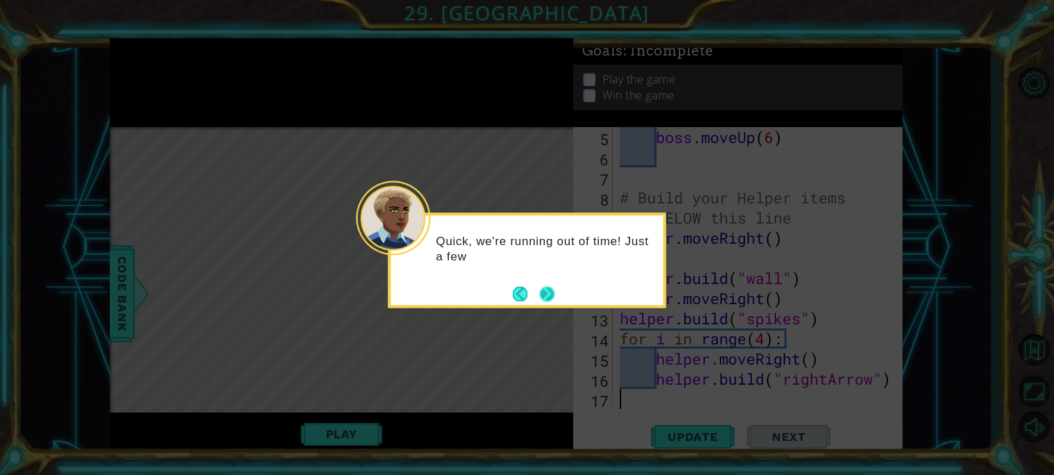
click at [547, 294] on button "Next" at bounding box center [547, 293] width 15 height 15
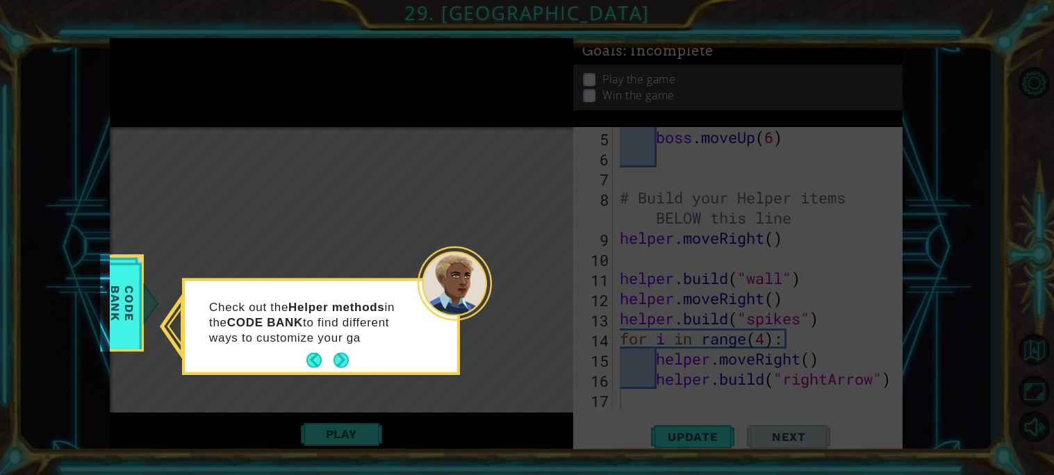
click at [338, 351] on footer at bounding box center [327, 360] width 42 height 21
click at [336, 362] on button "Next" at bounding box center [340, 360] width 15 height 15
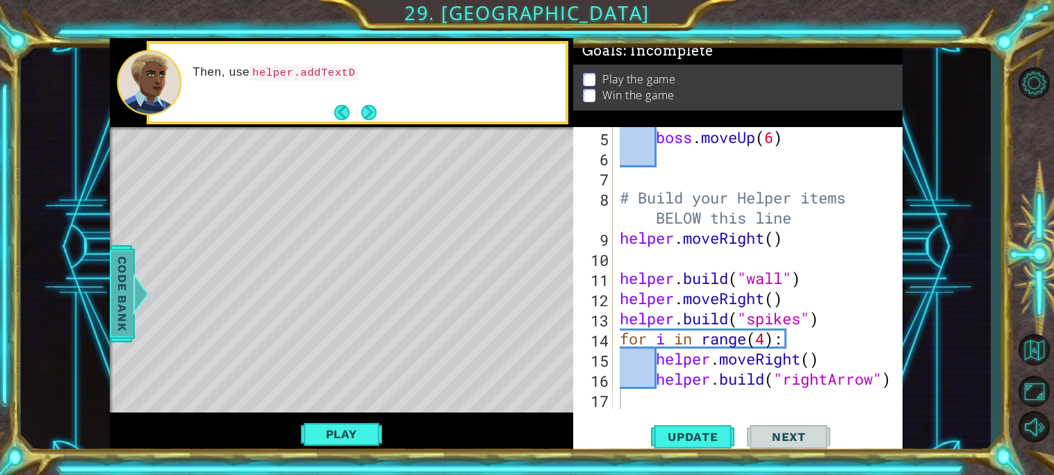
click at [120, 298] on span "Code Bank" at bounding box center [122, 293] width 22 height 85
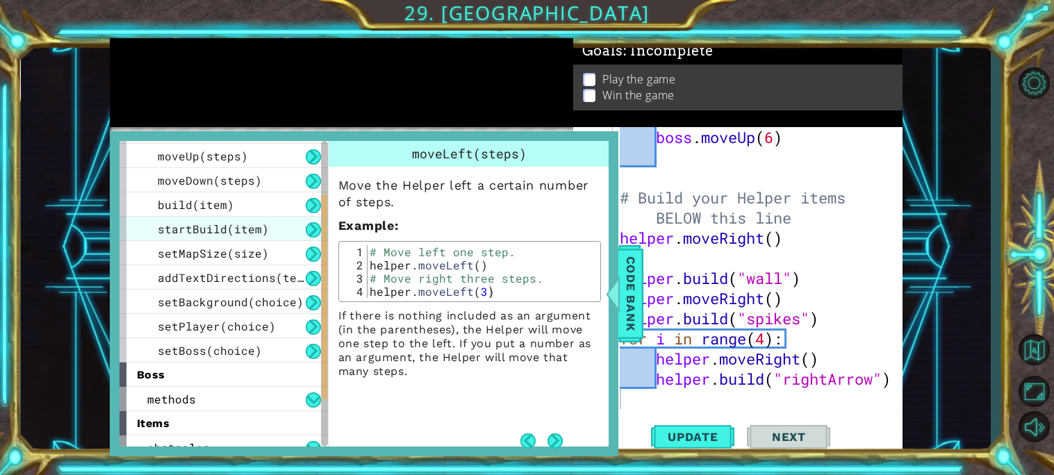
scroll to position [179, 0]
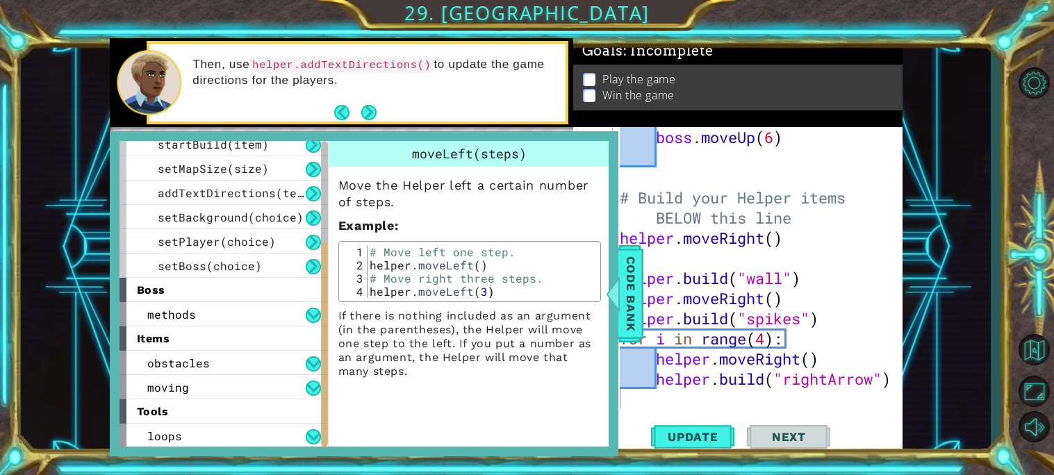
click at [873, 57] on div "Goals : Incomplete" at bounding box center [737, 51] width 329 height 26
click at [622, 263] on span "Code Bank" at bounding box center [631, 293] width 22 height 85
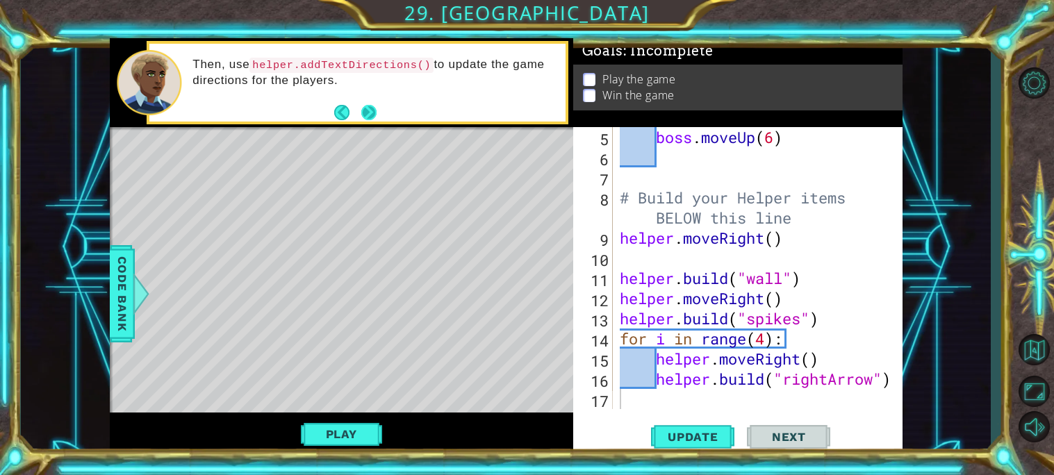
click at [366, 119] on button "Next" at bounding box center [368, 112] width 15 height 15
click at [365, 110] on button "Next" at bounding box center [368, 112] width 15 height 15
click at [641, 174] on div "boss . moveUp ( 6 ) # Build your Helper items BELOW this line helper . moveRigh…" at bounding box center [761, 288] width 289 height 322
click at [813, 222] on div "boss . moveUp ( 6 ) # Build your Helper items BELOW this line helper . moveRigh…" at bounding box center [761, 288] width 289 height 322
type textarea "# Build your Helper items BELOW this line"
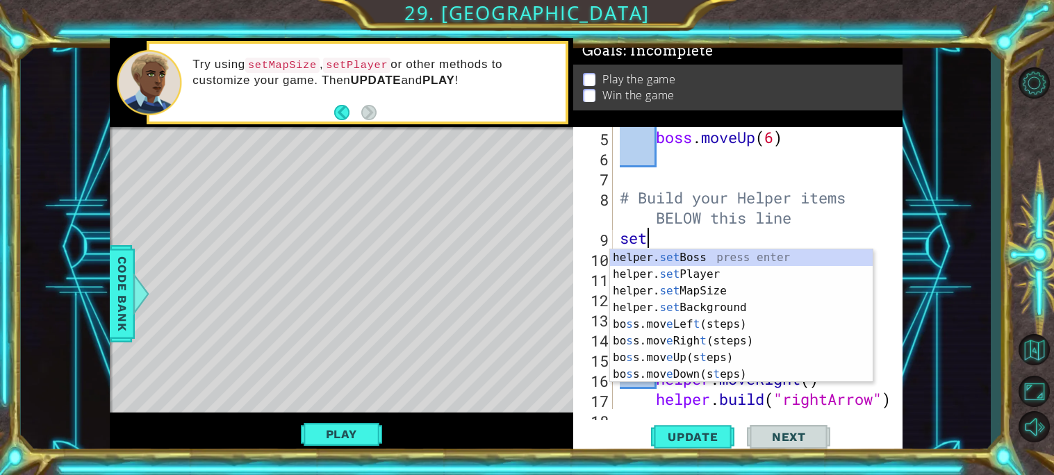
scroll to position [0, 1]
click at [754, 274] on div "helper. set Boss press enter helper. set Player press enter helper. set MapSize…" at bounding box center [741, 332] width 263 height 167
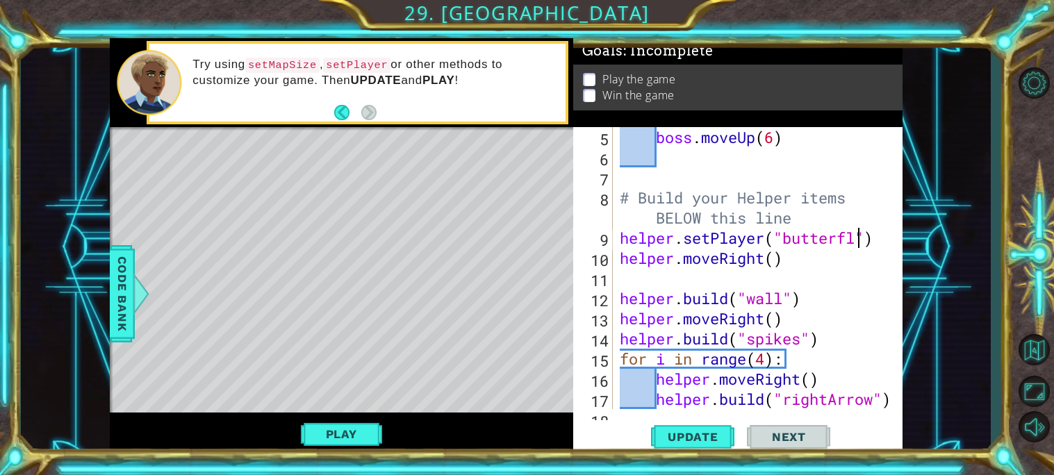
scroll to position [0, 10]
click at [924, 370] on div "1 ההההההההההההההההההההההההההההההההההההההההההההההההההההההההההההההההההההההההההההה…" at bounding box center [506, 247] width 970 height 418
click at [701, 428] on button "Update" at bounding box center [692, 436] width 83 height 33
type textarea "helper.setPlayer("dragon")"
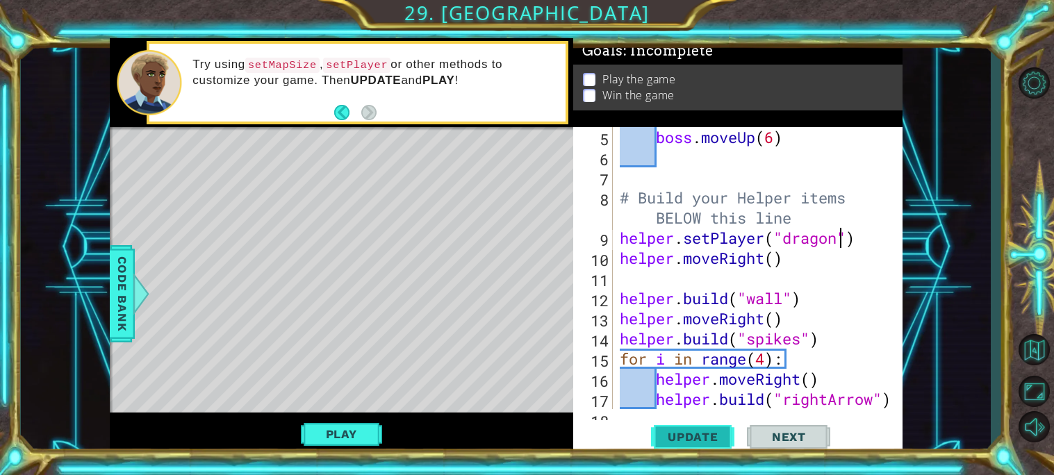
click at [700, 430] on span "Update" at bounding box center [693, 437] width 79 height 14
click at [667, 433] on span "Update" at bounding box center [693, 437] width 79 height 14
click at [343, 429] on button "Play" at bounding box center [341, 434] width 81 height 26
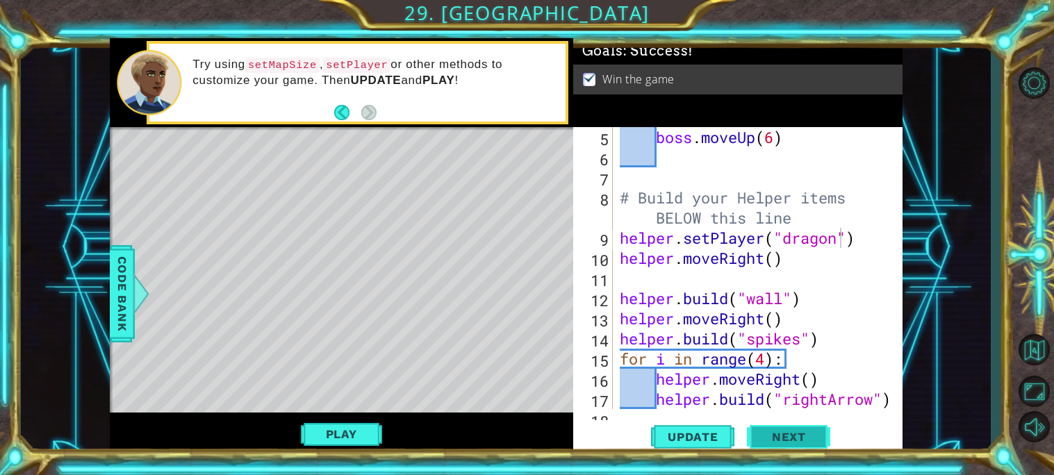
click at [782, 437] on span "Next" at bounding box center [789, 437] width 62 height 14
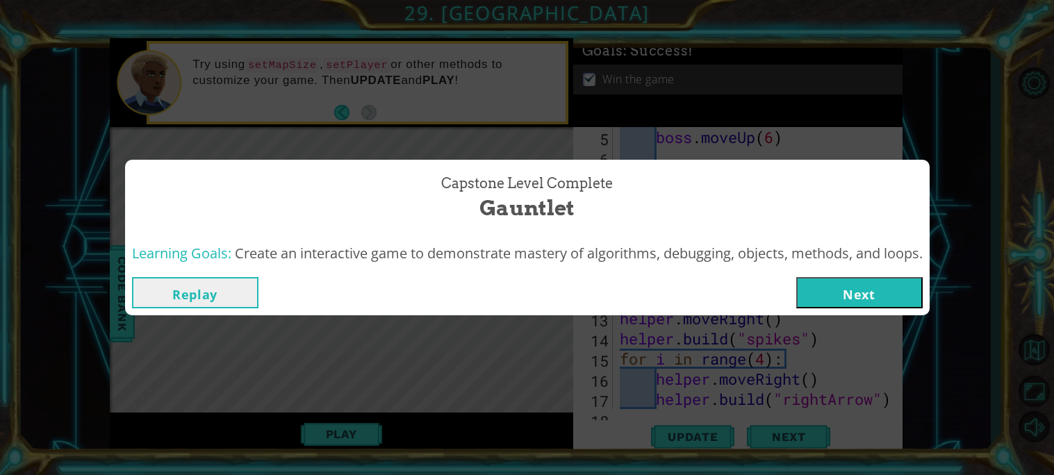
click at [812, 290] on button "Next" at bounding box center [859, 292] width 126 height 31
